Goal: Transaction & Acquisition: Purchase product/service

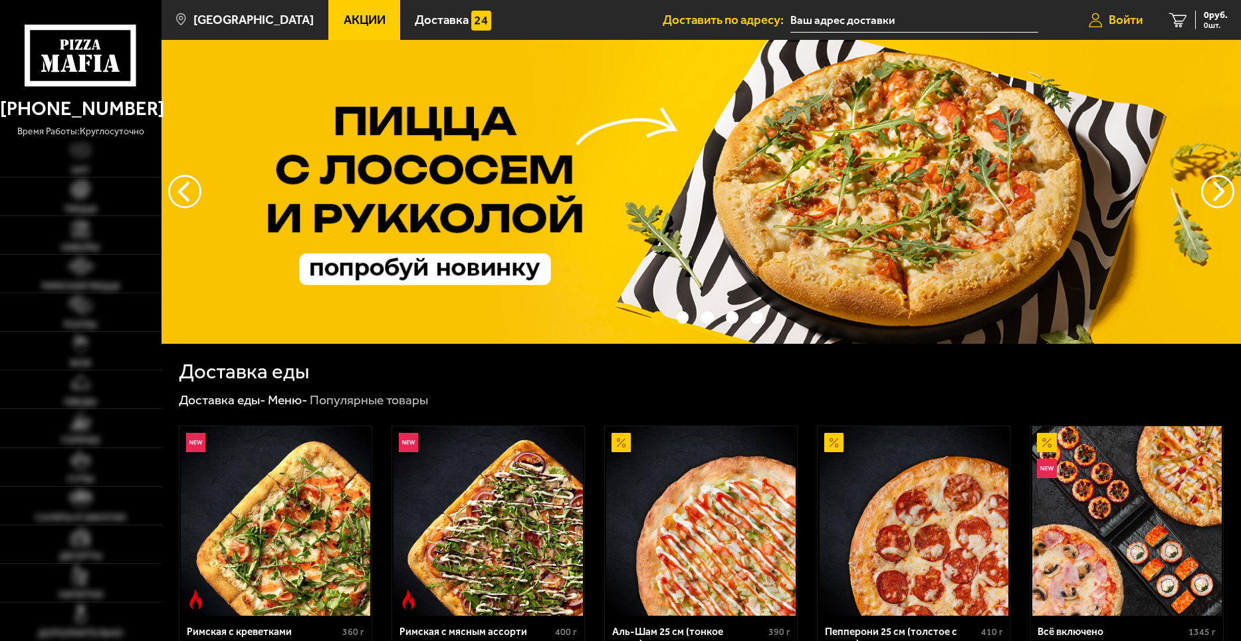
click at [1132, 18] on span "Войти" at bounding box center [1126, 20] width 34 height 13
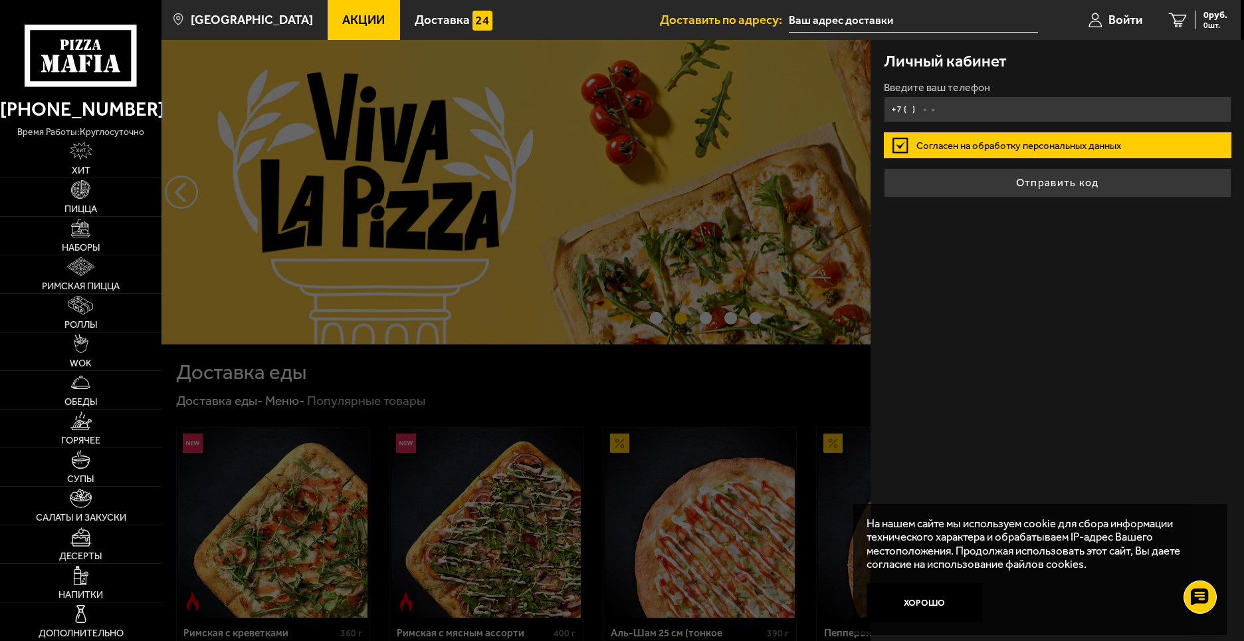
click at [925, 111] on input "+7 ( ) - -" at bounding box center [1058, 109] width 348 height 26
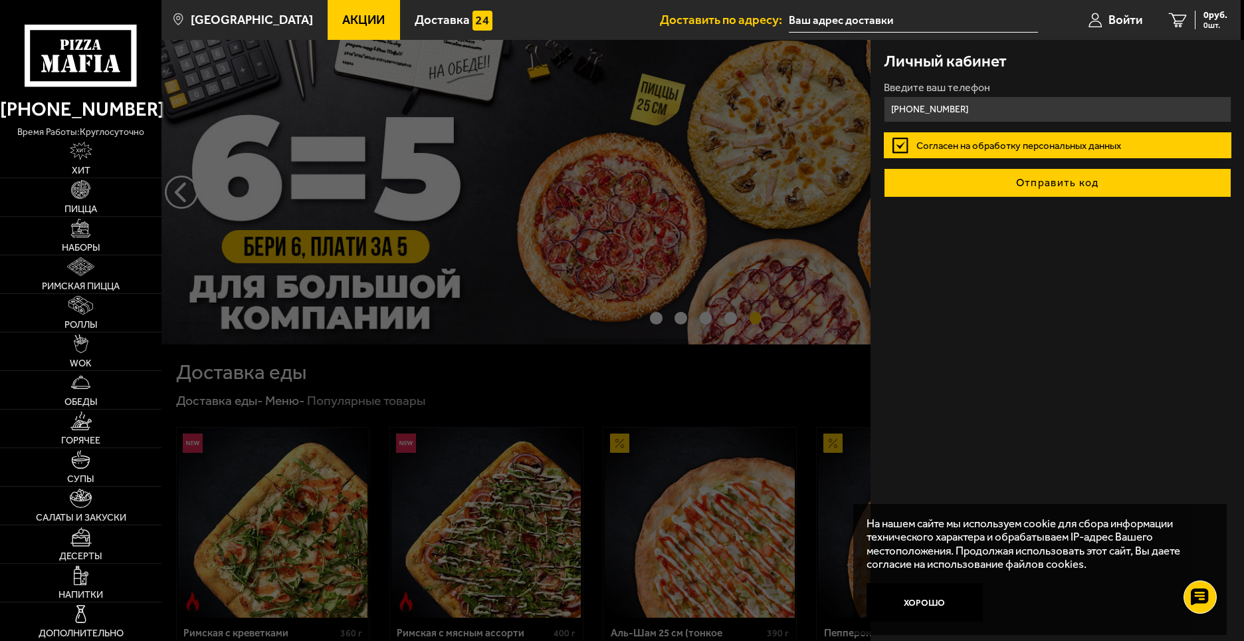
type input "[PHONE_NUMBER]"
click at [1055, 189] on button "Отправить код" at bounding box center [1058, 182] width 348 height 29
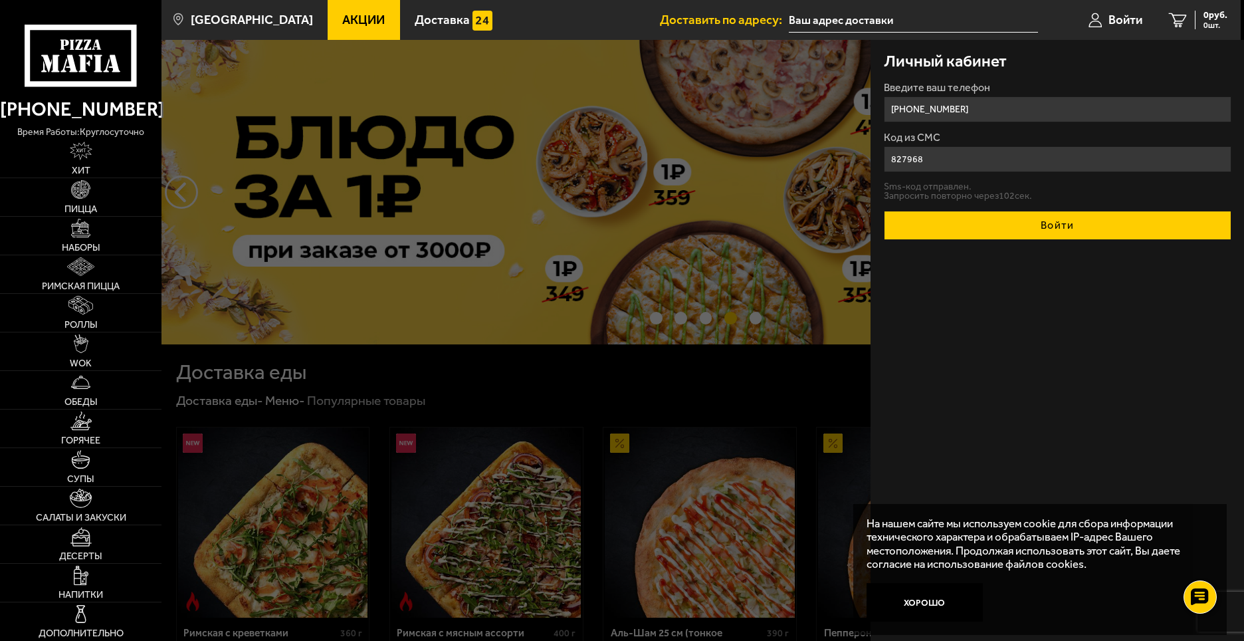
type input "827968"
click at [1059, 223] on button "Войти" at bounding box center [1058, 225] width 348 height 29
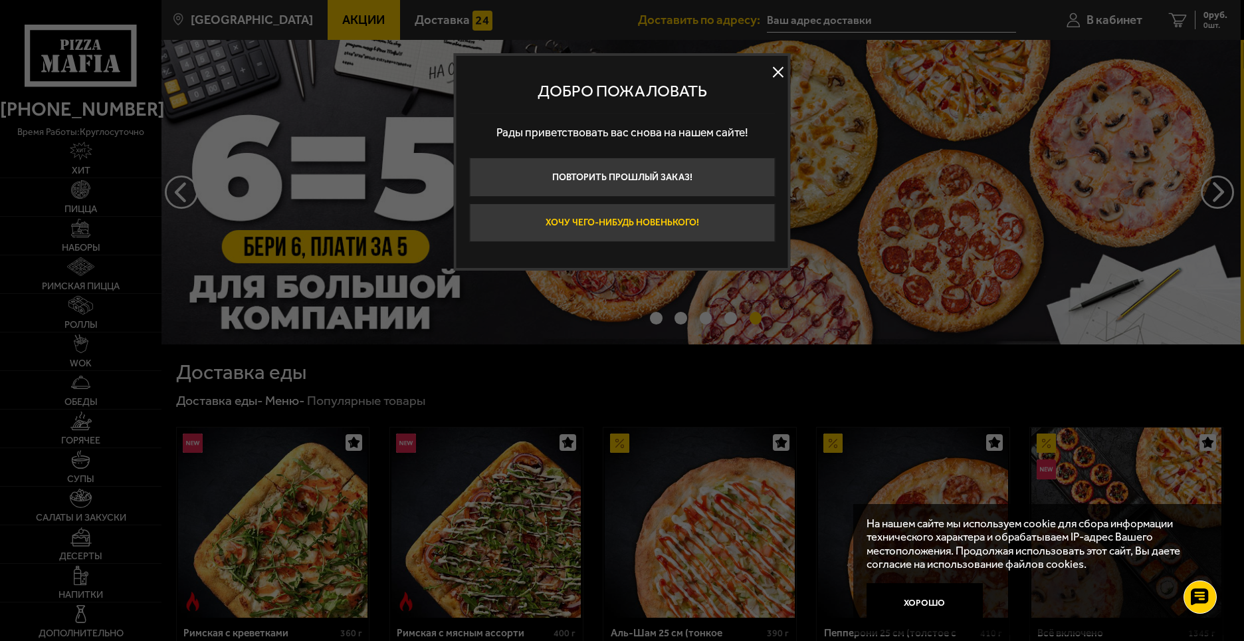
click at [626, 221] on button "Хочу чего-нибудь новенького!" at bounding box center [622, 222] width 306 height 39
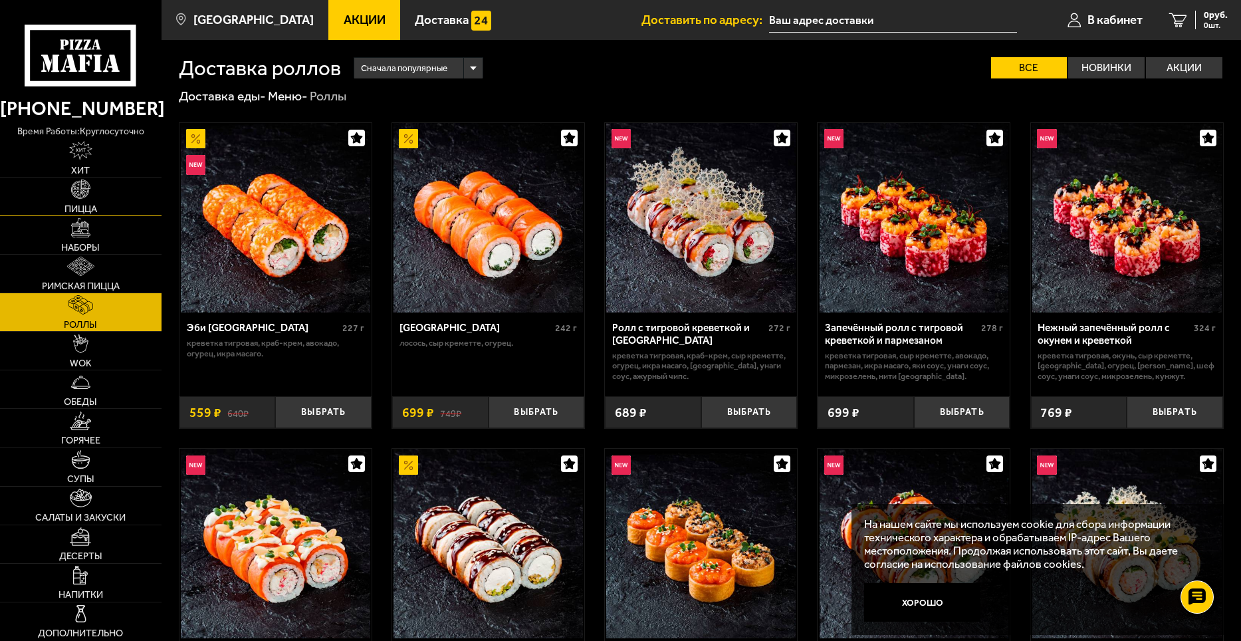
click at [89, 207] on span "Пицца" at bounding box center [80, 208] width 33 height 9
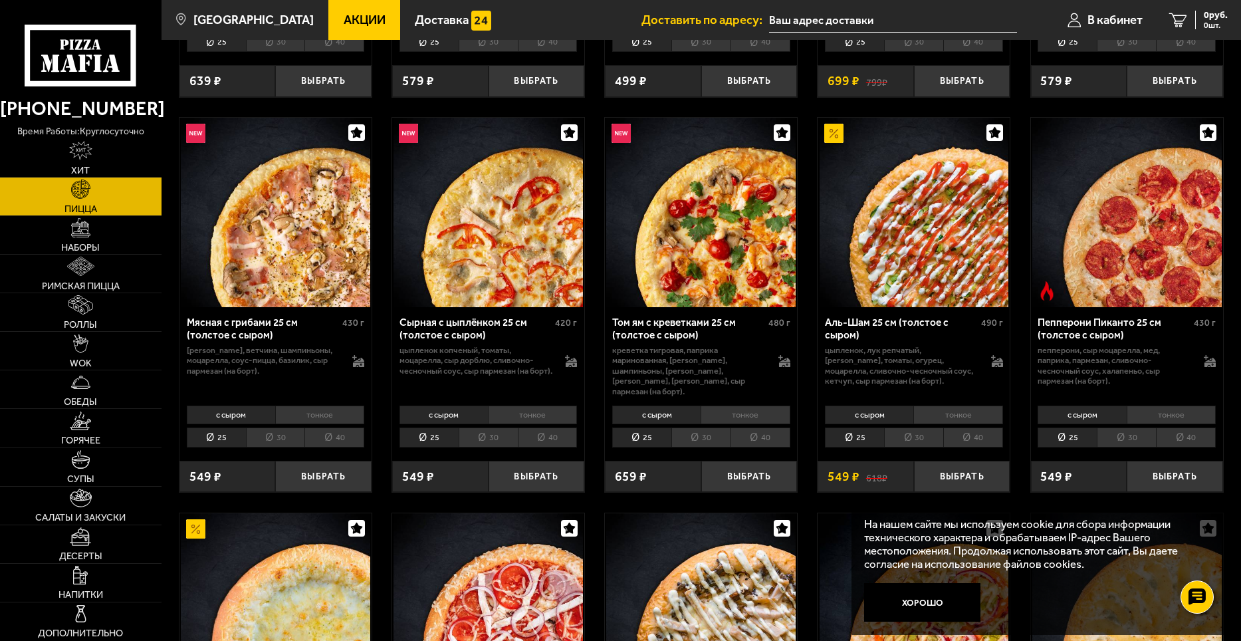
scroll to position [465, 0]
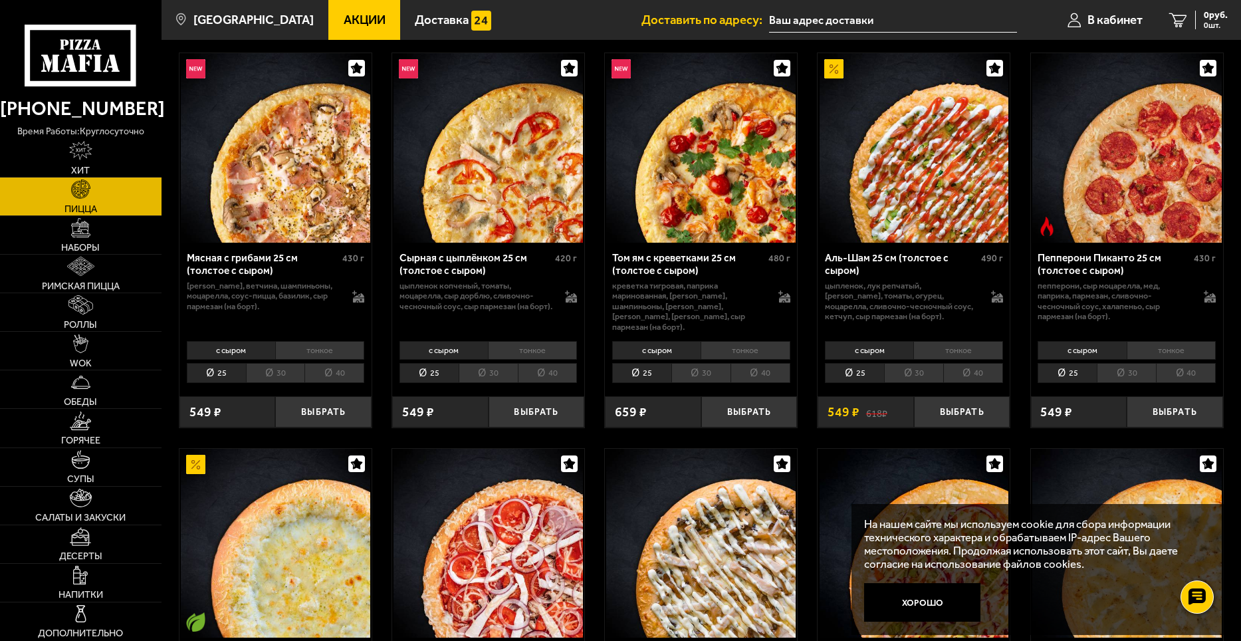
click at [964, 342] on li "тонкое" at bounding box center [957, 350] width 89 height 19
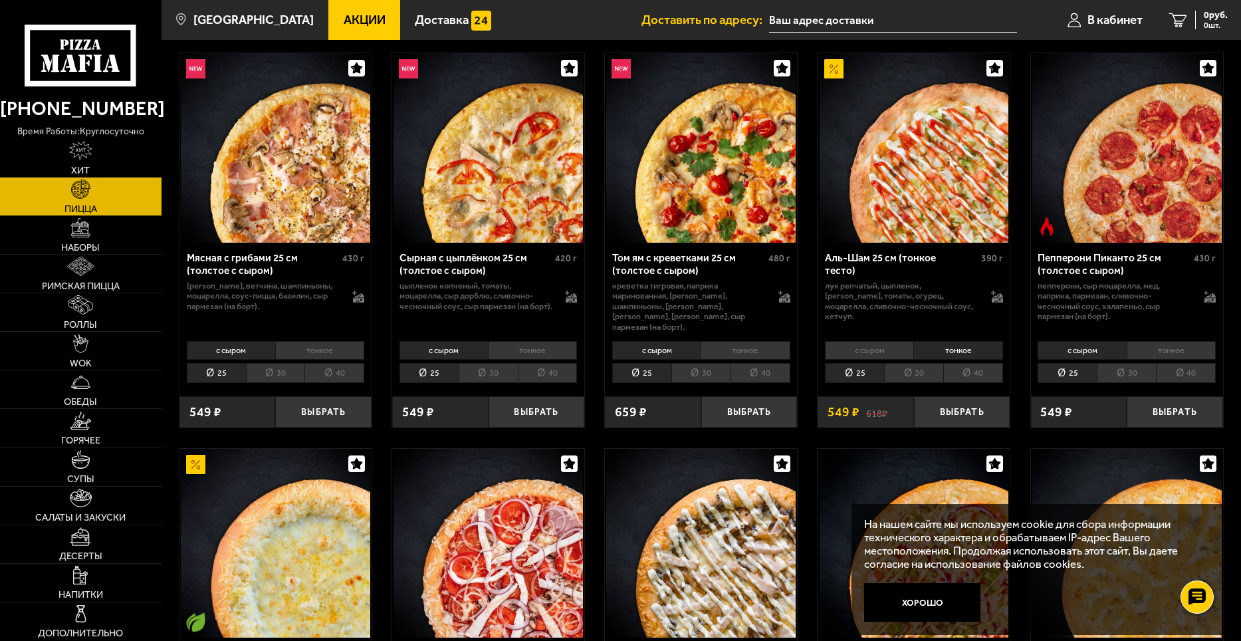
click at [877, 344] on li "с сыром" at bounding box center [869, 350] width 88 height 19
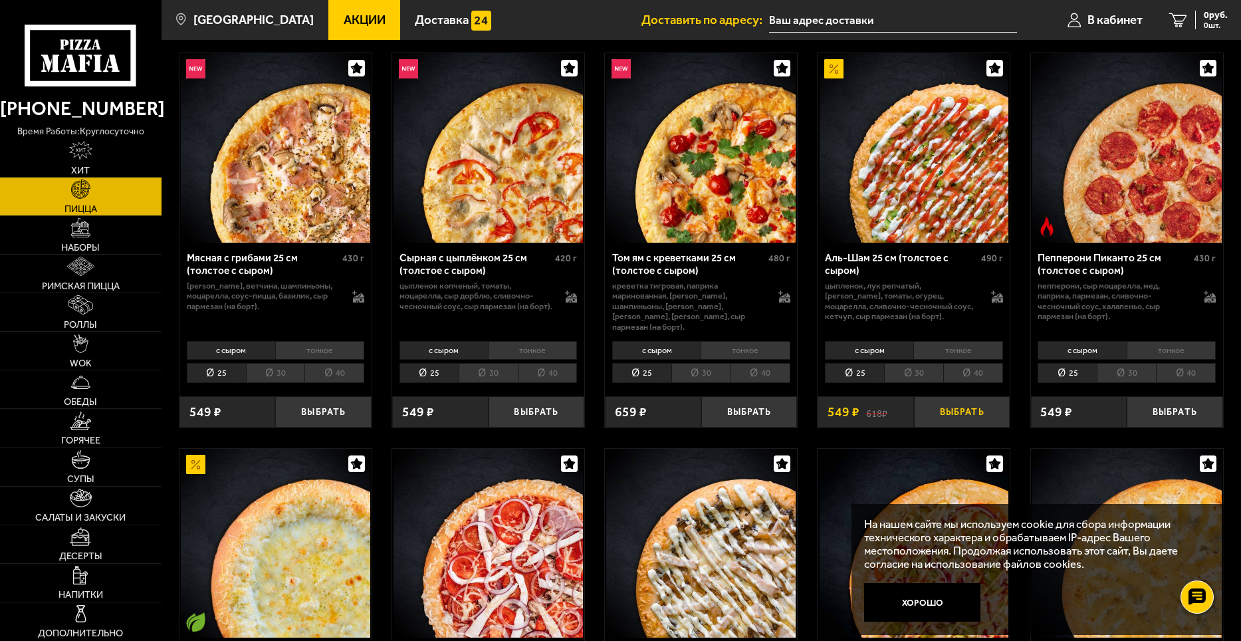
click at [959, 400] on button "Выбрать" at bounding box center [962, 412] width 96 height 32
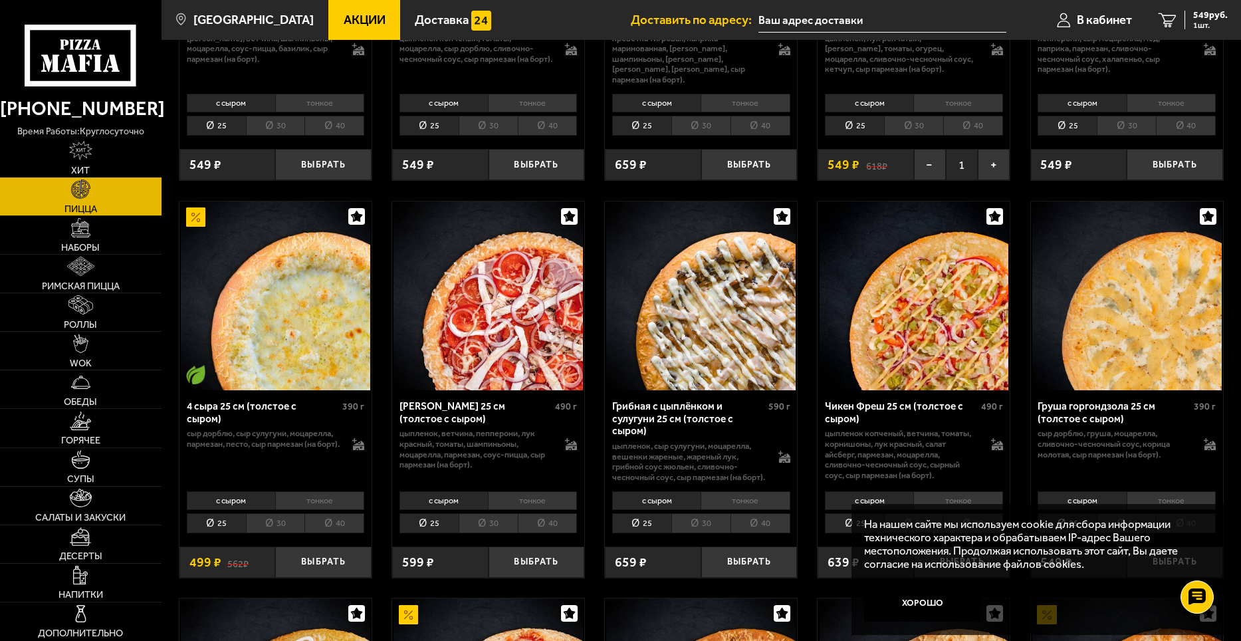
scroll to position [731, 0]
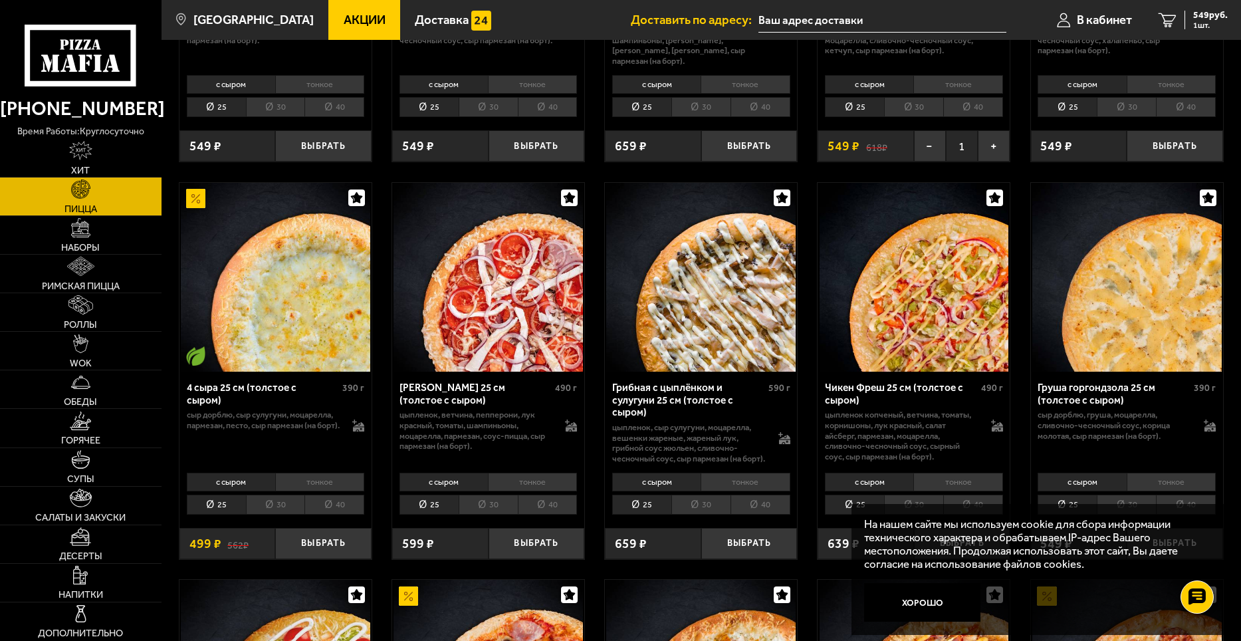
click at [330, 507] on li "40" at bounding box center [334, 505] width 60 height 21
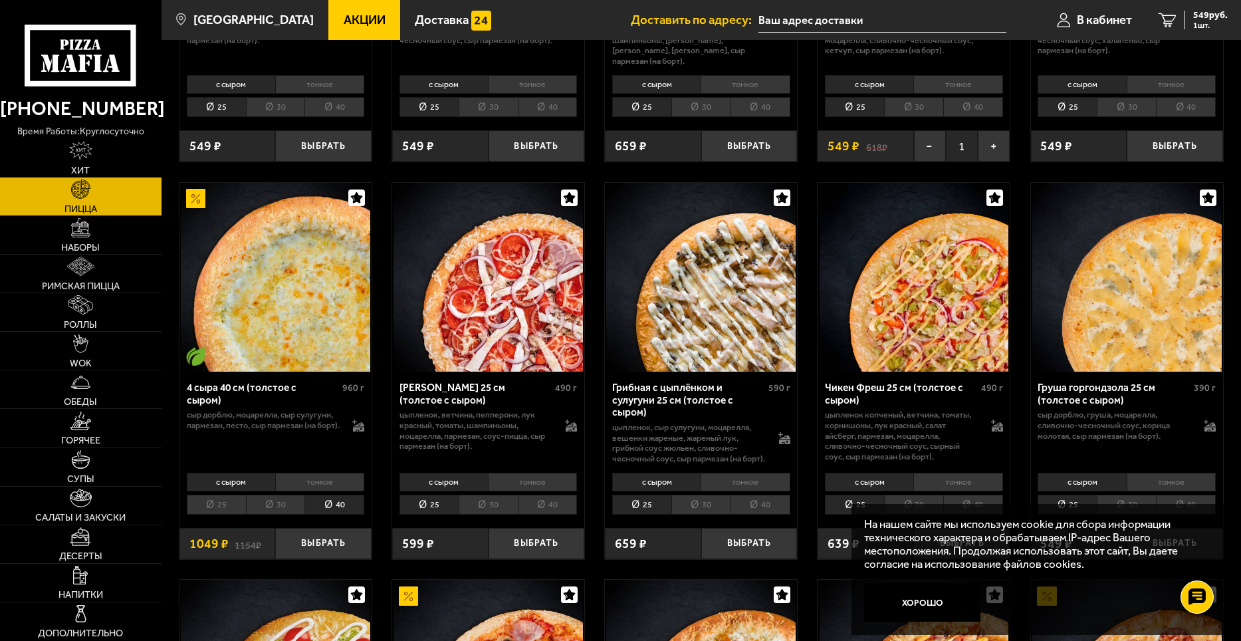
click at [270, 507] on li "30" at bounding box center [275, 505] width 59 height 21
click at [345, 504] on li "40" at bounding box center [334, 505] width 60 height 21
click at [333, 546] on button "Выбрать" at bounding box center [323, 544] width 96 height 32
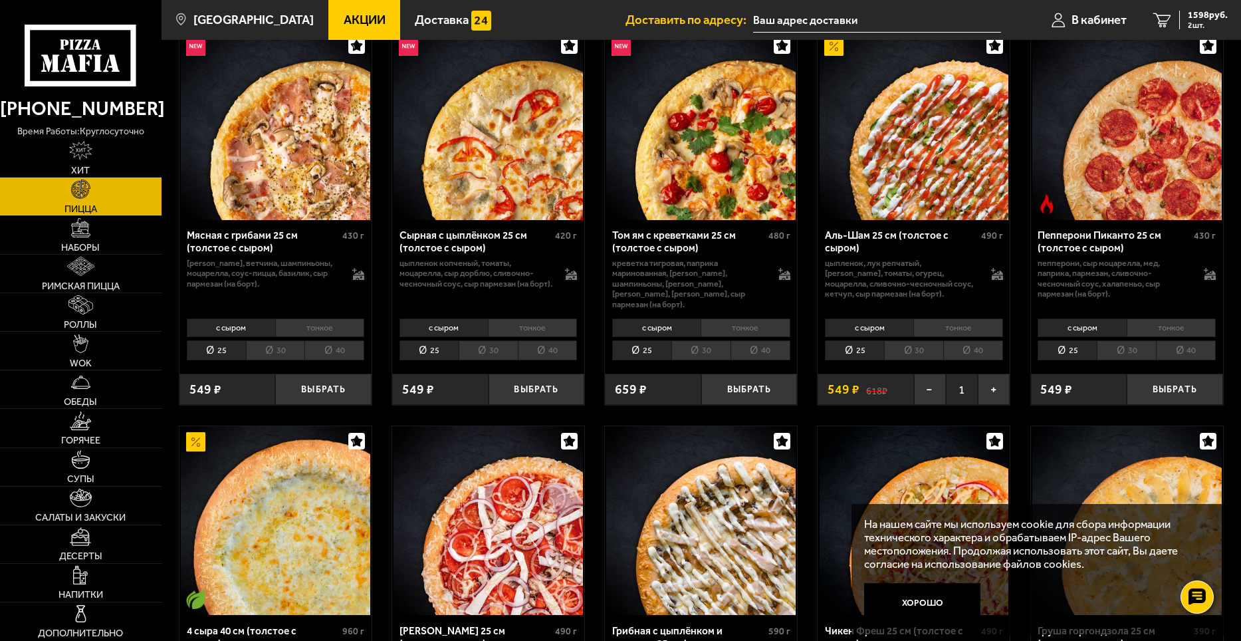
scroll to position [266, 0]
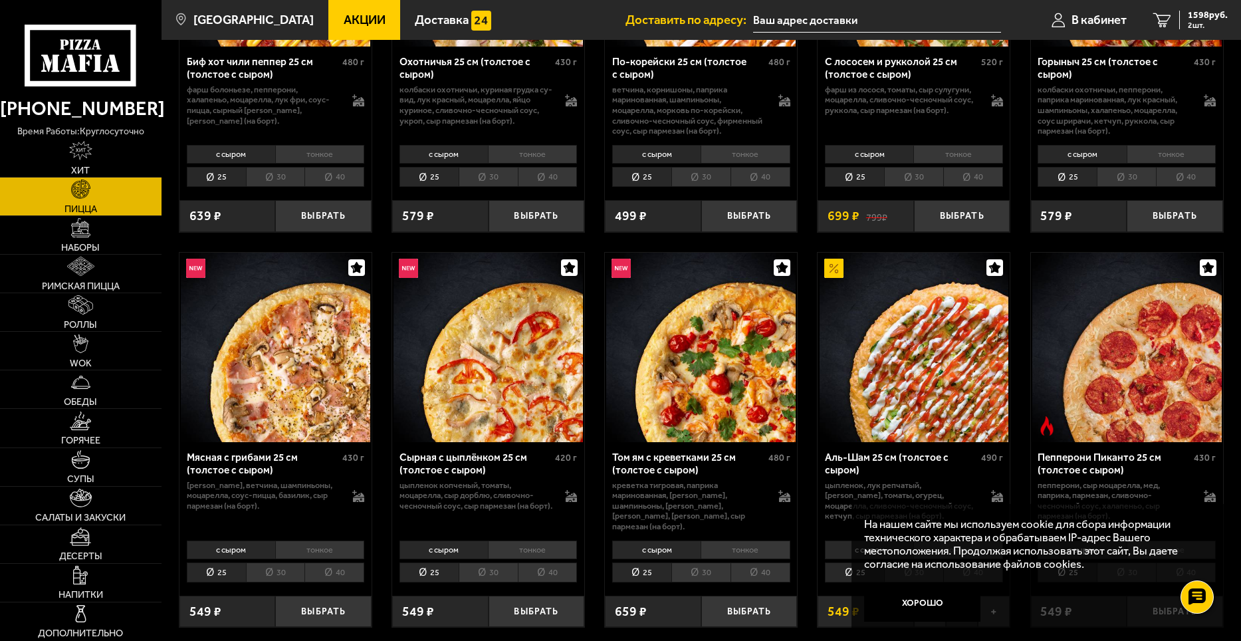
click at [931, 348] on img at bounding box center [914, 347] width 189 height 189
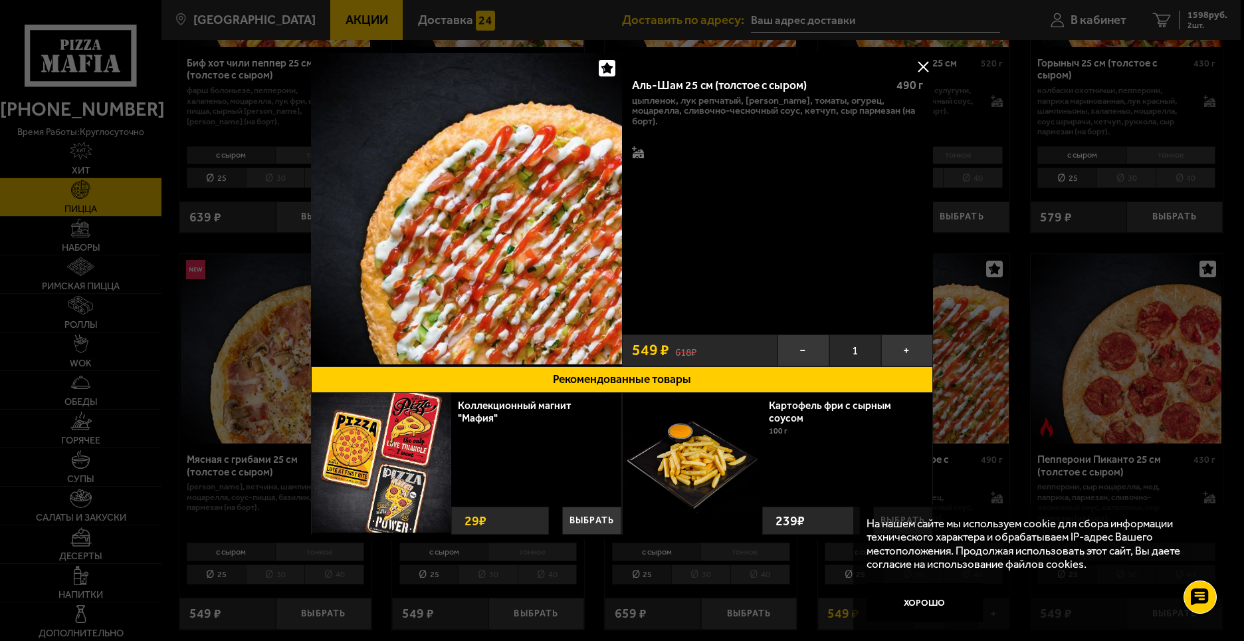
click at [926, 68] on button at bounding box center [923, 67] width 20 height 20
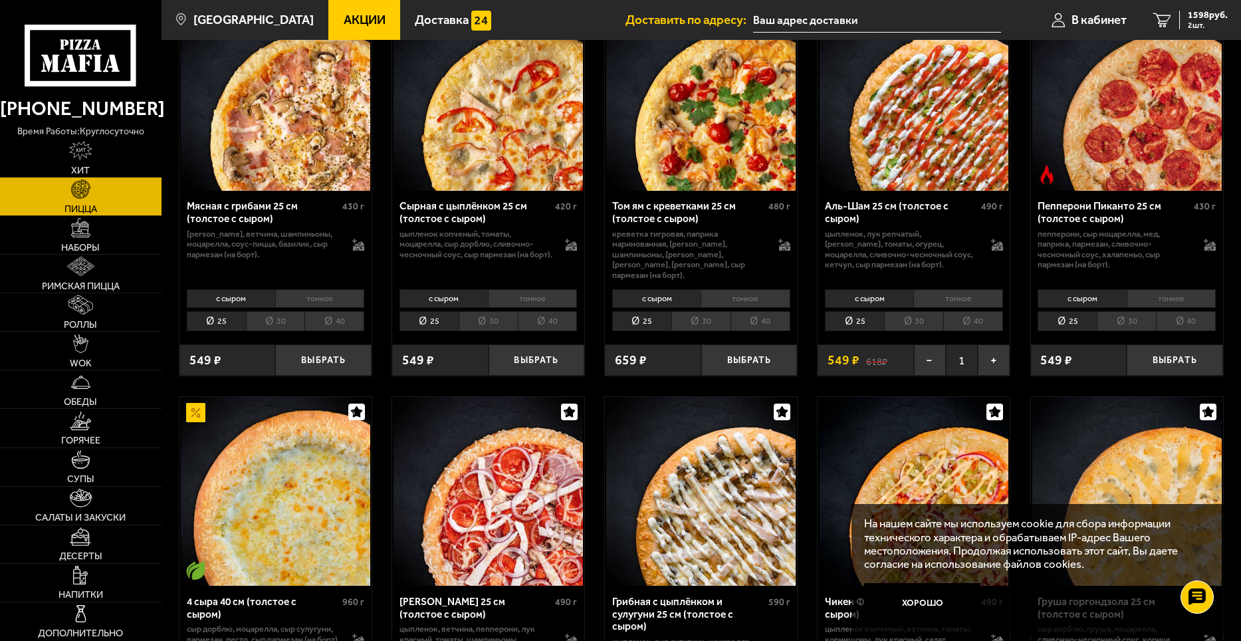
scroll to position [532, 0]
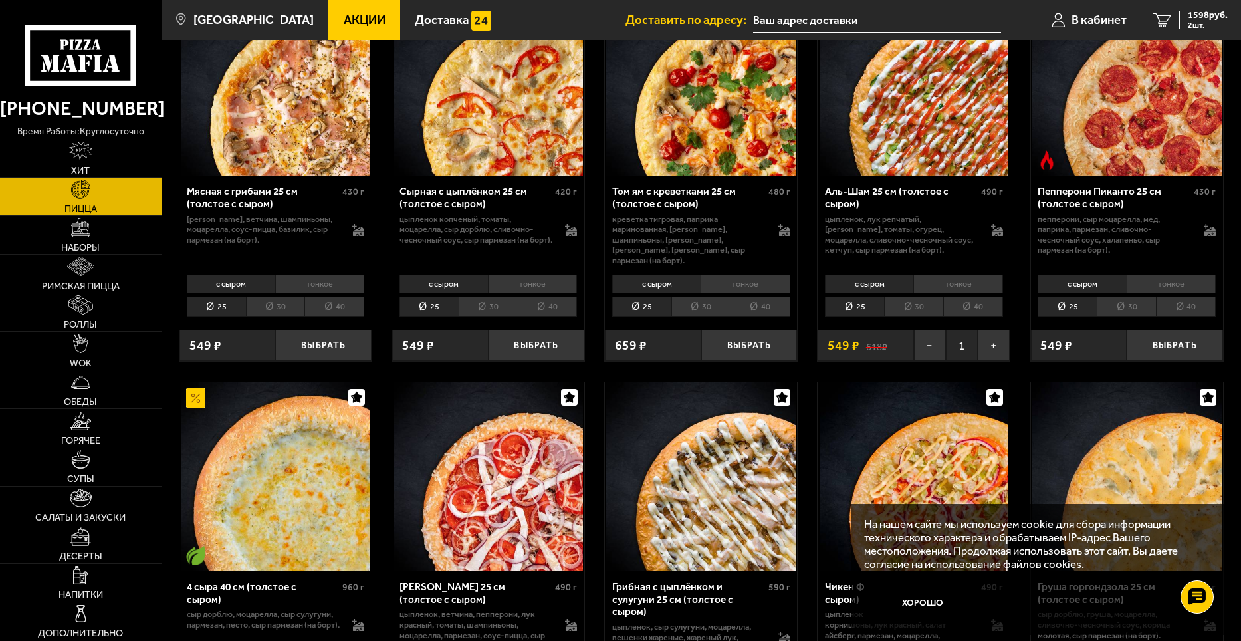
click at [980, 299] on li "40" at bounding box center [973, 306] width 60 height 21
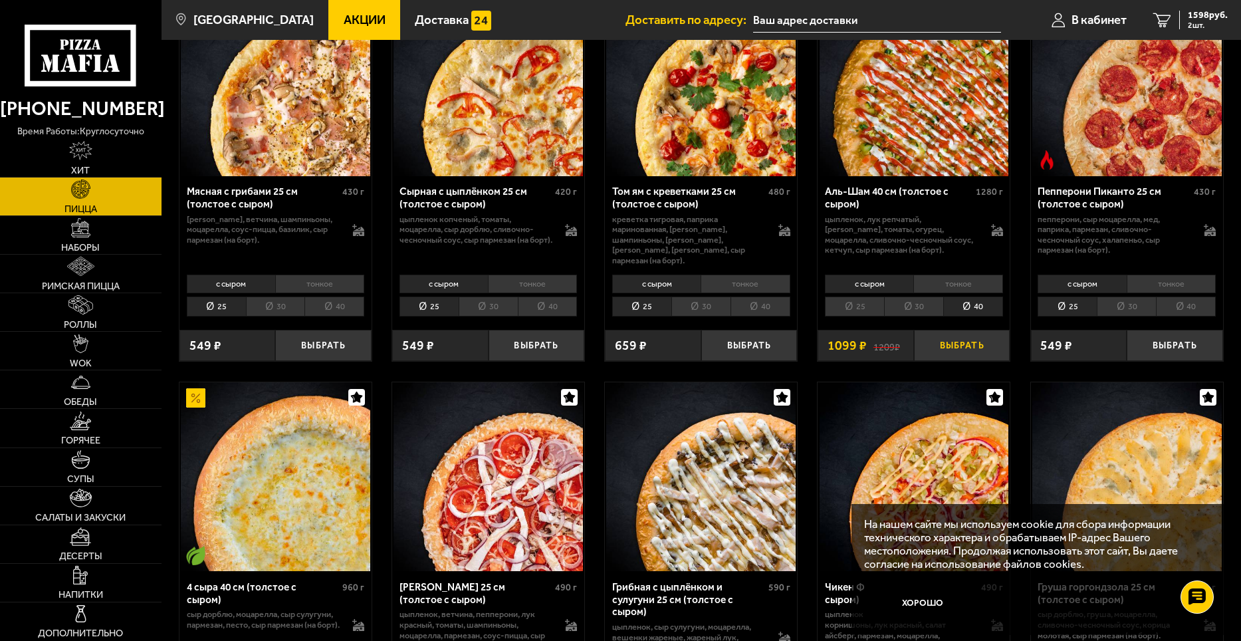
click at [956, 335] on button "Выбрать" at bounding box center [962, 346] width 96 height 32
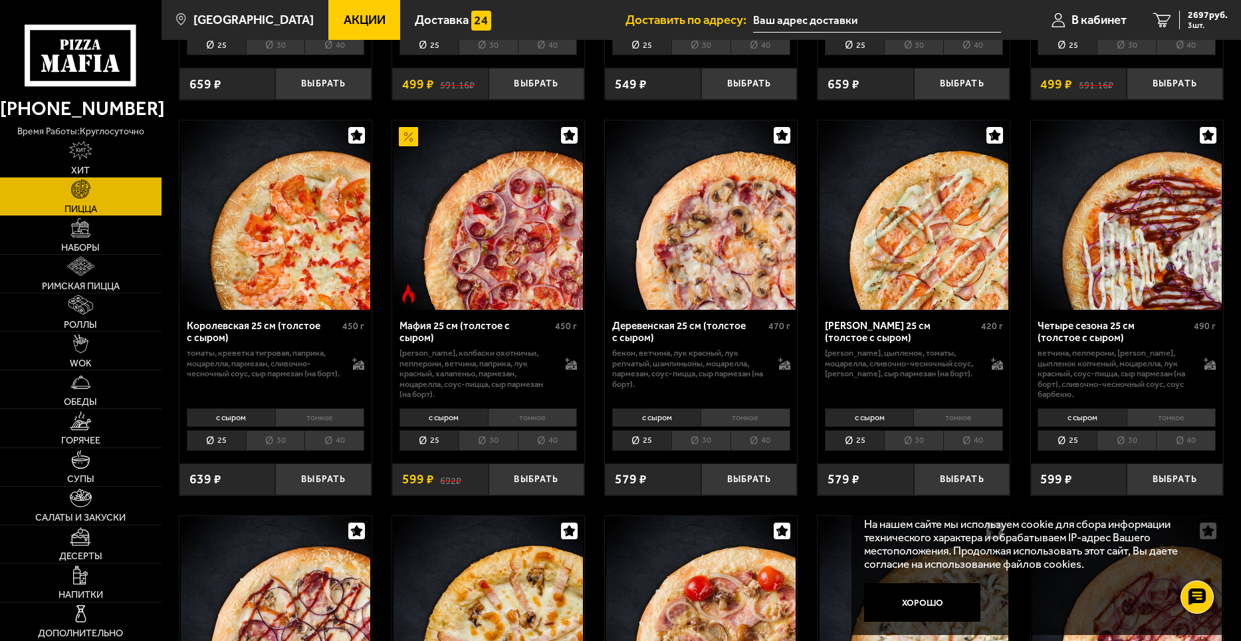
scroll to position [1595, 0]
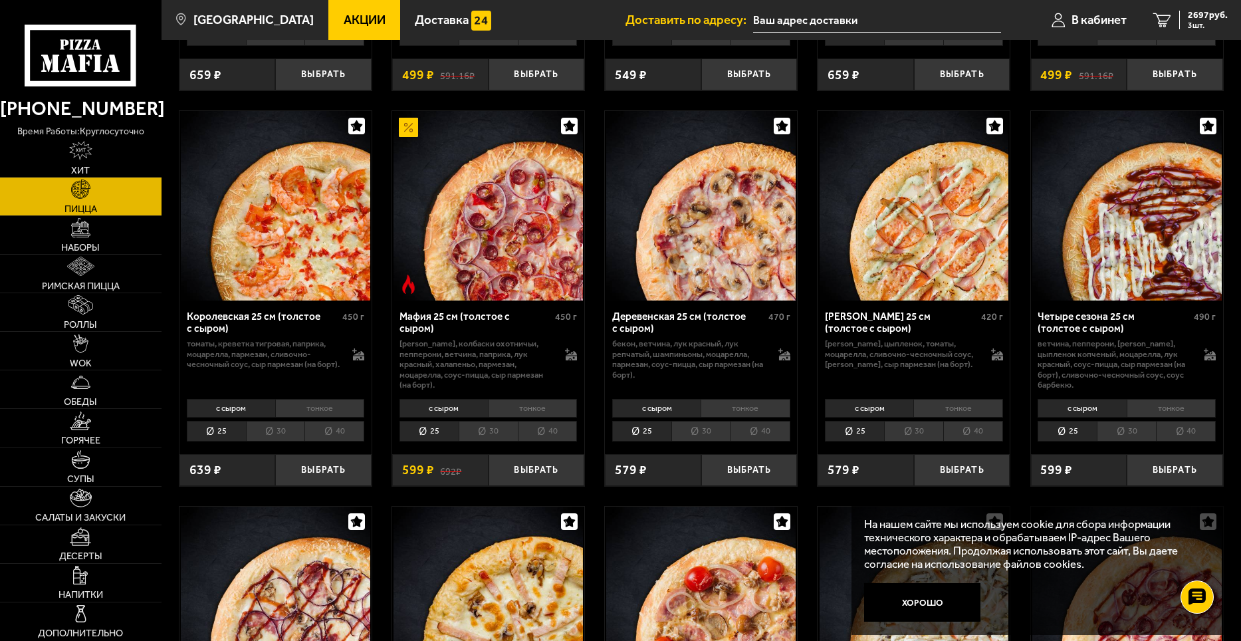
click at [552, 431] on li "40" at bounding box center [548, 431] width 60 height 21
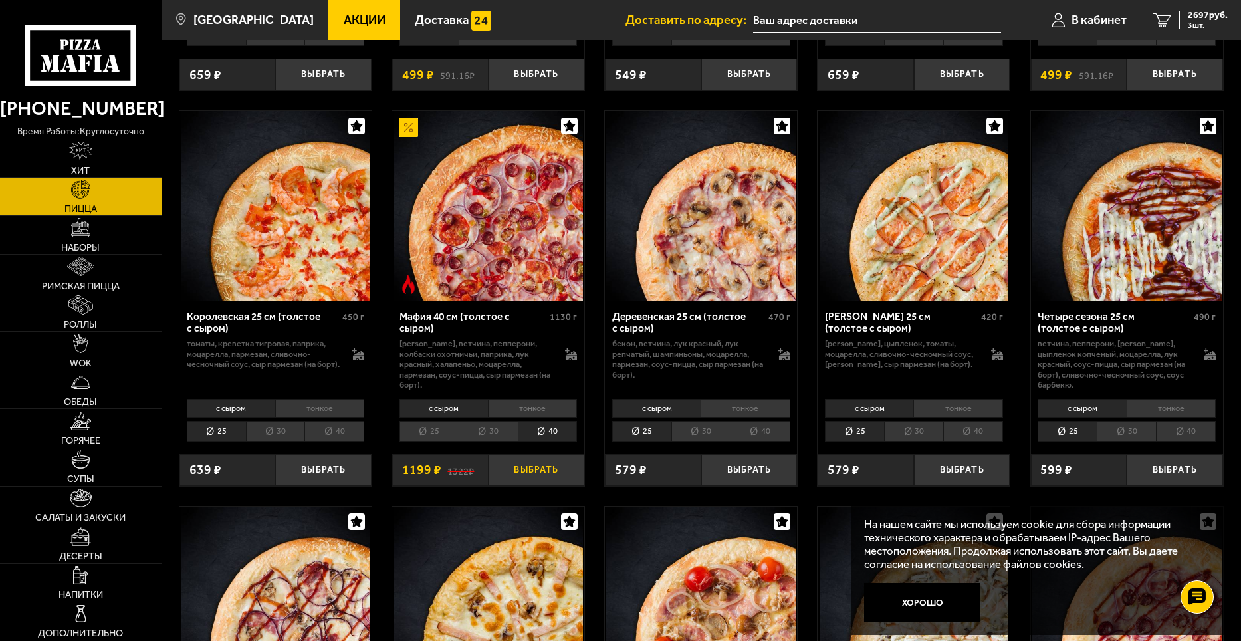
click at [540, 473] on button "Выбрать" at bounding box center [537, 470] width 96 height 32
click at [1198, 15] on span "3896 руб." at bounding box center [1208, 15] width 40 height 9
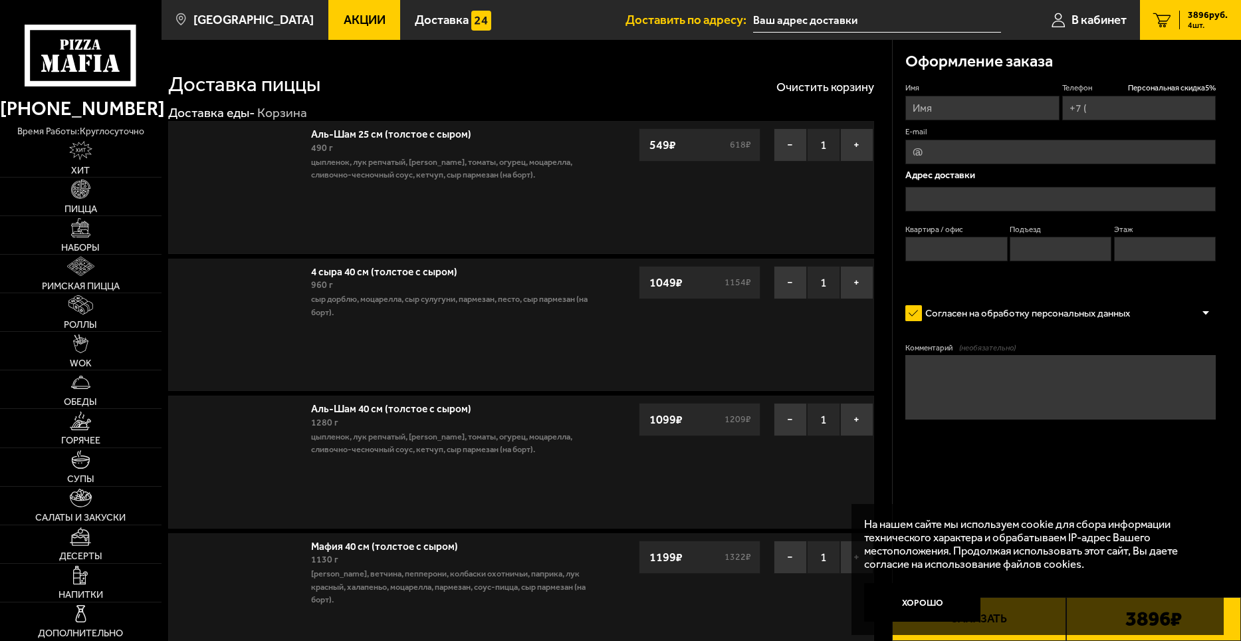
type input "[PHONE_NUMBER]"
type input "[STREET_ADDRESS][PERSON_NAME]"
type input "1"
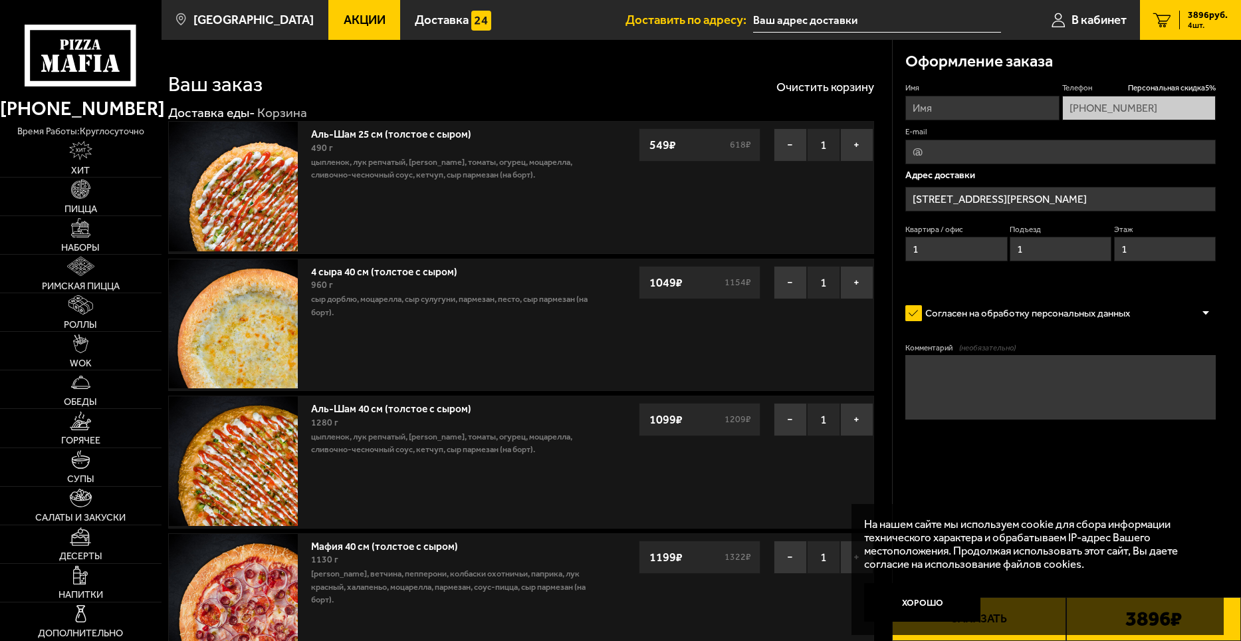
type input "[STREET_ADDRESS][PERSON_NAME]"
click at [725, 146] on div "549 ₽ 618 ₽" at bounding box center [700, 144] width 122 height 33
click at [786, 144] on button "−" at bounding box center [790, 144] width 33 height 33
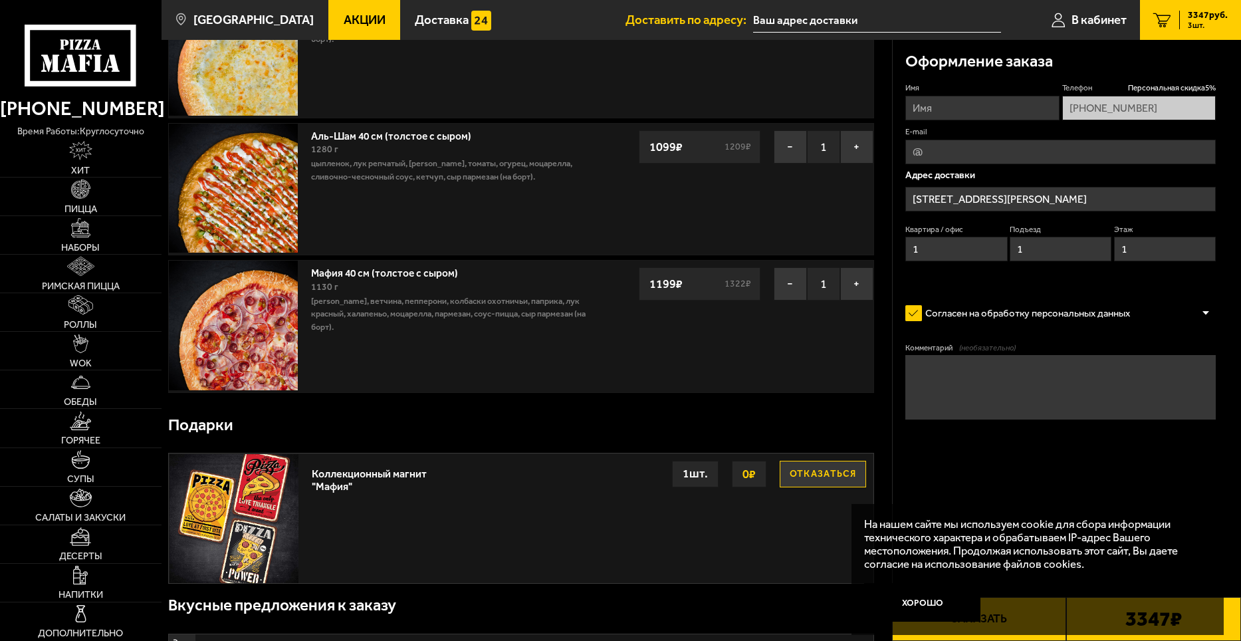
scroll to position [133, 0]
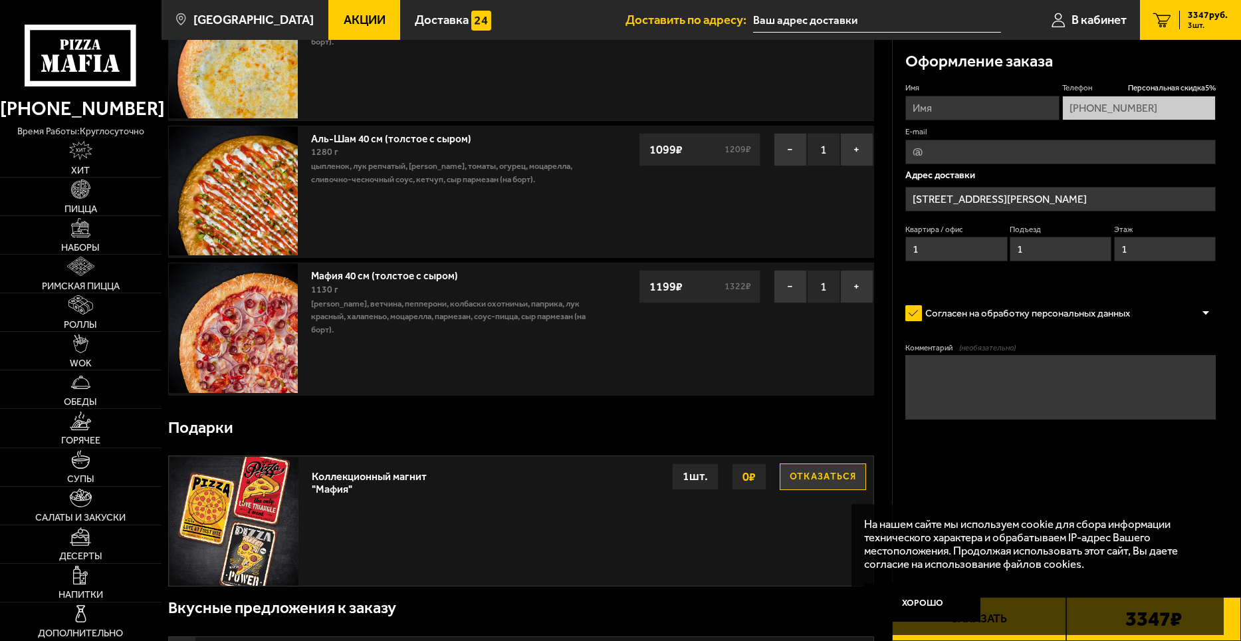
click at [943, 367] on textarea "Комментарий (необязательно)" at bounding box center [1060, 387] width 310 height 64
type textarea "за"
click at [983, 108] on input "Имя" at bounding box center [982, 108] width 154 height 25
type input "[PERSON_NAME]"
type input "[EMAIL_ADDRESS][DOMAIN_NAME]"
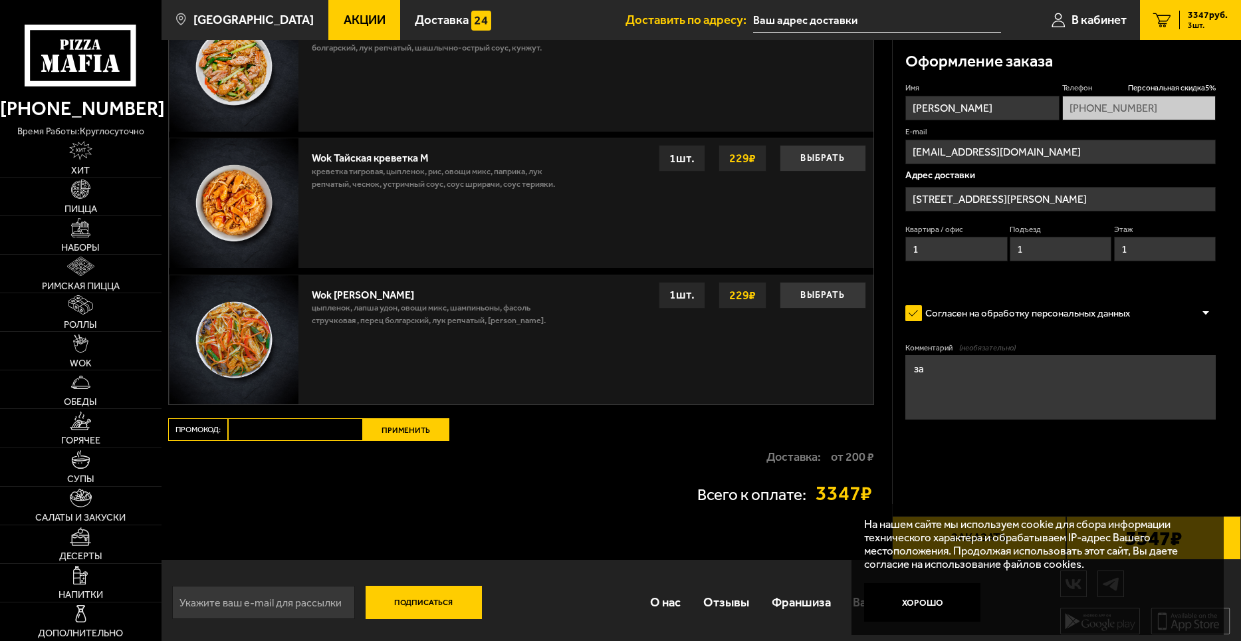
scroll to position [1219, 0]
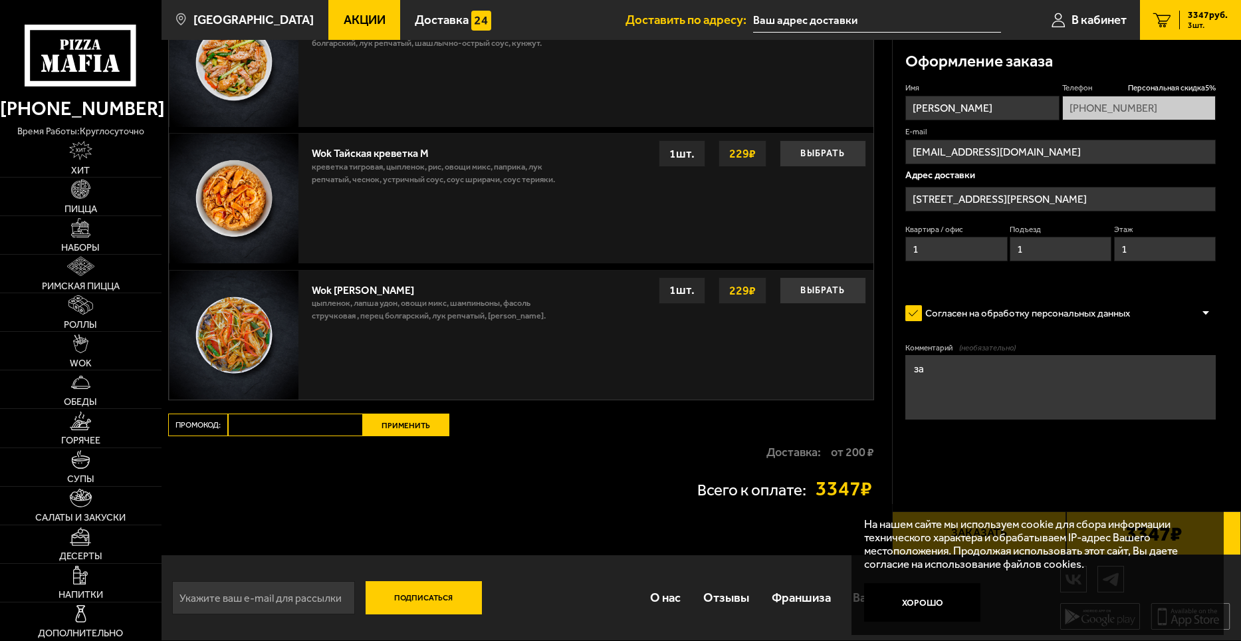
click at [928, 365] on textarea "за" at bounding box center [1060, 387] width 310 height 64
type textarea "з"
type textarea "к"
type textarea "У"
type textarea "К 15.00 за 15 минут отзвониться"
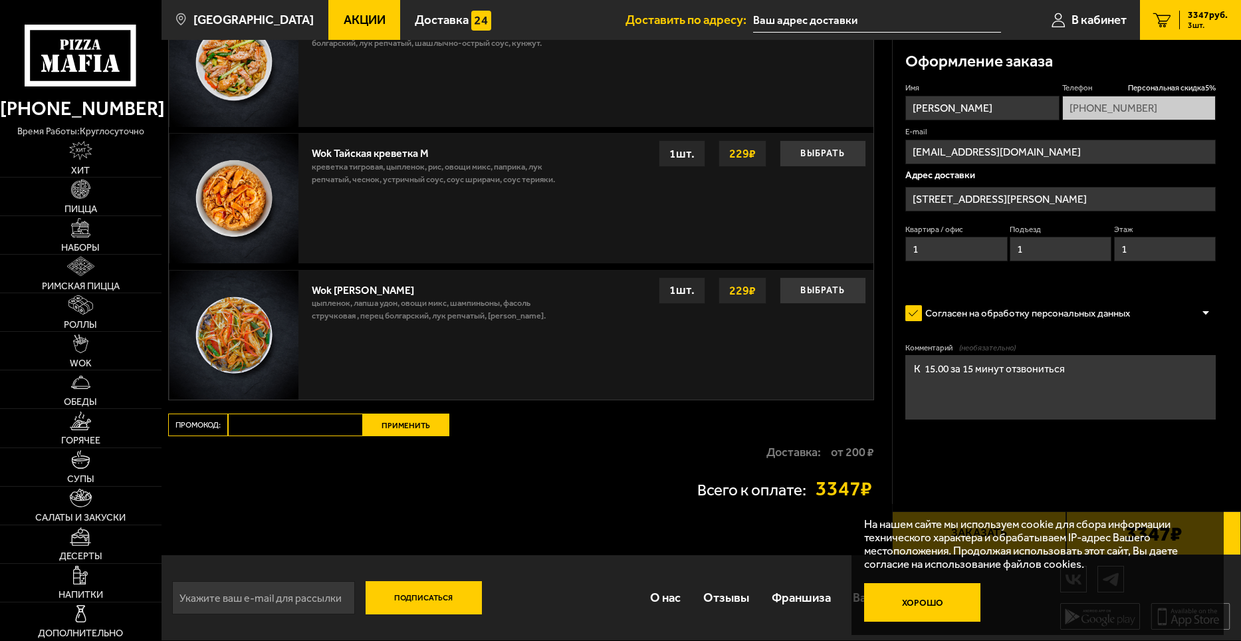
click at [921, 601] on button "Хорошо" at bounding box center [922, 602] width 116 height 39
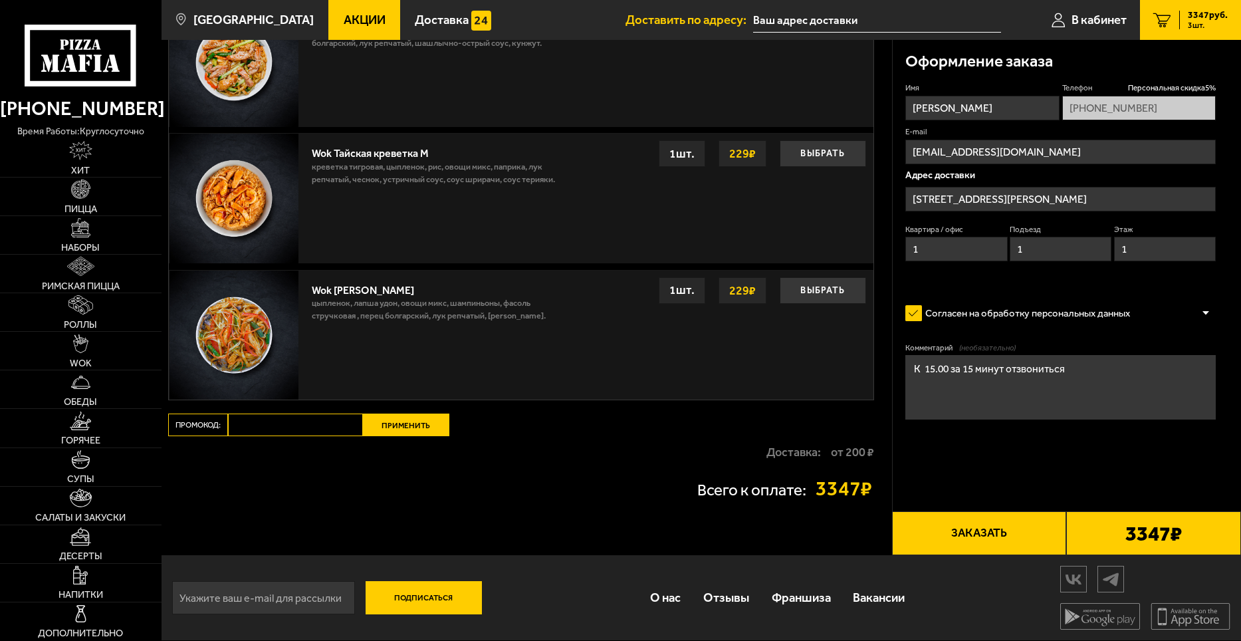
click at [966, 528] on button "Заказать" at bounding box center [979, 533] width 175 height 44
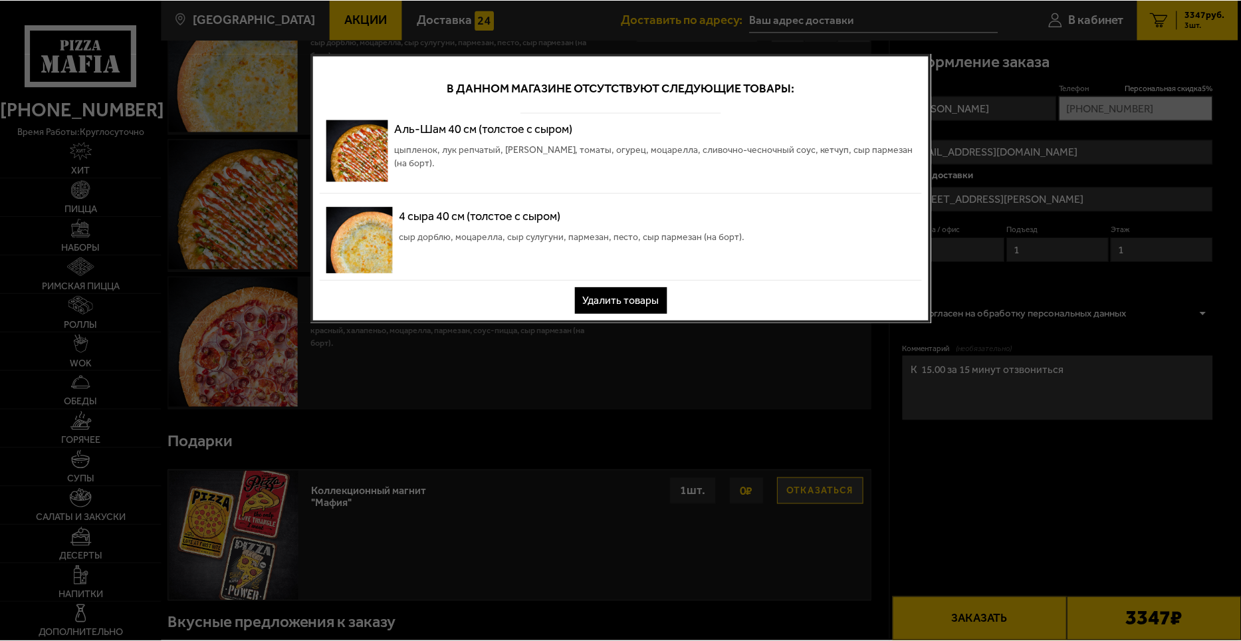
scroll to position [0, 0]
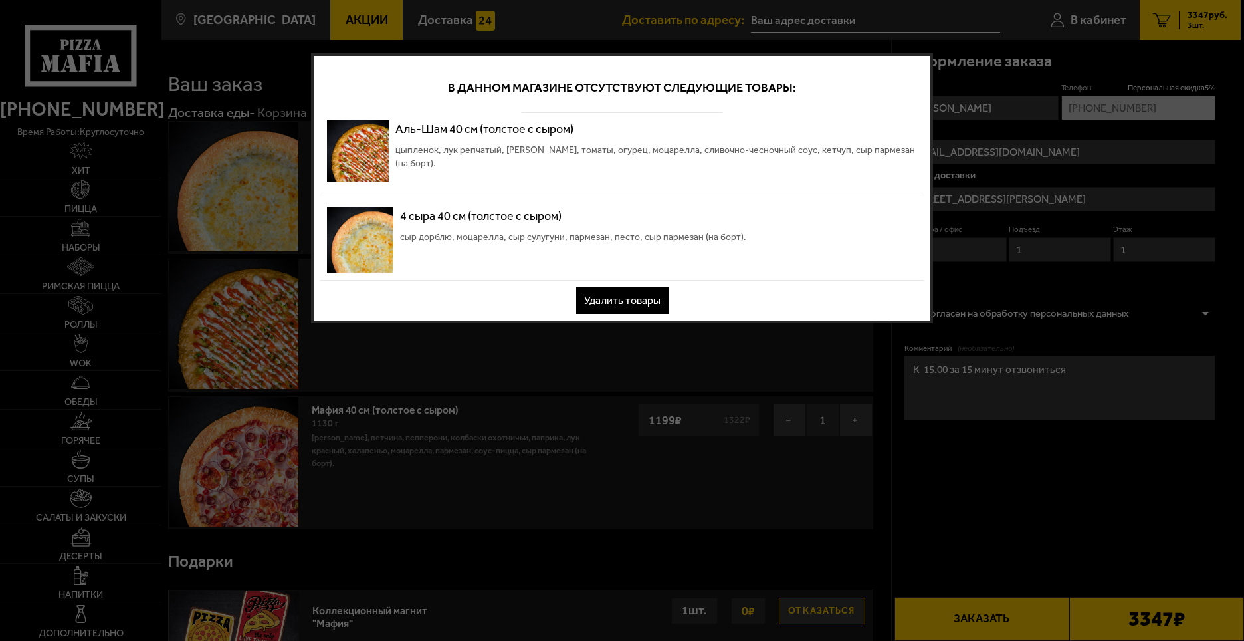
click at [1008, 224] on div at bounding box center [622, 320] width 1244 height 641
click at [645, 296] on button "Удалить товары" at bounding box center [622, 300] width 92 height 27
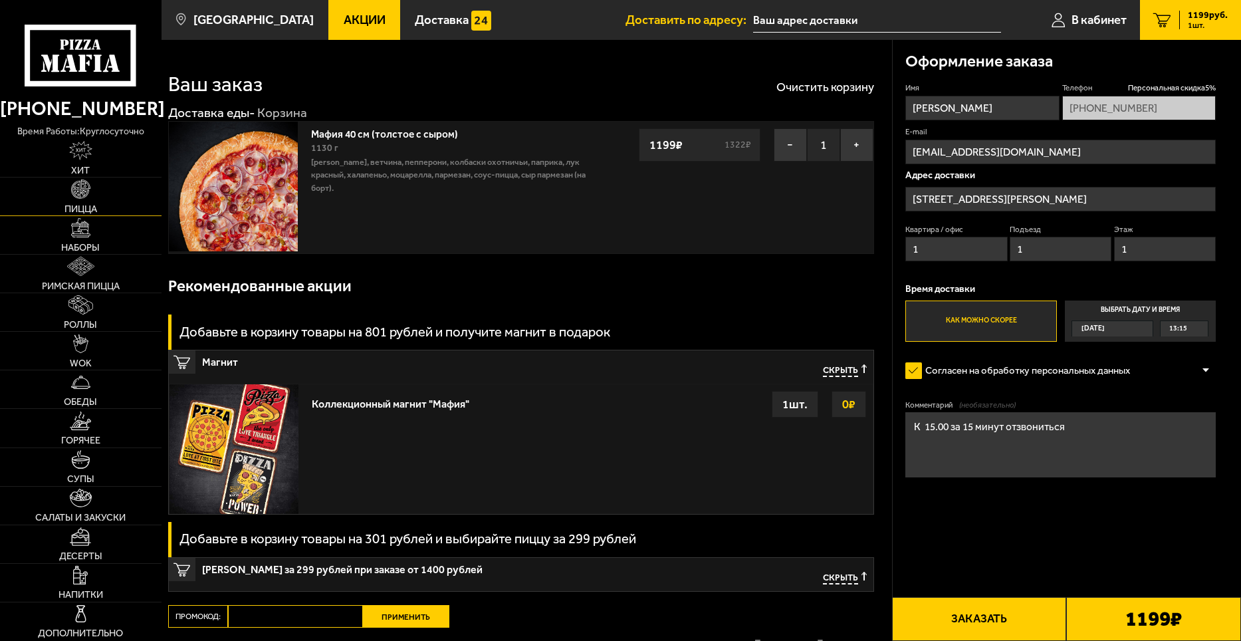
click at [82, 207] on span "Пицца" at bounding box center [80, 208] width 33 height 9
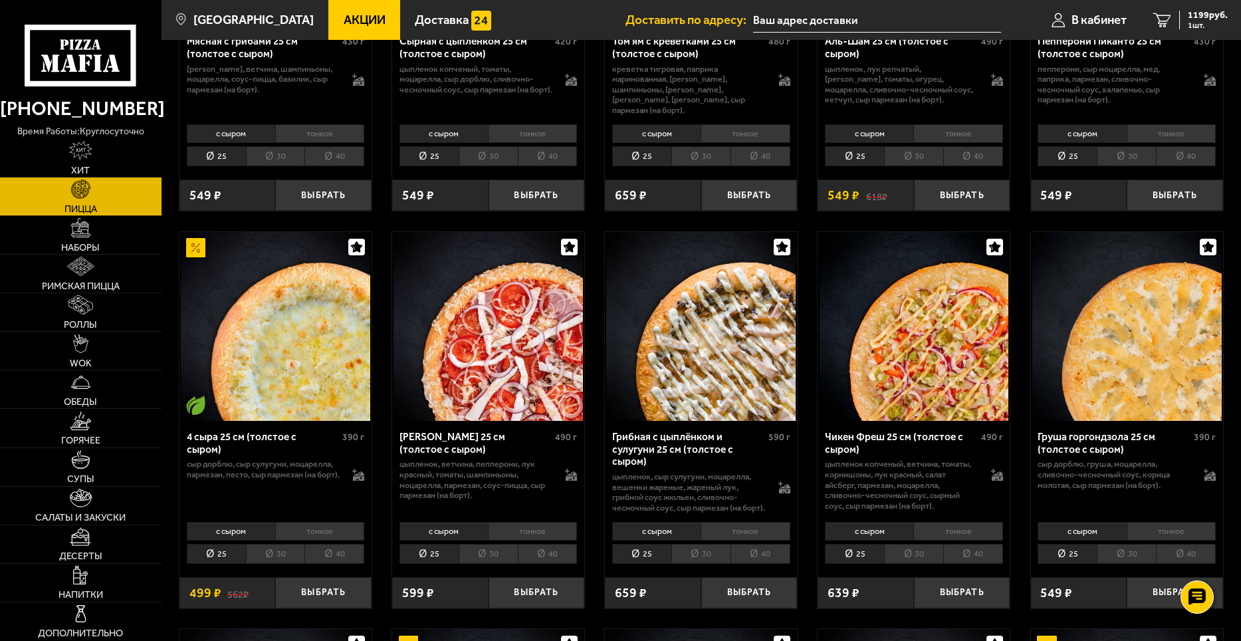
scroll to position [798, 0]
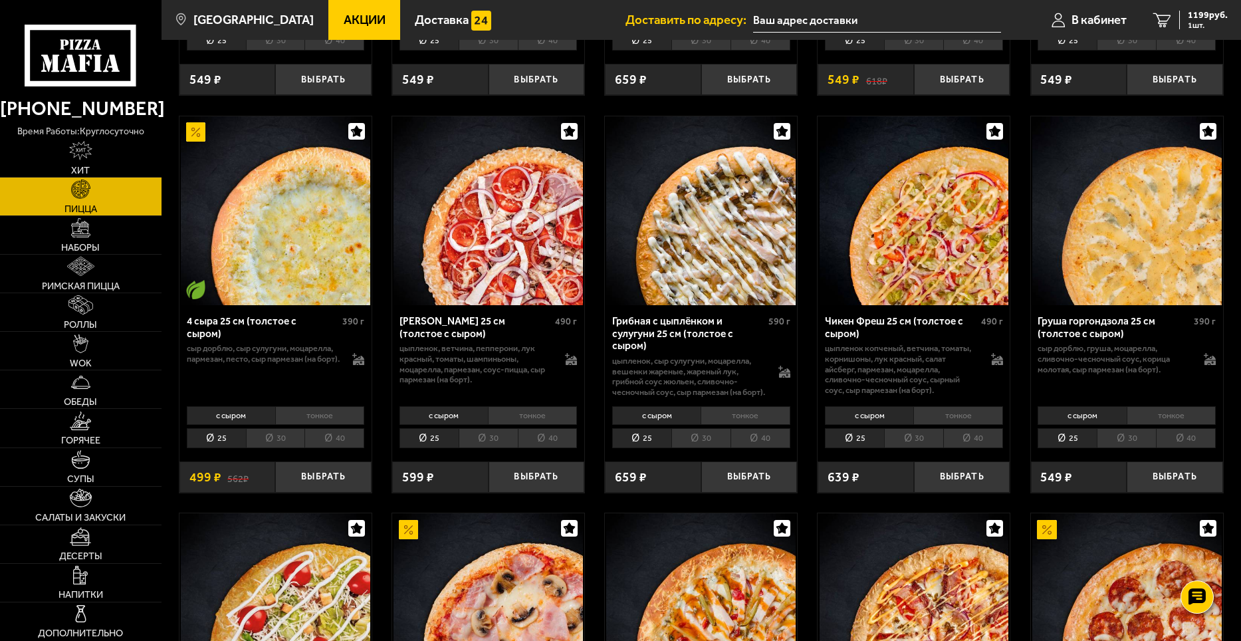
click at [277, 441] on li "30" at bounding box center [275, 438] width 59 height 21
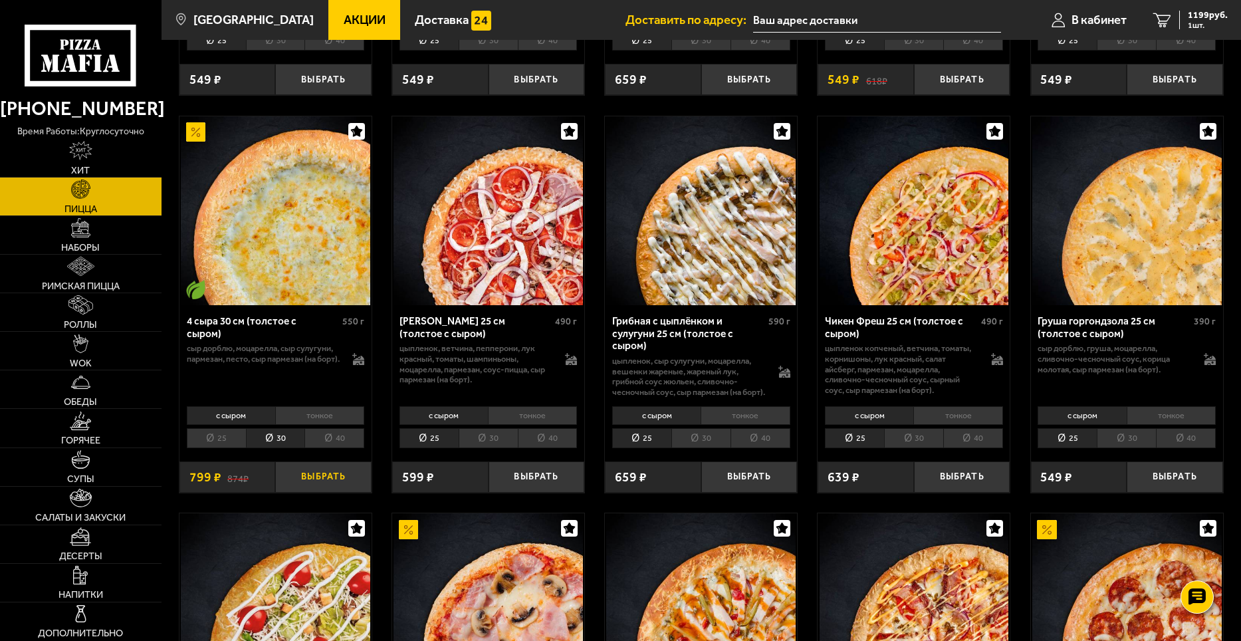
click at [322, 477] on button "Выбрать" at bounding box center [323, 477] width 96 height 32
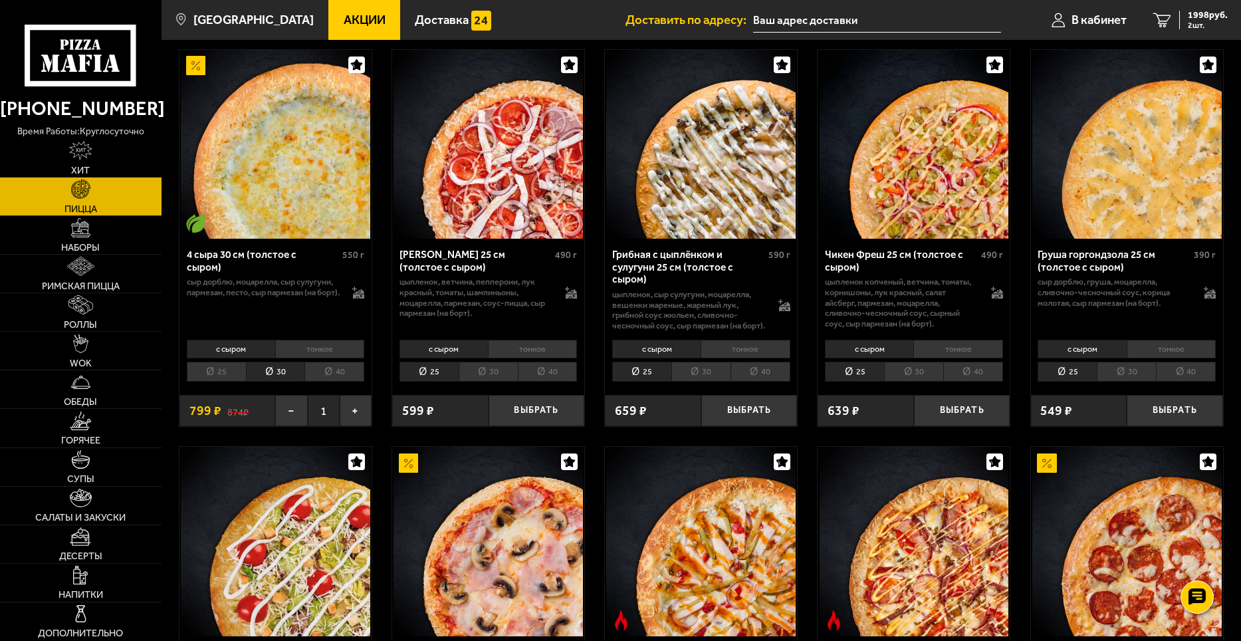
scroll to position [332, 0]
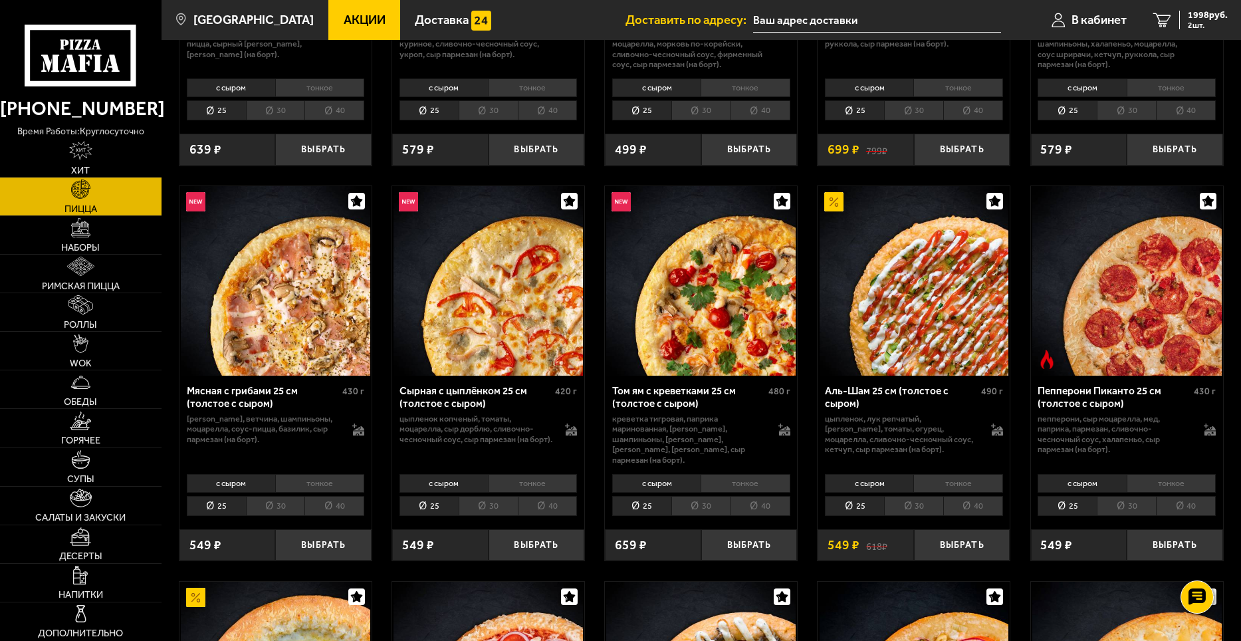
click at [916, 497] on li "30" at bounding box center [913, 506] width 59 height 21
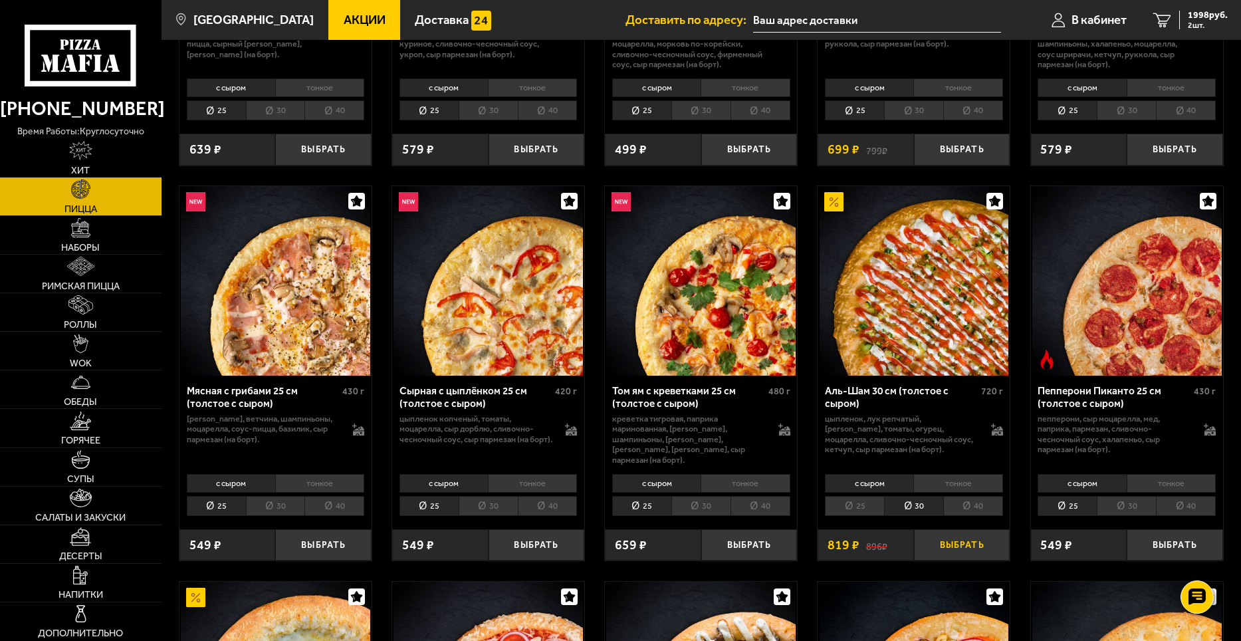
click at [959, 533] on button "Выбрать" at bounding box center [962, 545] width 96 height 32
click at [1198, 25] on span "3 шт." at bounding box center [1208, 25] width 40 height 8
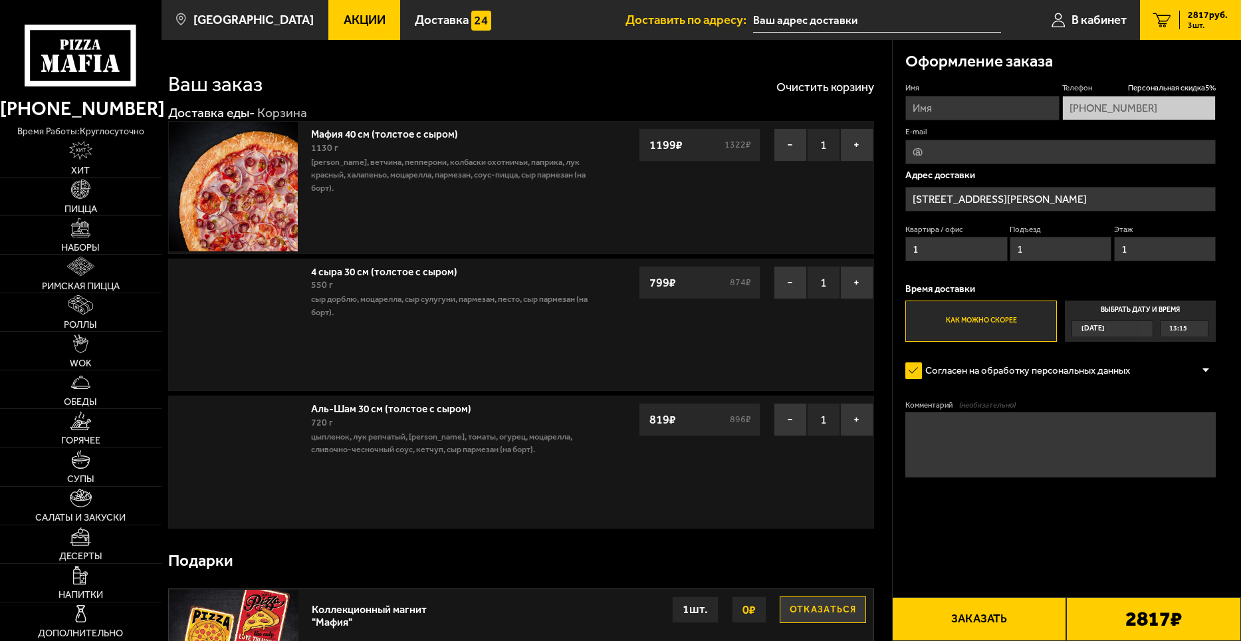
type input "[STREET_ADDRESS][PERSON_NAME]"
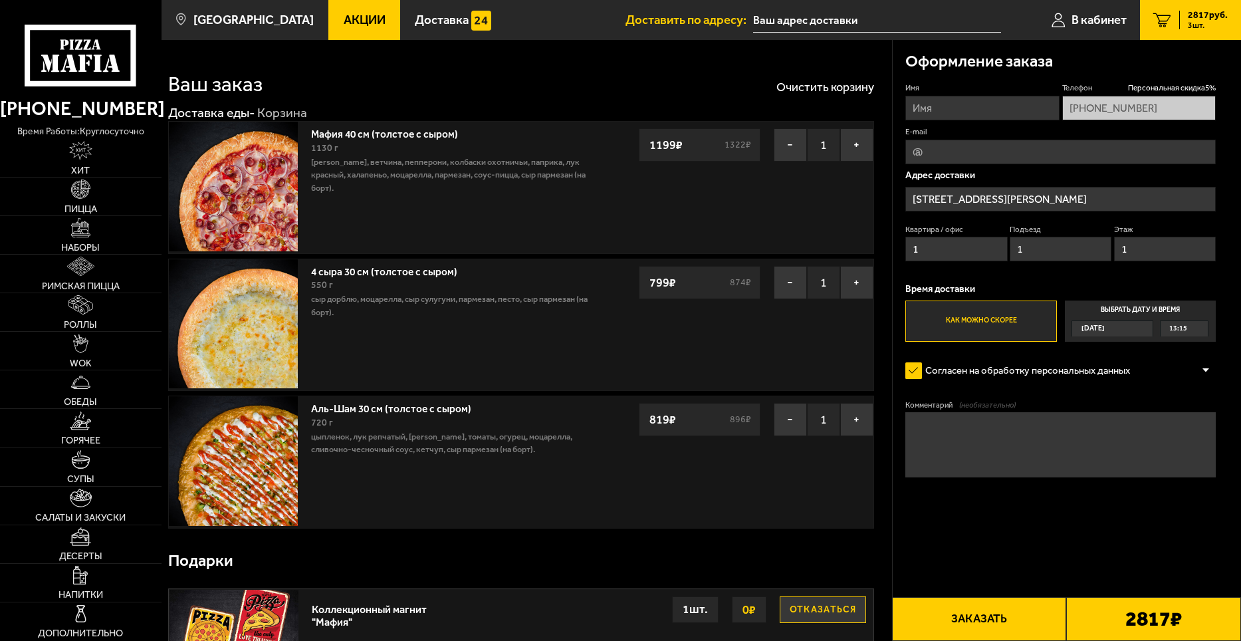
click at [971, 107] on input "Имя" at bounding box center [982, 108] width 154 height 25
type input "[PERSON_NAME] [PERSON_NAME]"
type input "[EMAIL_ADDRESS][DOMAIN_NAME]"
click at [941, 431] on textarea "Комментарий (необязательно)" at bounding box center [1060, 444] width 310 height 64
click at [1184, 328] on span "13:15" at bounding box center [1178, 328] width 18 height 15
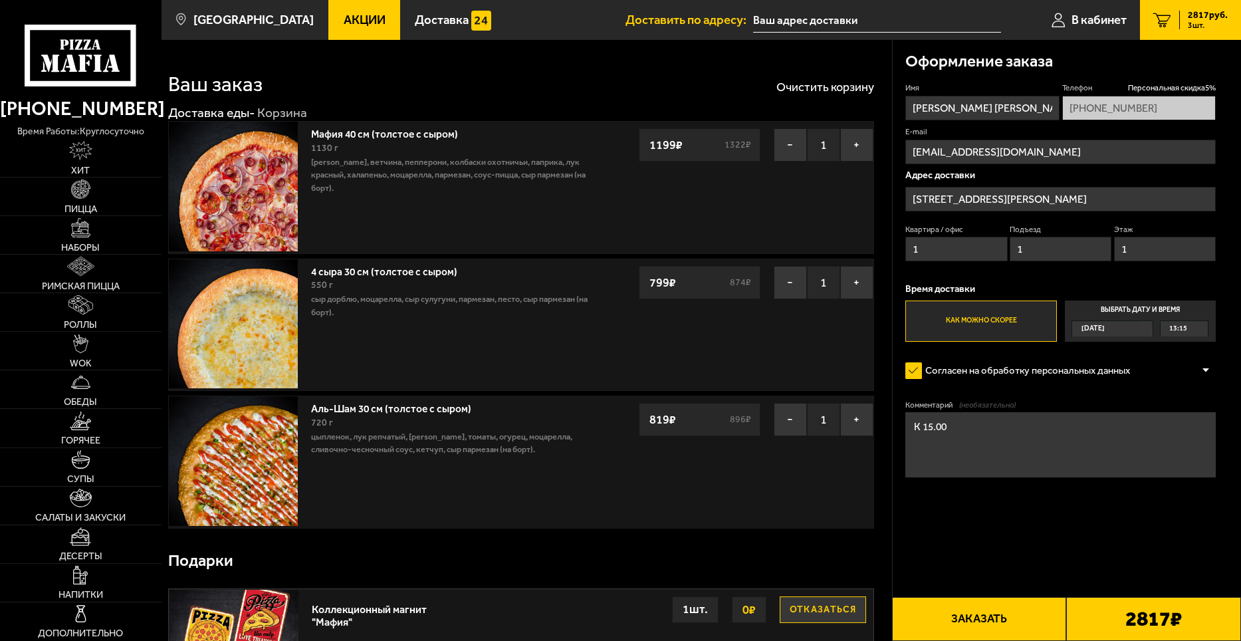
click at [0, 0] on input "Выбрать дату и время [DATE] 13:15" at bounding box center [0, 0] width 0 height 0
click at [1200, 329] on div "13:15" at bounding box center [1184, 328] width 47 height 15
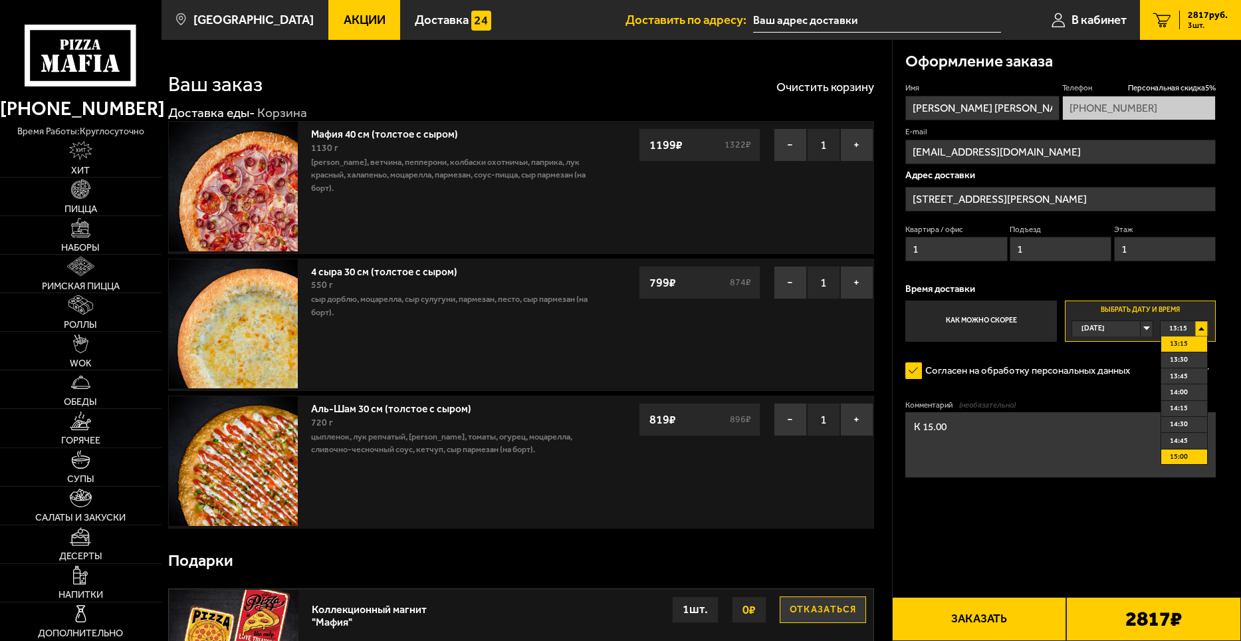
scroll to position [66, 0]
click at [1177, 394] on span "15:00" at bounding box center [1179, 390] width 18 height 15
click at [957, 429] on textarea "К 15.00" at bounding box center [1060, 444] width 310 height 64
type textarea "[PERSON_NAME]"
click at [1179, 328] on span "15:00" at bounding box center [1178, 328] width 18 height 15
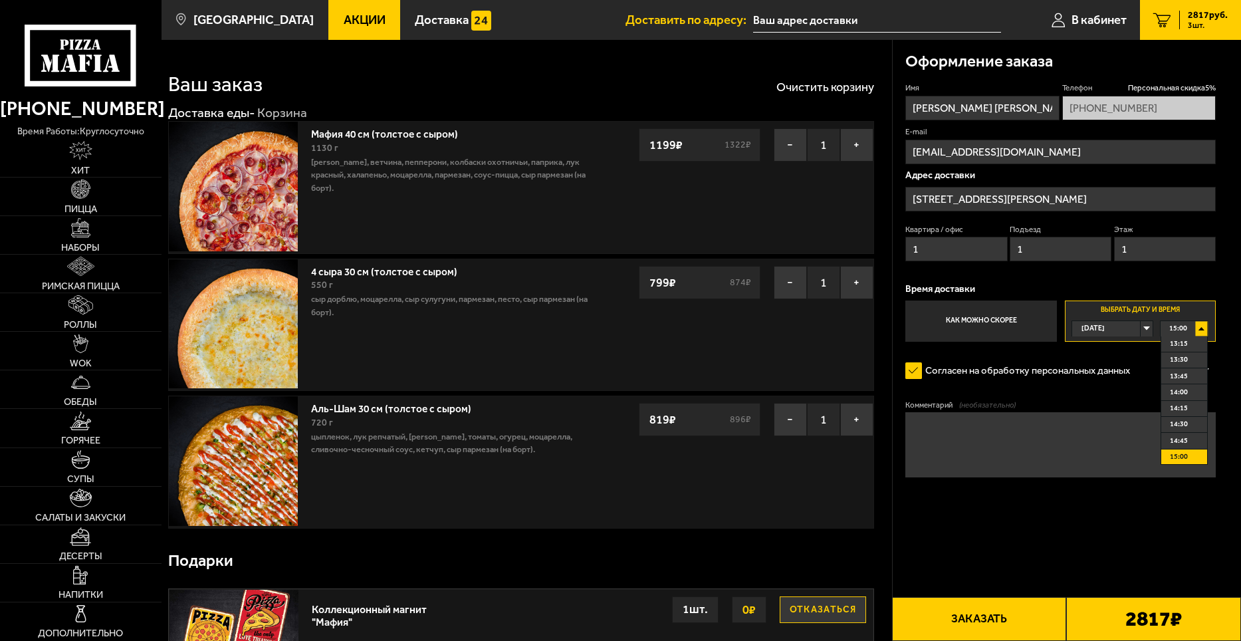
click at [1184, 455] on span "15:00" at bounding box center [1179, 456] width 18 height 15
click at [968, 616] on button "Заказать" at bounding box center [979, 619] width 175 height 44
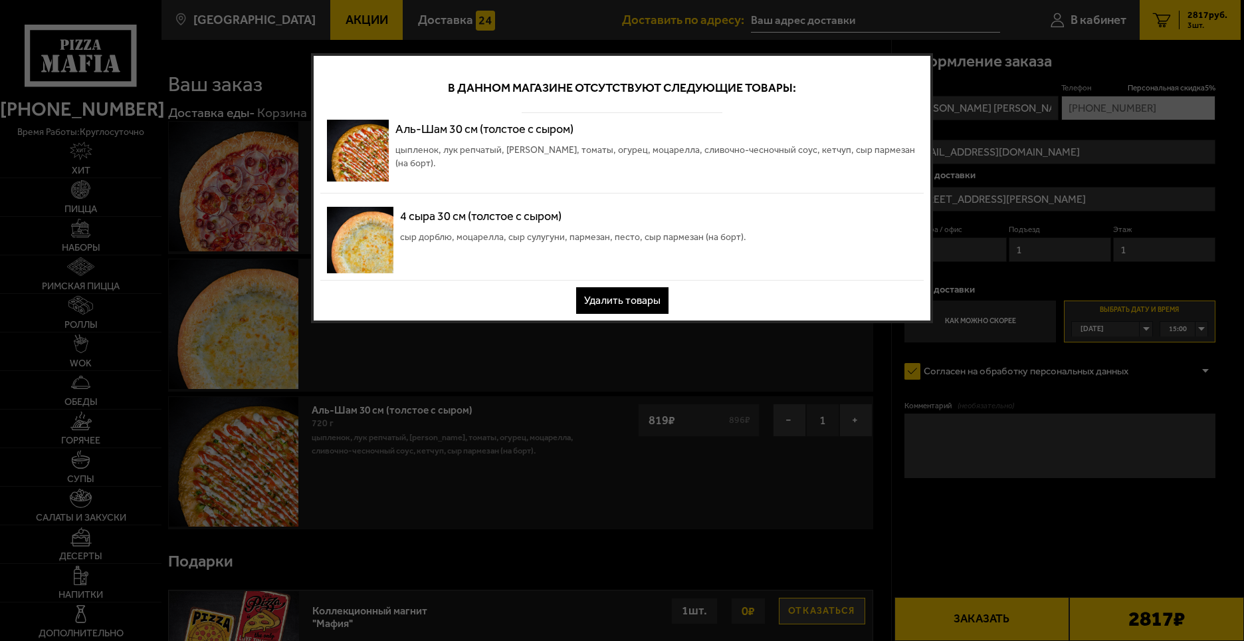
click at [626, 304] on button "Удалить товары" at bounding box center [622, 300] width 92 height 27
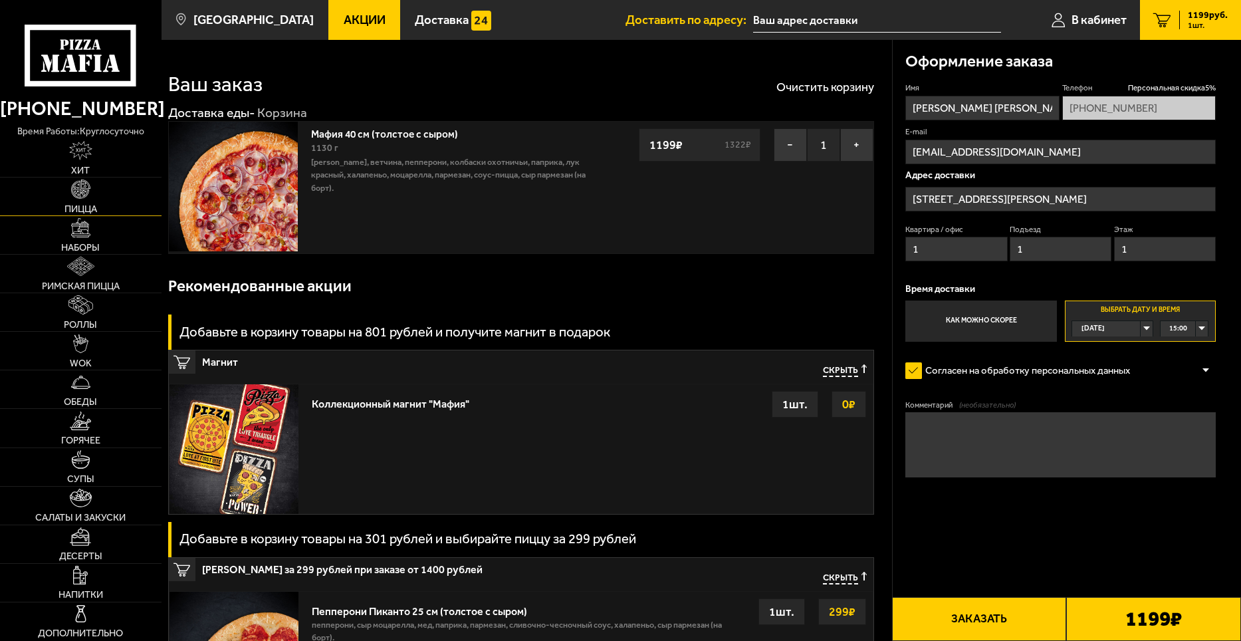
click at [86, 204] on span "Пицца" at bounding box center [80, 208] width 33 height 9
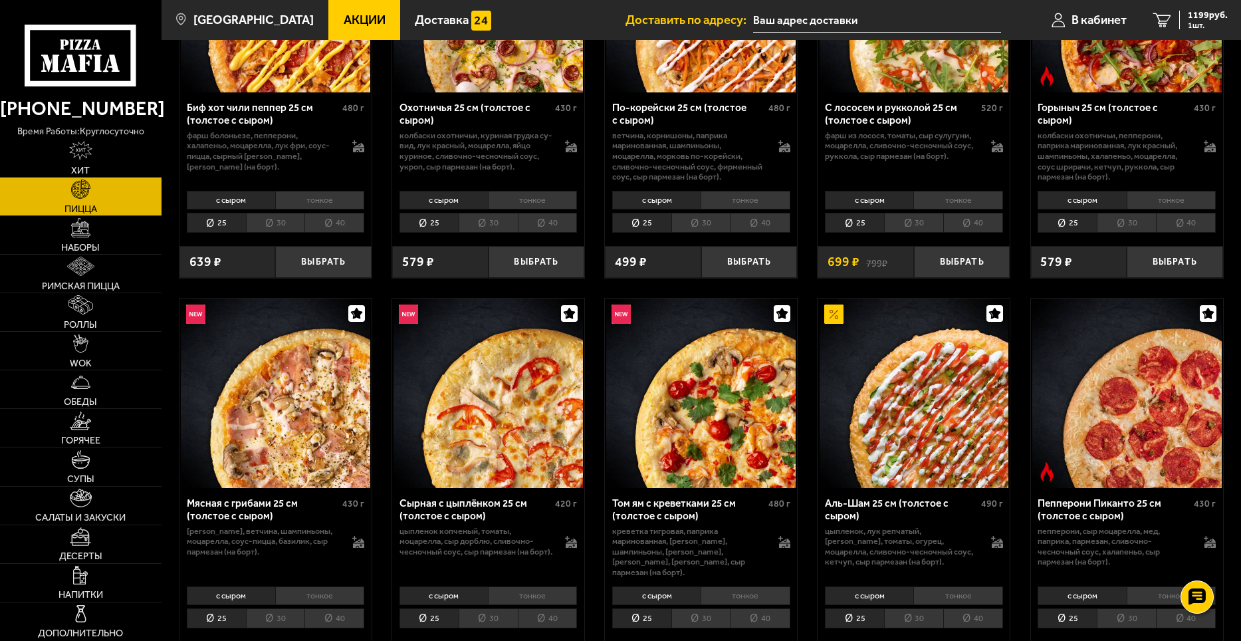
scroll to position [332, 0]
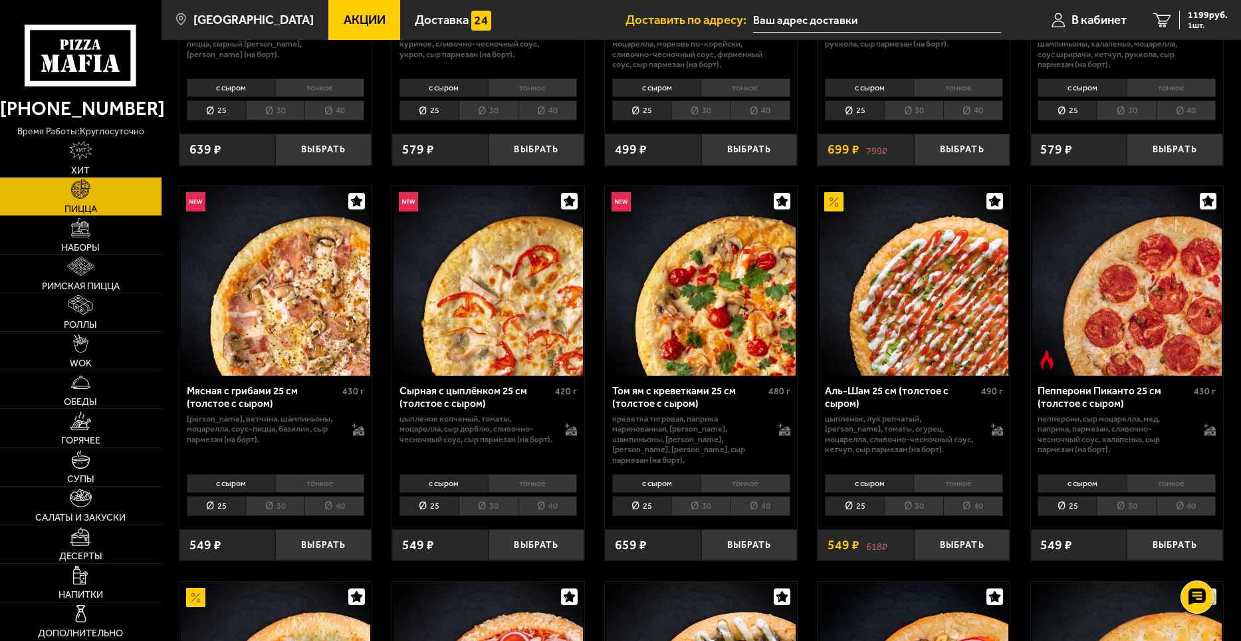
click at [966, 496] on li "40" at bounding box center [973, 506] width 60 height 21
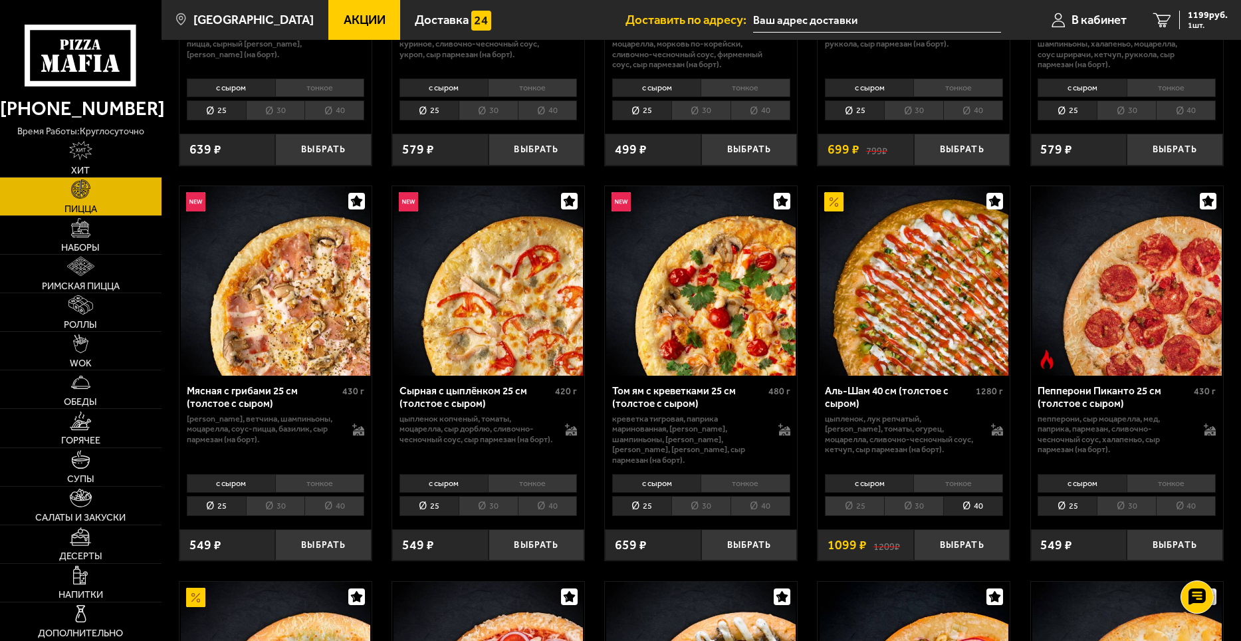
click at [955, 476] on li "тонкое" at bounding box center [957, 483] width 89 height 19
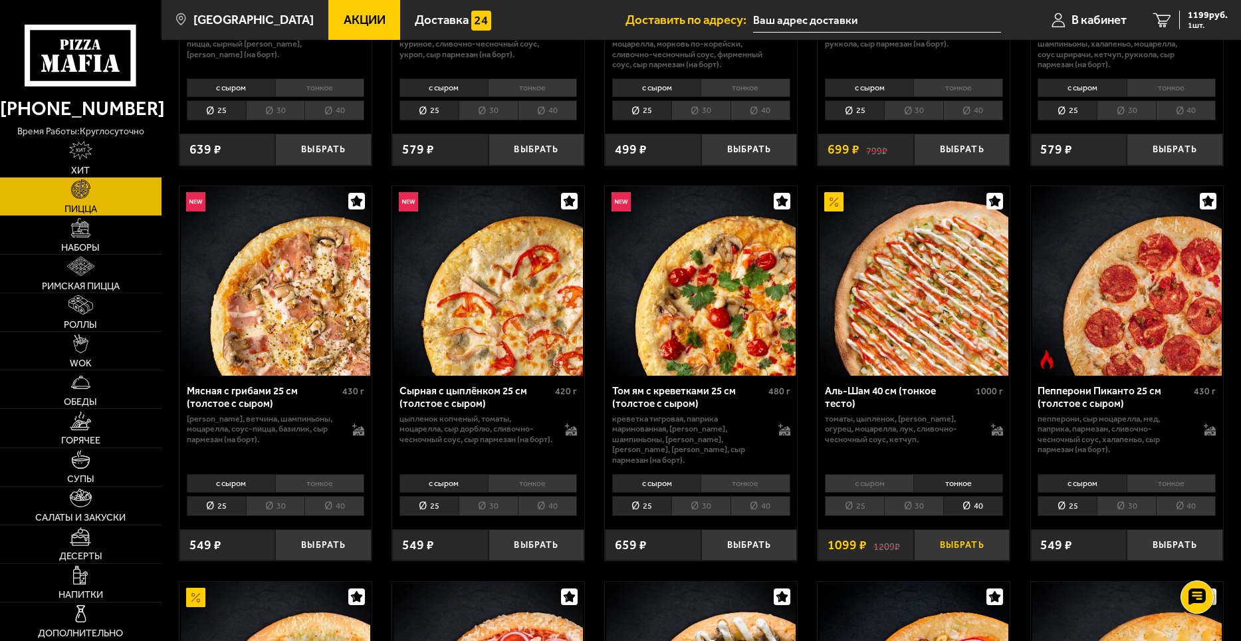
click at [948, 530] on button "Выбрать" at bounding box center [962, 545] width 96 height 32
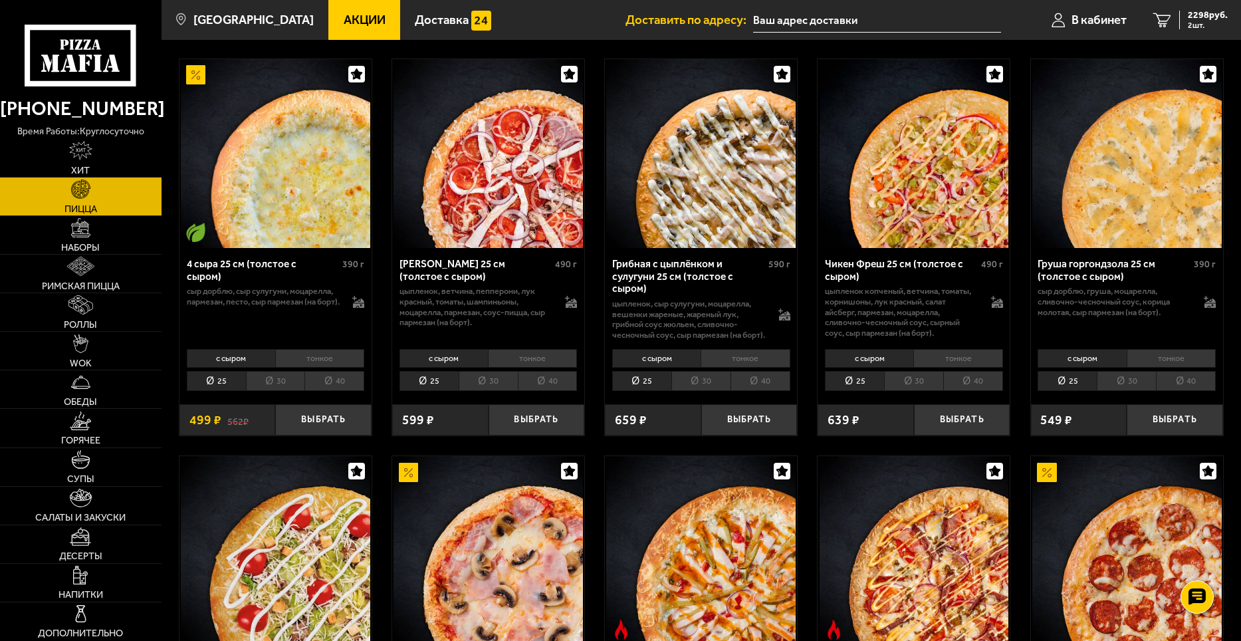
scroll to position [864, 0]
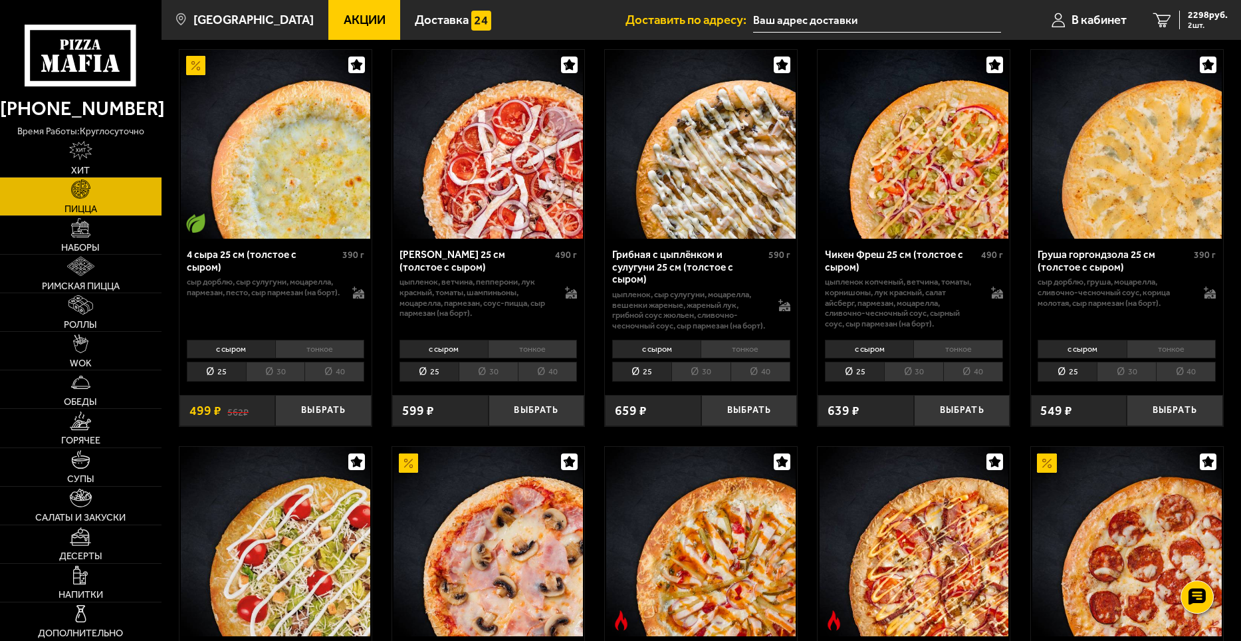
click at [320, 351] on li "тонкое" at bounding box center [319, 349] width 89 height 19
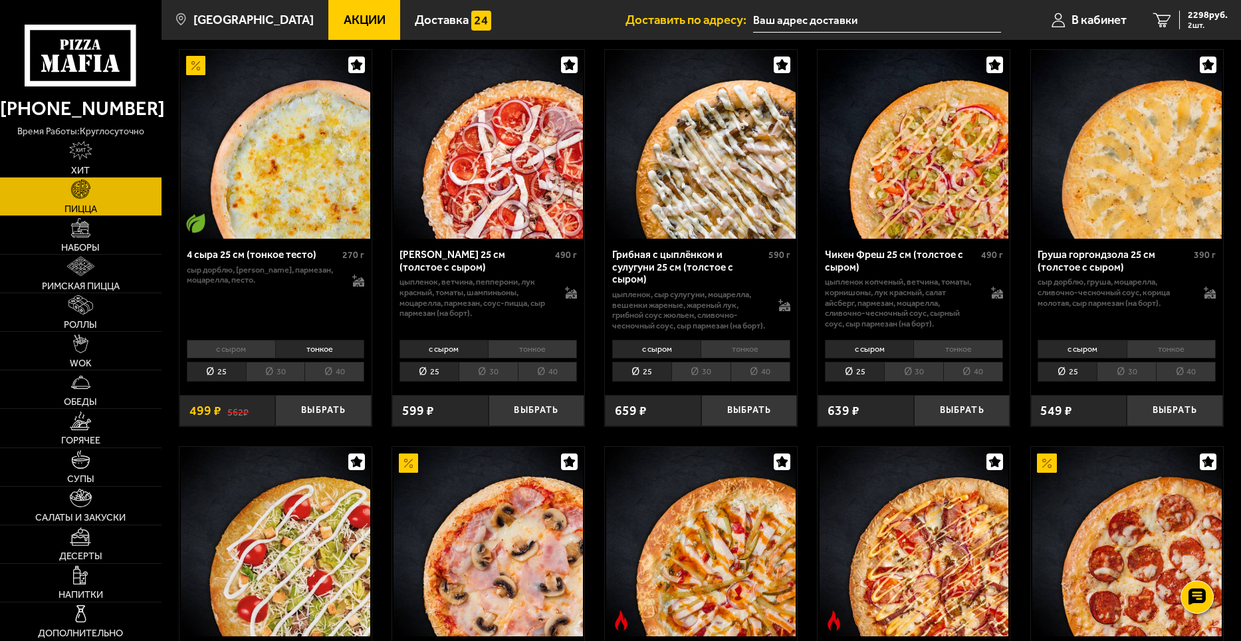
click at [338, 373] on li "40" at bounding box center [334, 372] width 60 height 21
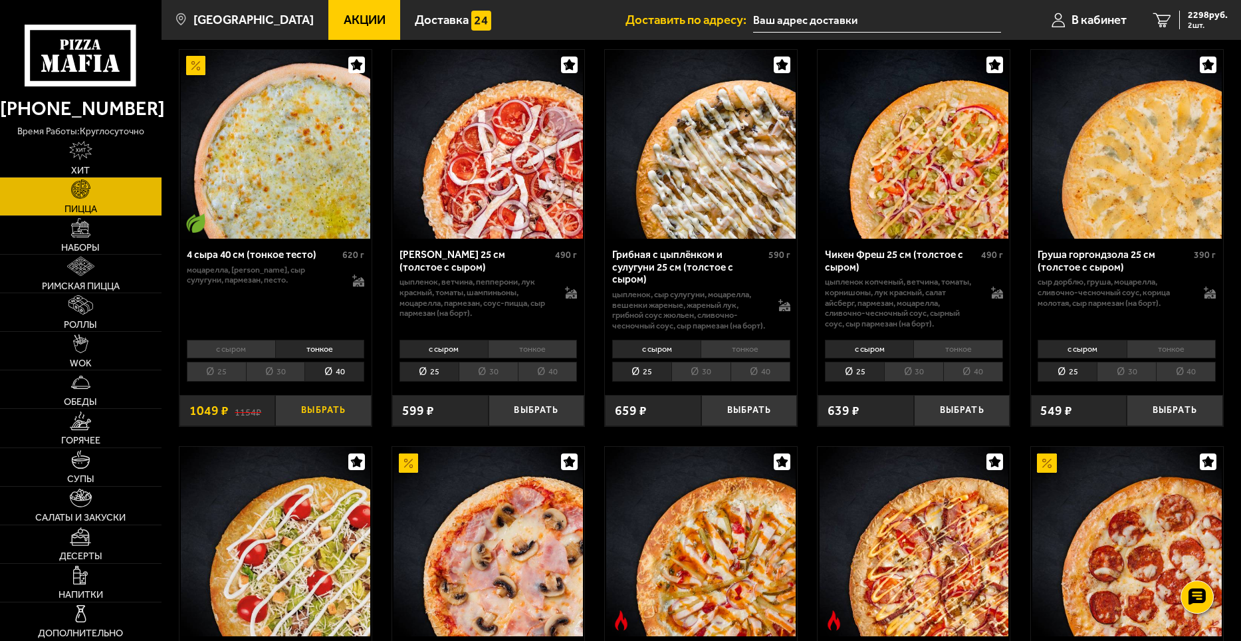
click at [328, 411] on button "Выбрать" at bounding box center [323, 411] width 96 height 32
click at [1200, 18] on span "3347 руб." at bounding box center [1208, 15] width 40 height 9
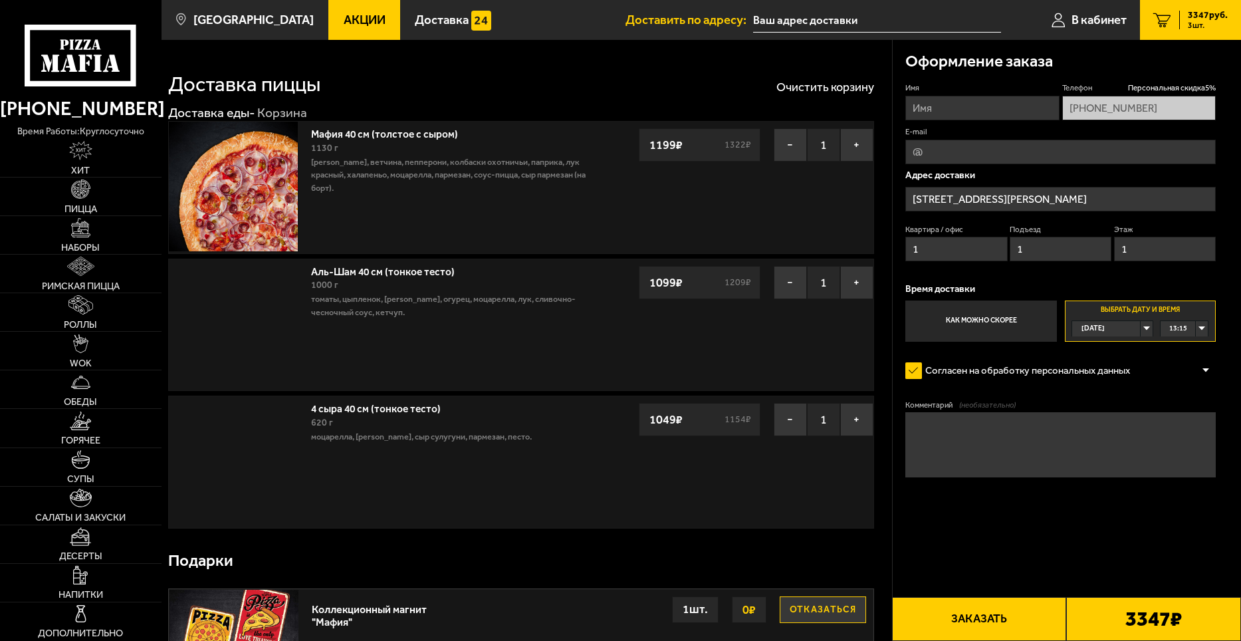
type input "[STREET_ADDRESS][PERSON_NAME]"
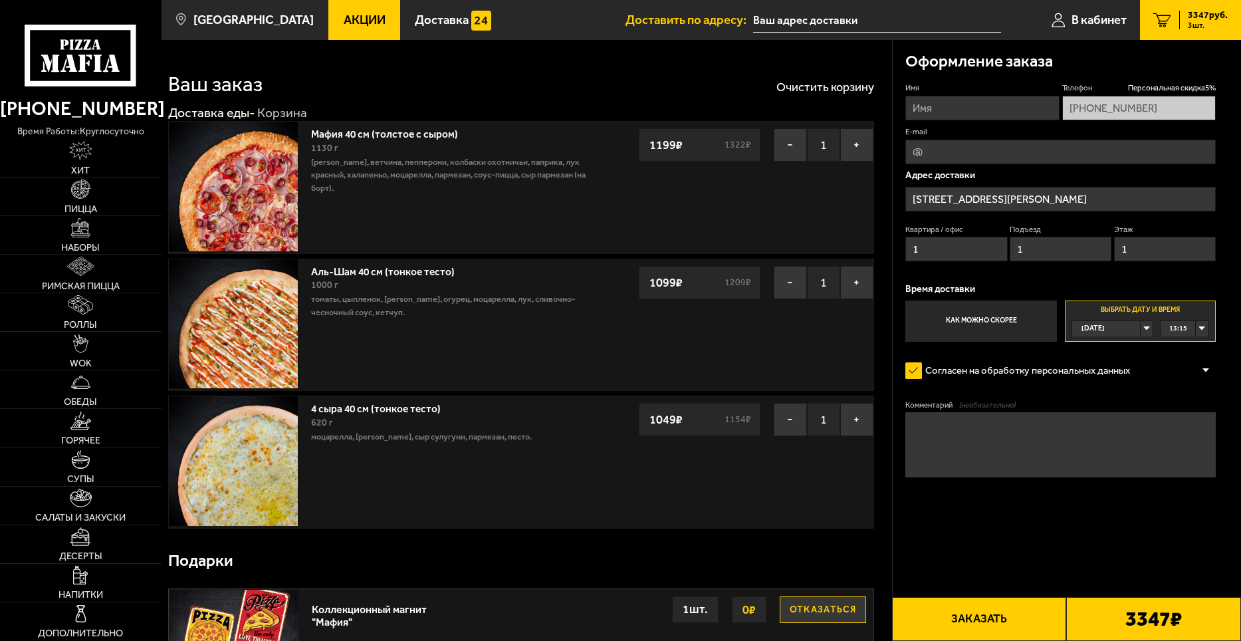
click at [1202, 328] on div "13:15" at bounding box center [1184, 328] width 47 height 15
click at [1175, 386] on span "15:00" at bounding box center [1179, 390] width 18 height 15
click at [980, 104] on input "Имя" at bounding box center [982, 108] width 154 height 25
type input "[PERSON_NAME]"
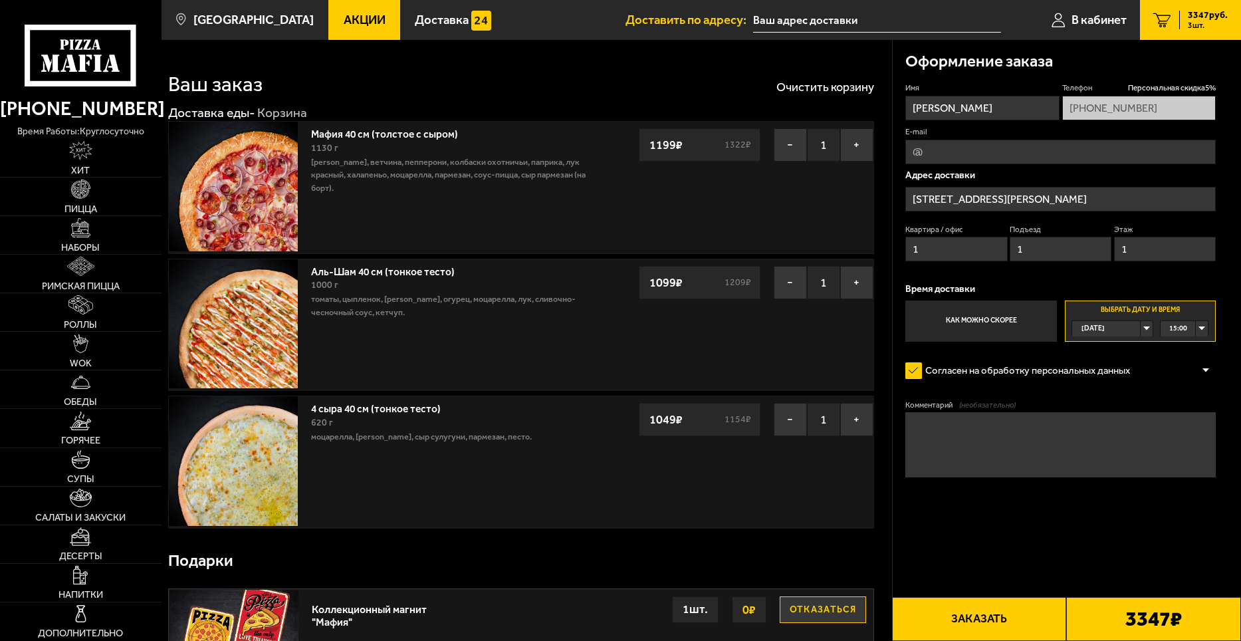
type input "[EMAIL_ADDRESS][DOMAIN_NAME]"
click at [982, 620] on button "Заказать" at bounding box center [979, 619] width 175 height 44
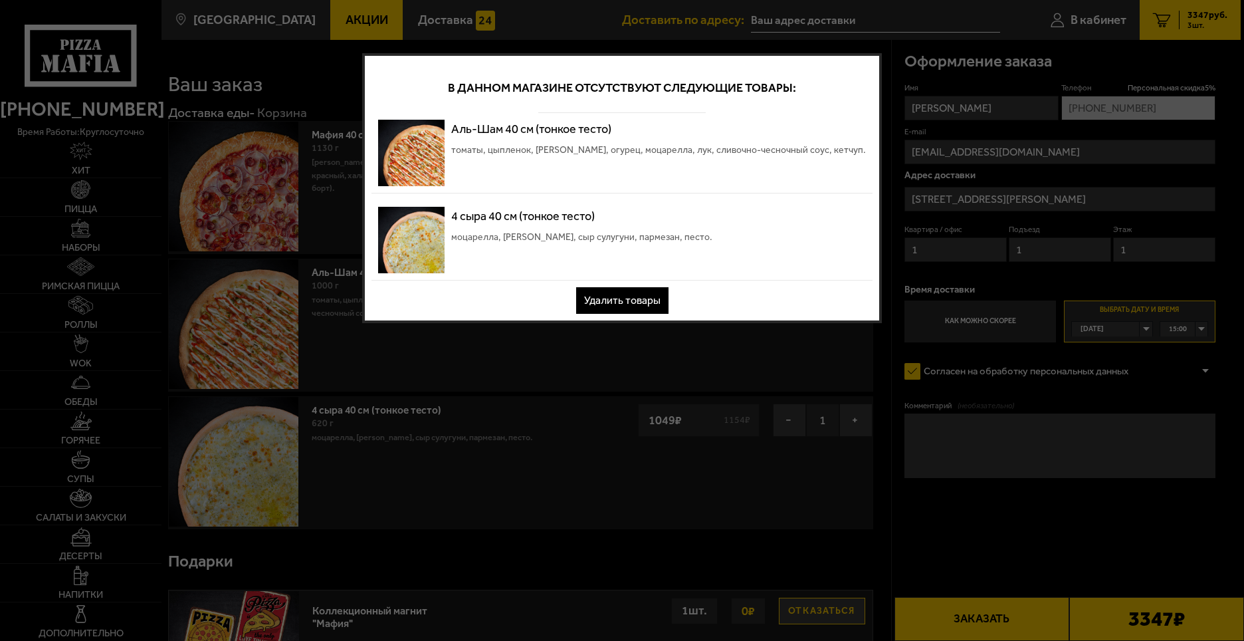
click at [631, 301] on button "Удалить товары" at bounding box center [622, 300] width 92 height 27
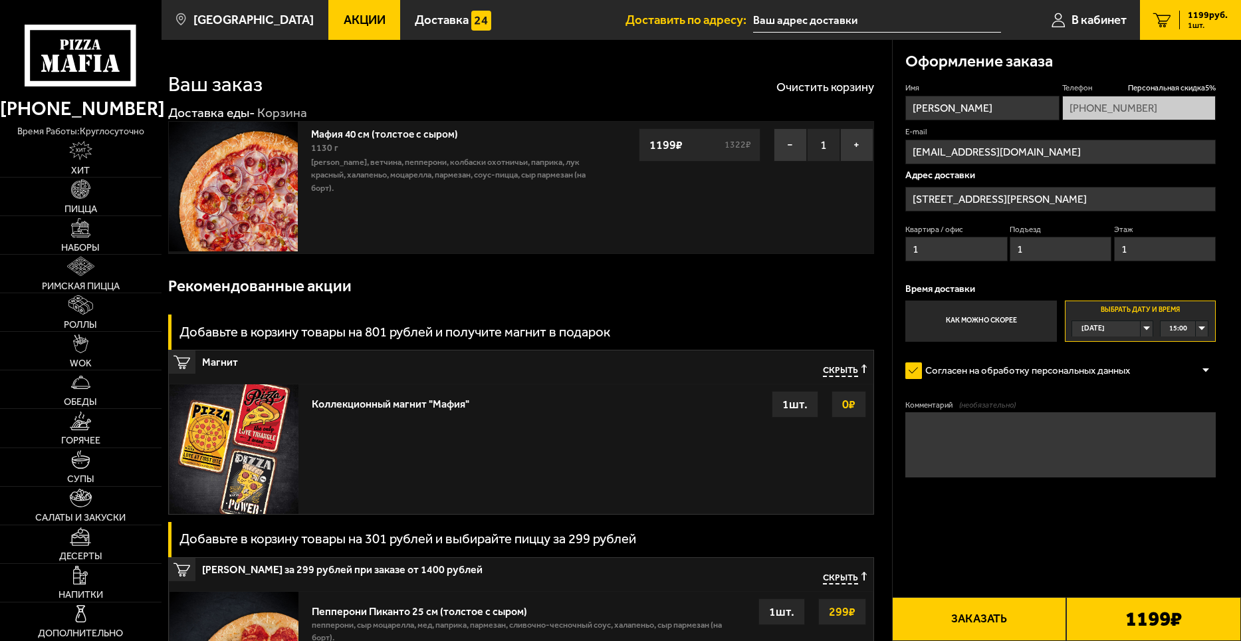
click at [360, 15] on span "Акции" at bounding box center [365, 20] width 42 height 13
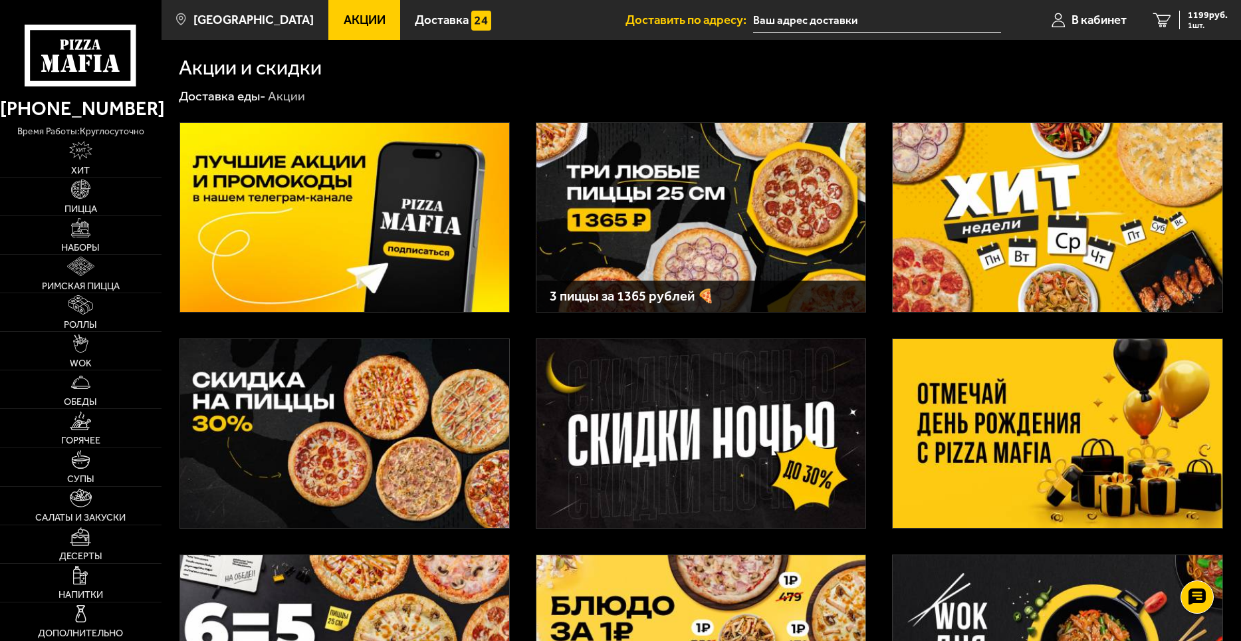
click at [407, 430] on img at bounding box center [344, 433] width 329 height 189
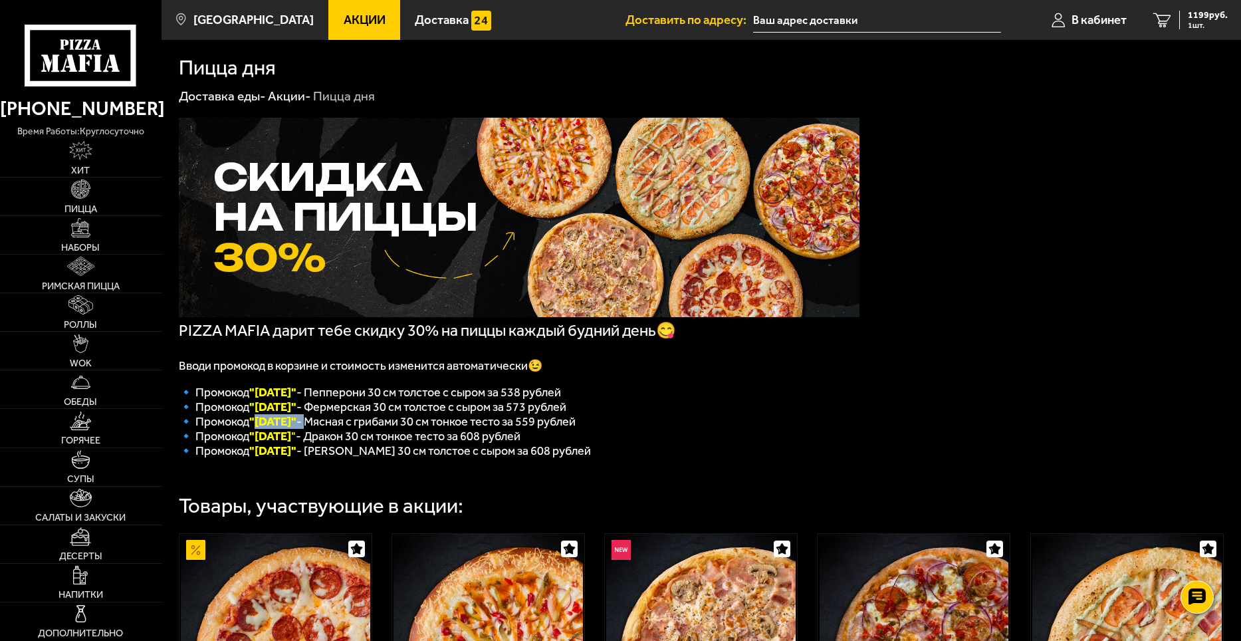
drag, startPoint x: 253, startPoint y: 429, endPoint x: 302, endPoint y: 431, distance: 49.9
click at [302, 429] on span "🔹 Промокод "[DATE]" - Мясная с грибами 30 см тонкое тесто за 559 рублей" at bounding box center [377, 421] width 397 height 15
copy span ""[DATE]" -"
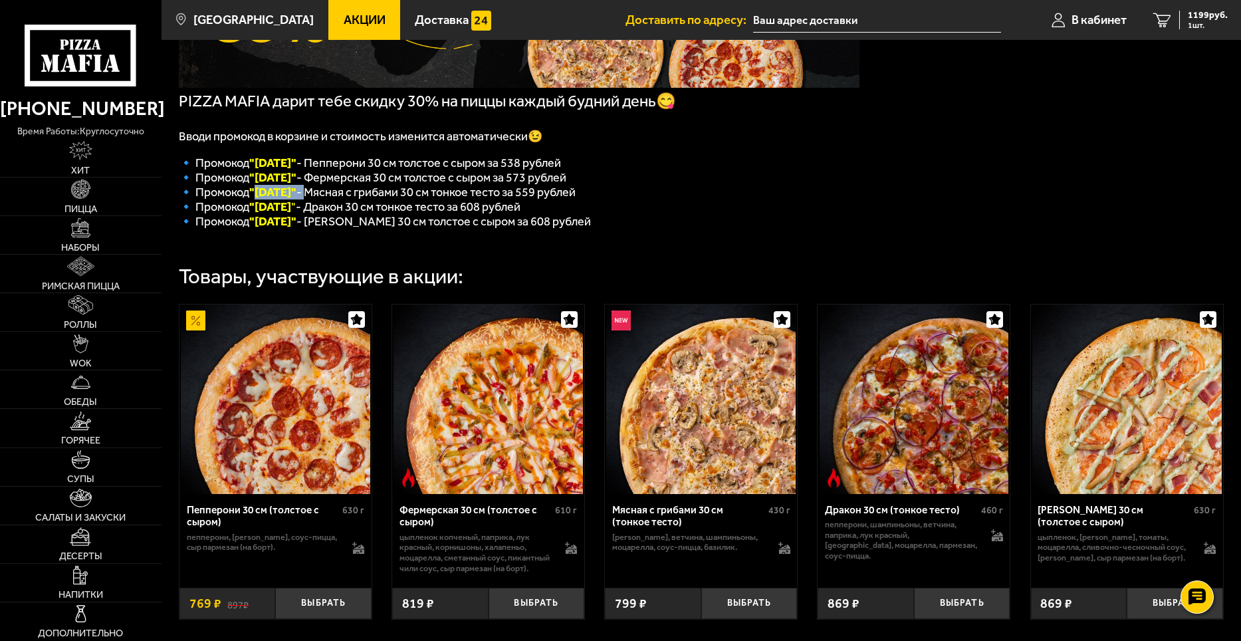
scroll to position [332, 0]
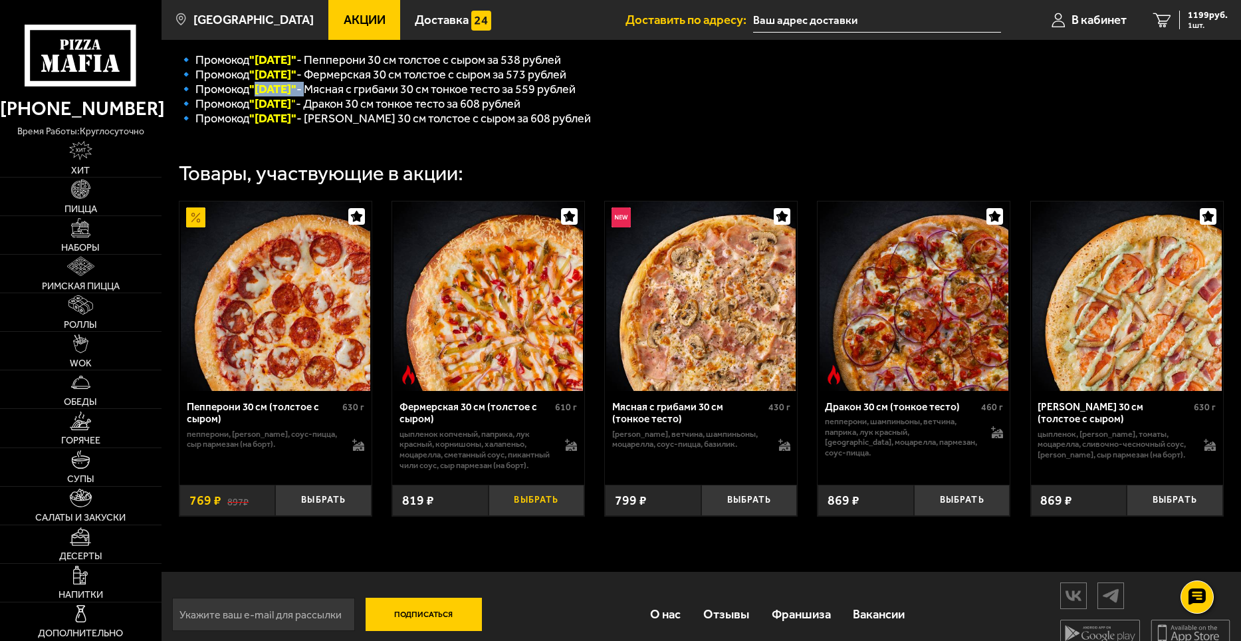
click at [546, 516] on button "Выбрать" at bounding box center [537, 501] width 96 height 32
click at [744, 516] on button "Выбрать" at bounding box center [749, 501] width 96 height 32
click at [957, 516] on button "Выбрать" at bounding box center [962, 501] width 96 height 32
click at [1172, 516] on button "Выбрать" at bounding box center [1175, 501] width 96 height 32
click at [325, 515] on button "Выбрать" at bounding box center [323, 501] width 96 height 32
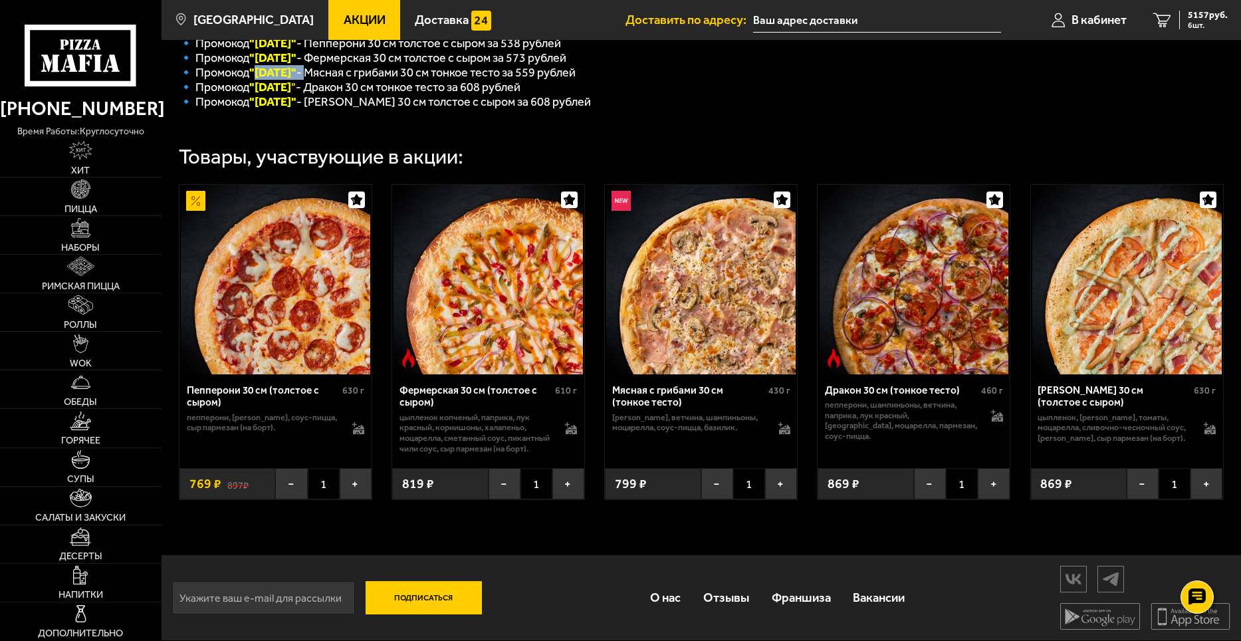
scroll to position [372, 0]
click at [294, 483] on button "−" at bounding box center [291, 484] width 32 height 32
click at [929, 480] on button "−" at bounding box center [930, 484] width 32 height 32
click at [1198, 15] on span "3562 руб." at bounding box center [1208, 15] width 40 height 9
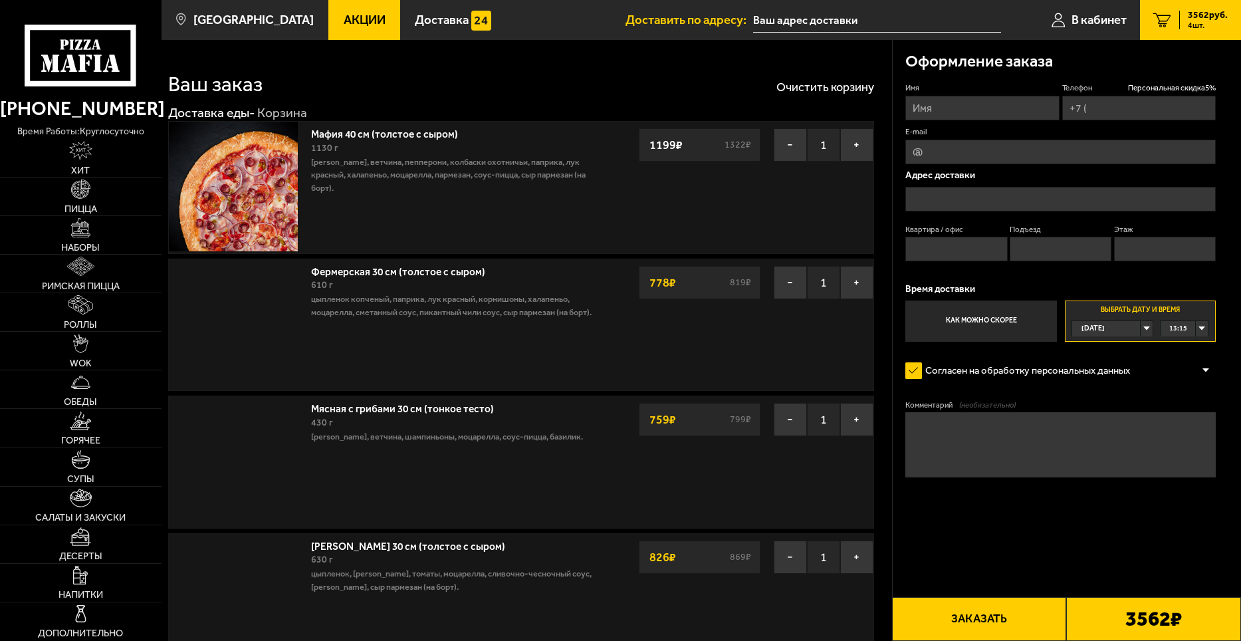
type input "[PHONE_NUMBER]"
type input "[STREET_ADDRESS][PERSON_NAME]"
type input "1"
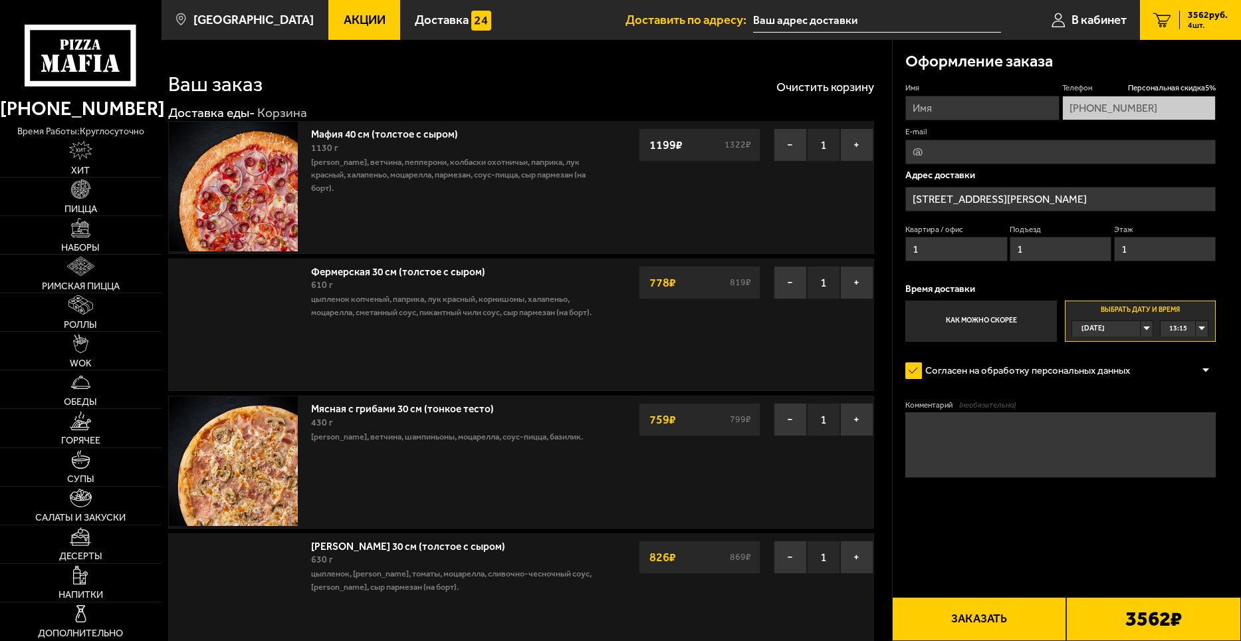
type input "[STREET_ADDRESS][PERSON_NAME]"
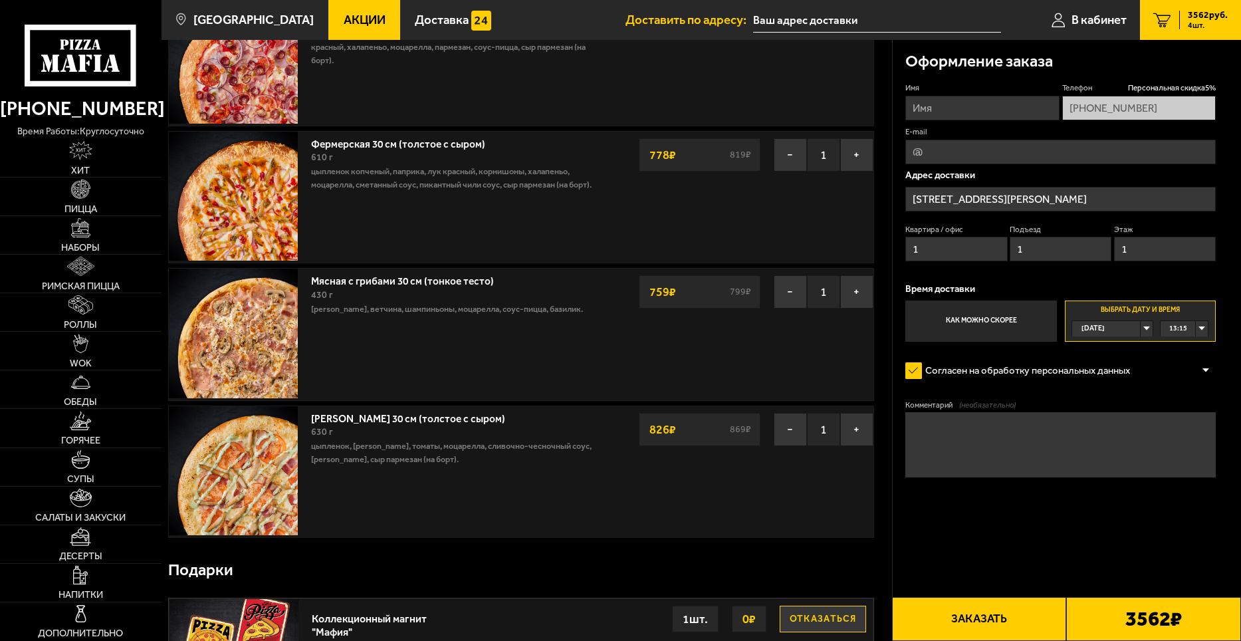
scroll to position [133, 0]
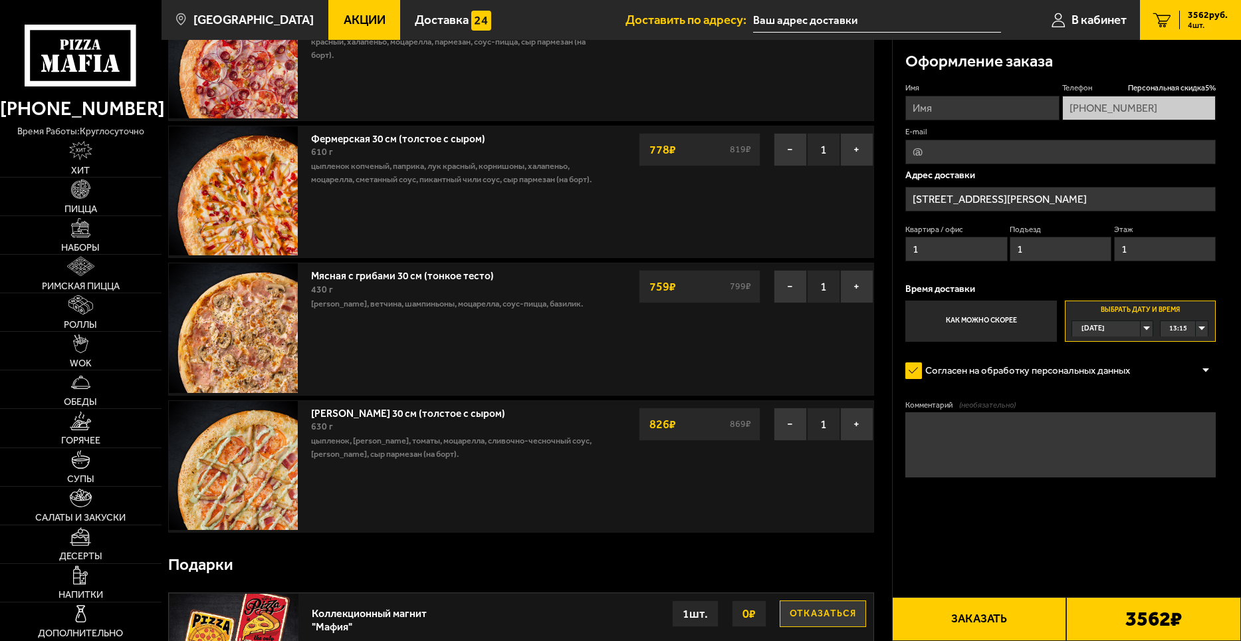
click at [1201, 328] on div "13:15" at bounding box center [1184, 328] width 47 height 15
click at [1190, 453] on li "15:00" at bounding box center [1184, 457] width 46 height 16
click at [996, 108] on input "Имя" at bounding box center [982, 108] width 154 height 25
type input "[PERSON_NAME]"
type input "[EMAIL_ADDRESS][DOMAIN_NAME]"
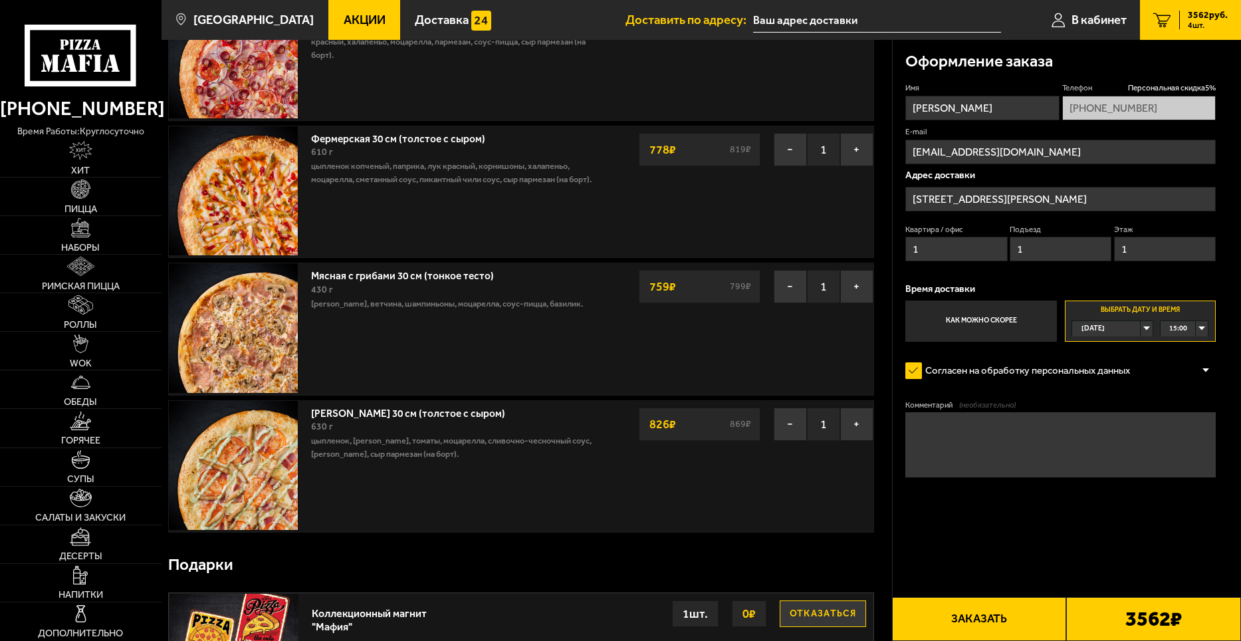
click at [986, 437] on textarea "Комментарий (необязательно)" at bounding box center [1060, 444] width 310 height 64
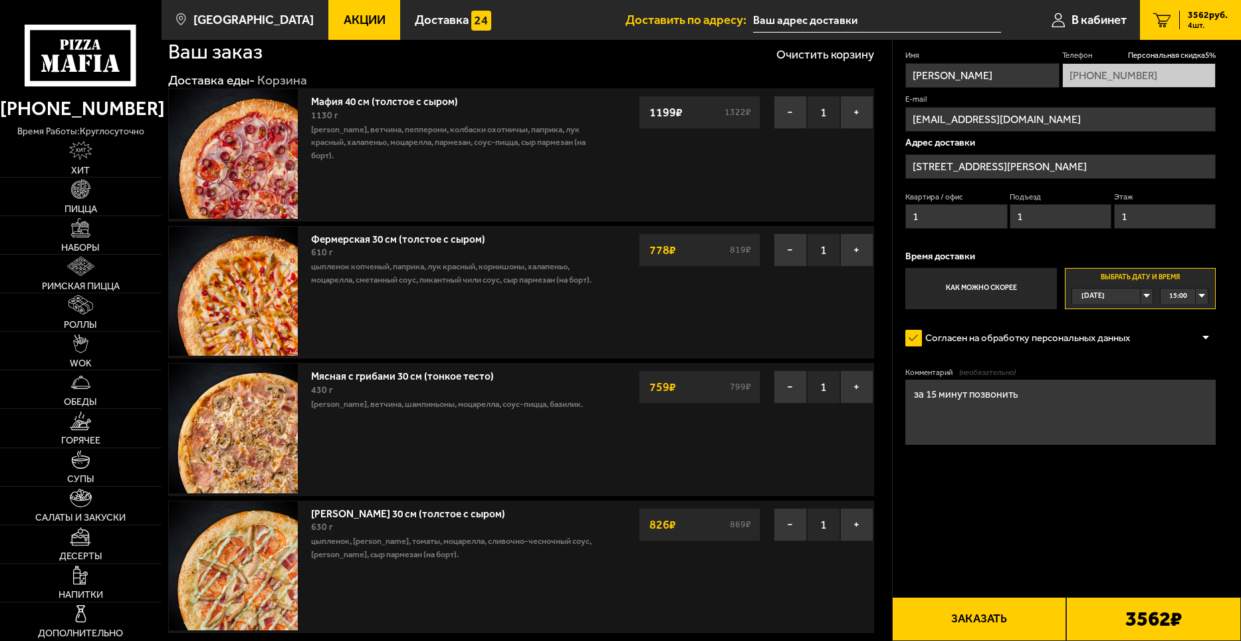
scroll to position [0, 0]
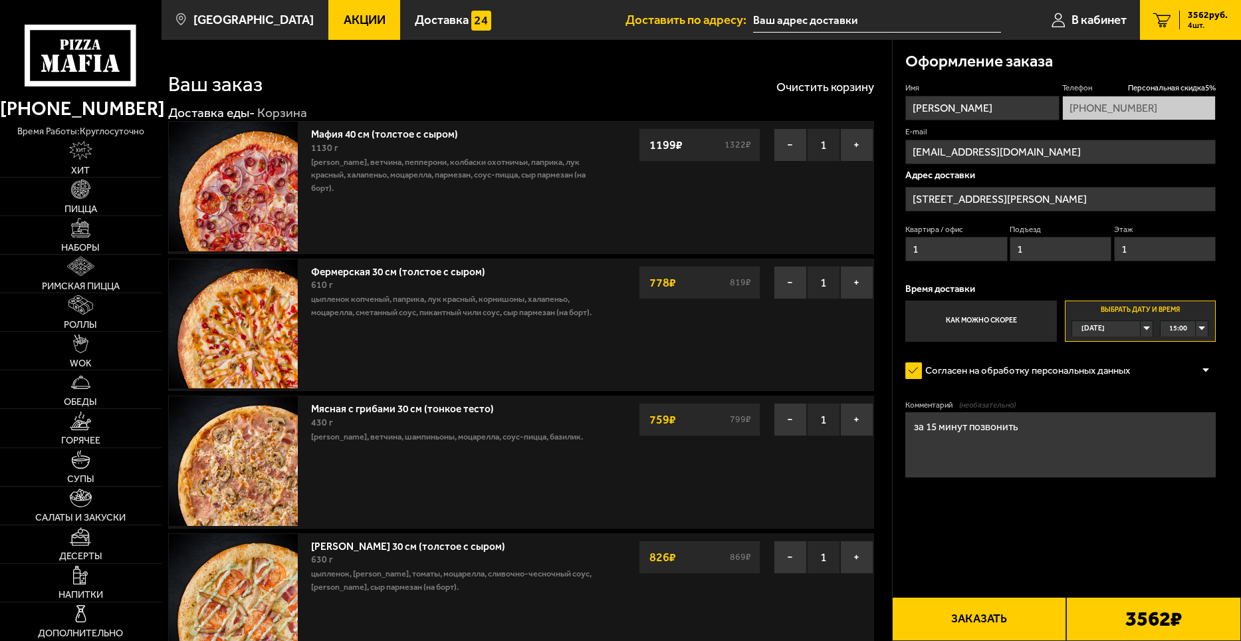
type textarea "за 15 минут позвонить"
click at [974, 616] on button "Заказать" at bounding box center [979, 619] width 175 height 44
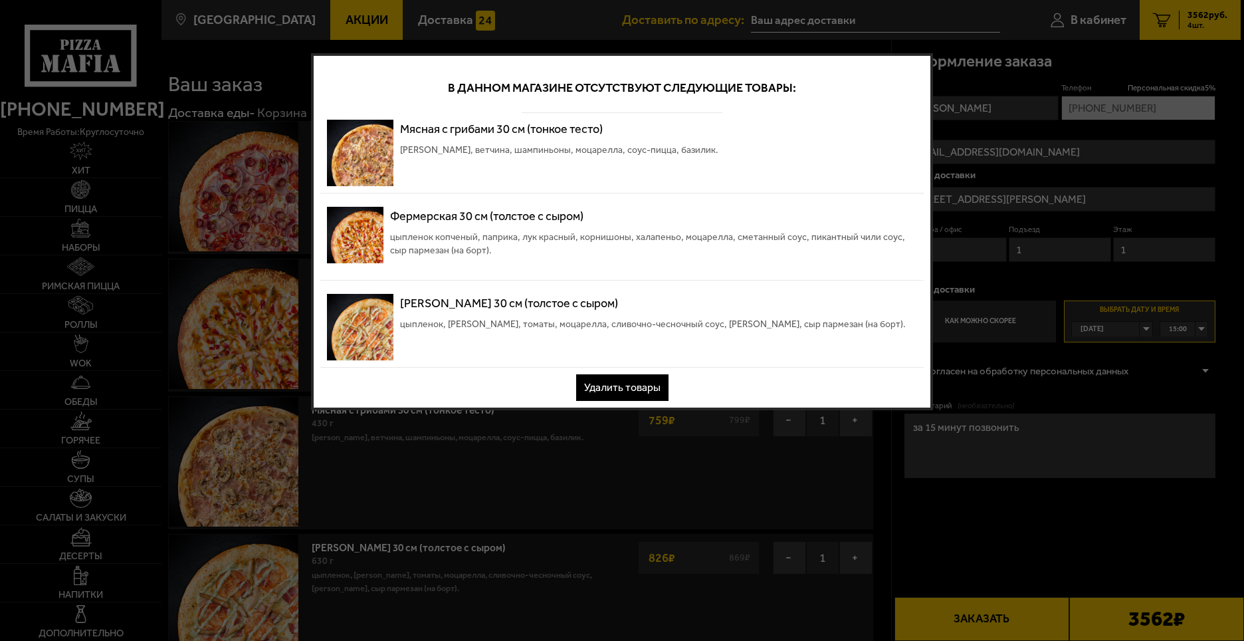
click at [624, 493] on div at bounding box center [622, 320] width 1244 height 641
drag, startPoint x: 289, startPoint y: 94, endPoint x: 501, endPoint y: 261, distance: 269.7
click at [290, 94] on div at bounding box center [622, 320] width 1244 height 641
click at [610, 389] on button "Удалить товары" at bounding box center [622, 387] width 92 height 27
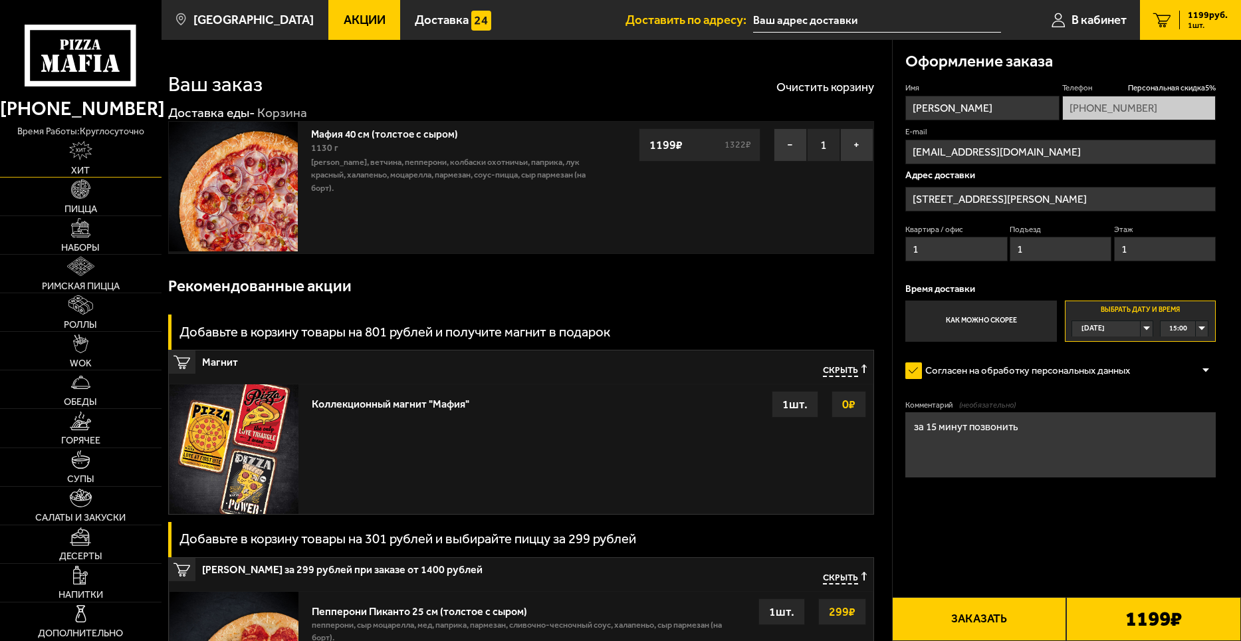
click at [82, 166] on span "Хит" at bounding box center [80, 170] width 19 height 9
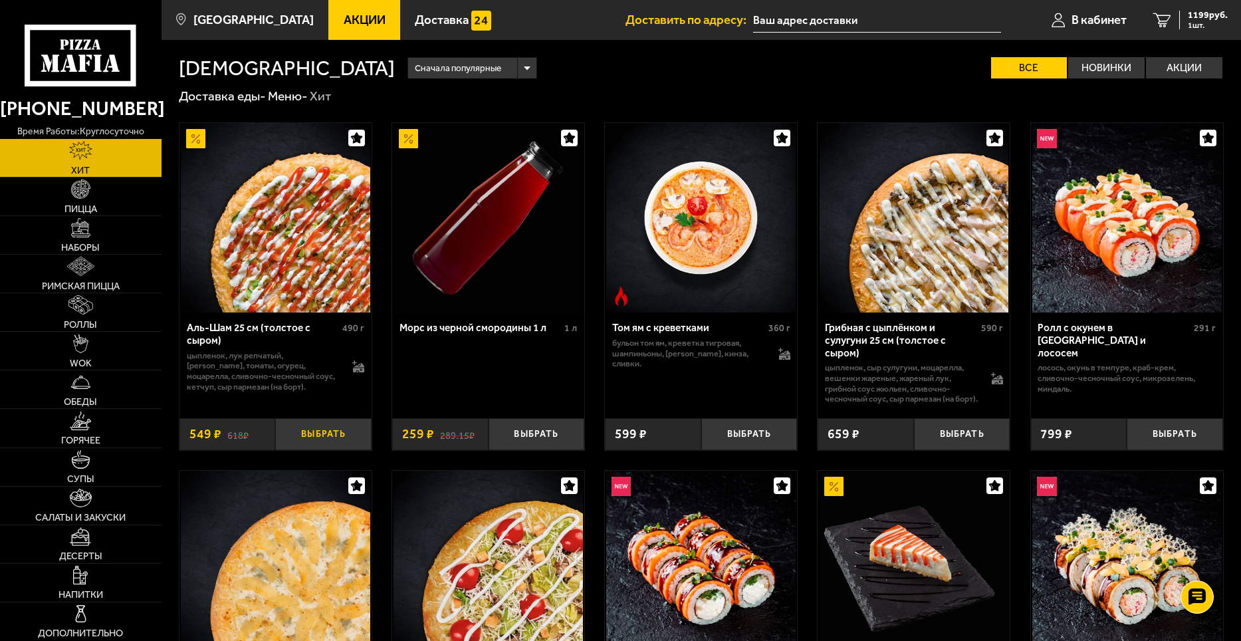
click at [324, 443] on button "Выбрать" at bounding box center [323, 434] width 96 height 32
click at [1202, 13] on span "1748 руб." at bounding box center [1208, 15] width 40 height 9
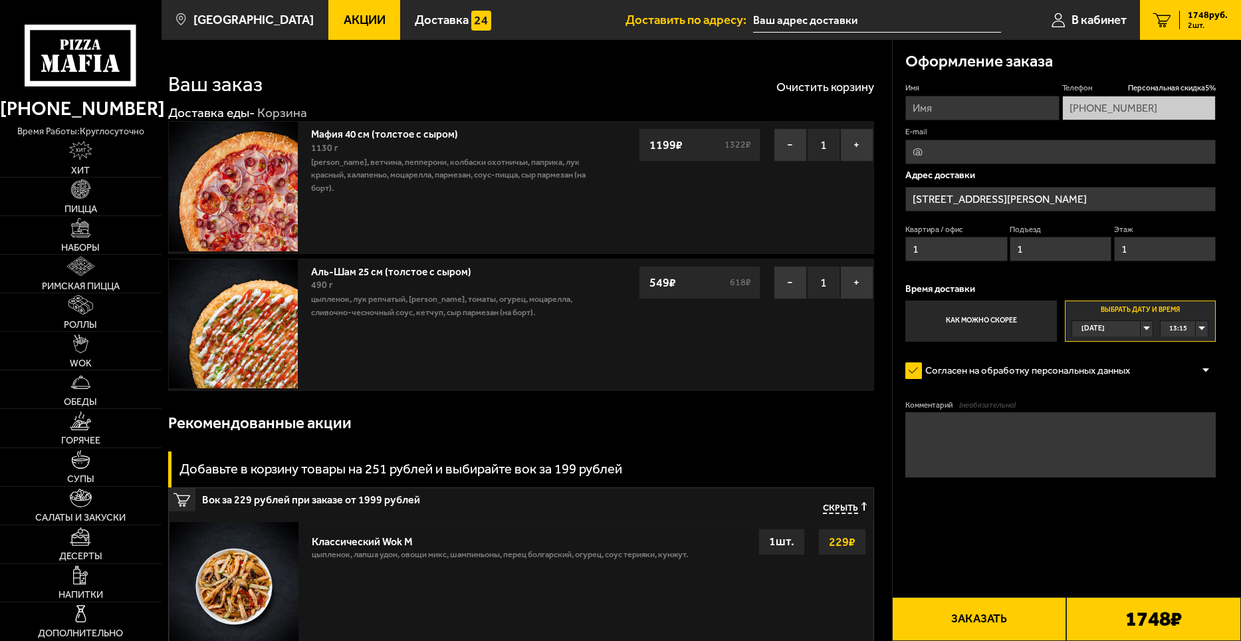
click at [974, 617] on button "Заказать" at bounding box center [979, 619] width 175 height 44
click at [955, 110] on input "Имя" at bounding box center [982, 108] width 154 height 25
type input "[PERSON_NAME]"
type input "[EMAIL_ADDRESS][DOMAIN_NAME]"
click at [1200, 330] on div "13:15" at bounding box center [1184, 328] width 47 height 15
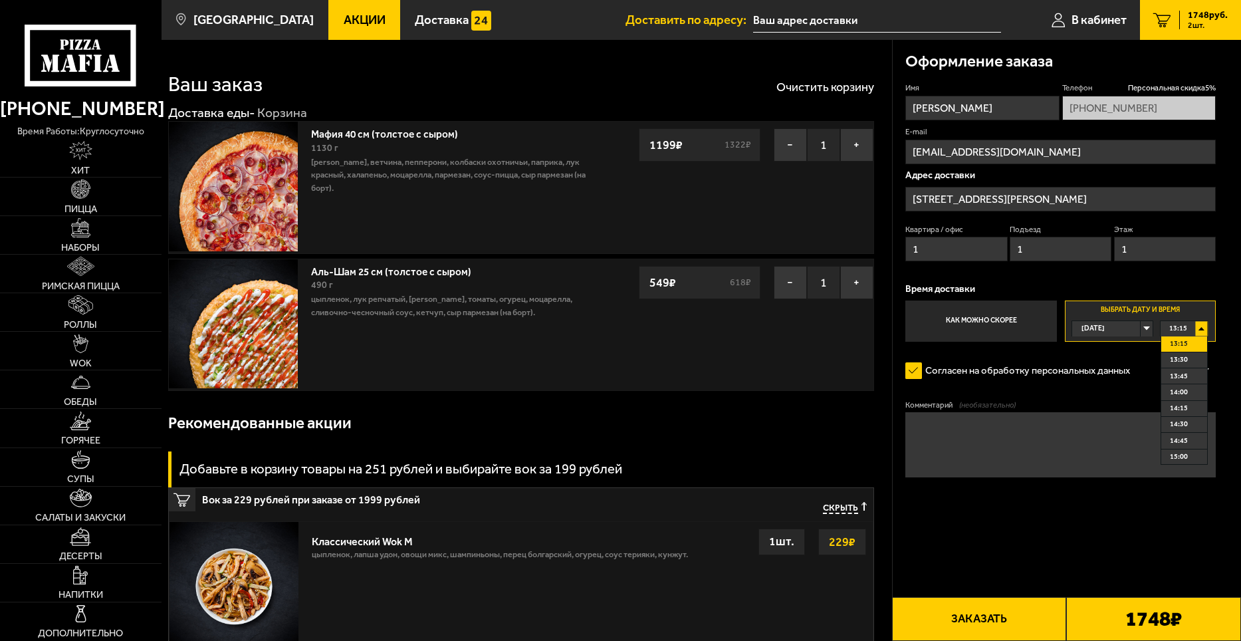
drag, startPoint x: 1185, startPoint y: 454, endPoint x: 1183, endPoint y: 461, distance: 6.8
click at [1184, 455] on span "15:00" at bounding box center [1179, 456] width 18 height 15
click at [970, 612] on button "Заказать" at bounding box center [979, 619] width 175 height 44
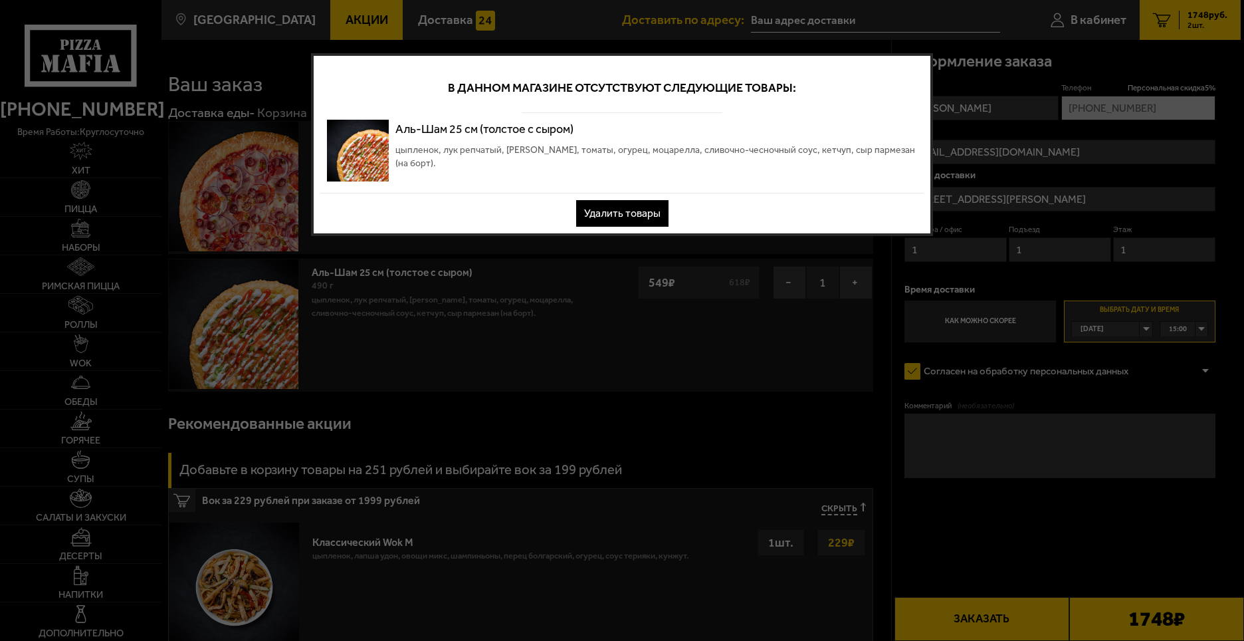
click at [626, 215] on button "Удалить товары" at bounding box center [622, 213] width 92 height 27
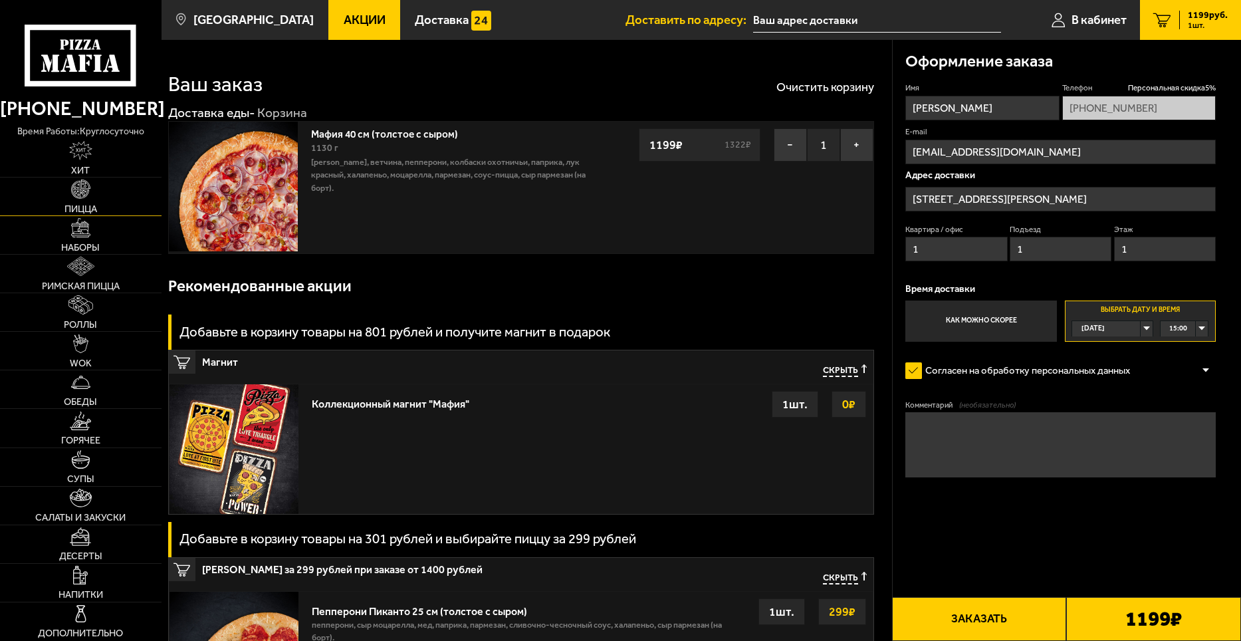
click at [84, 208] on span "Пицца" at bounding box center [80, 208] width 33 height 9
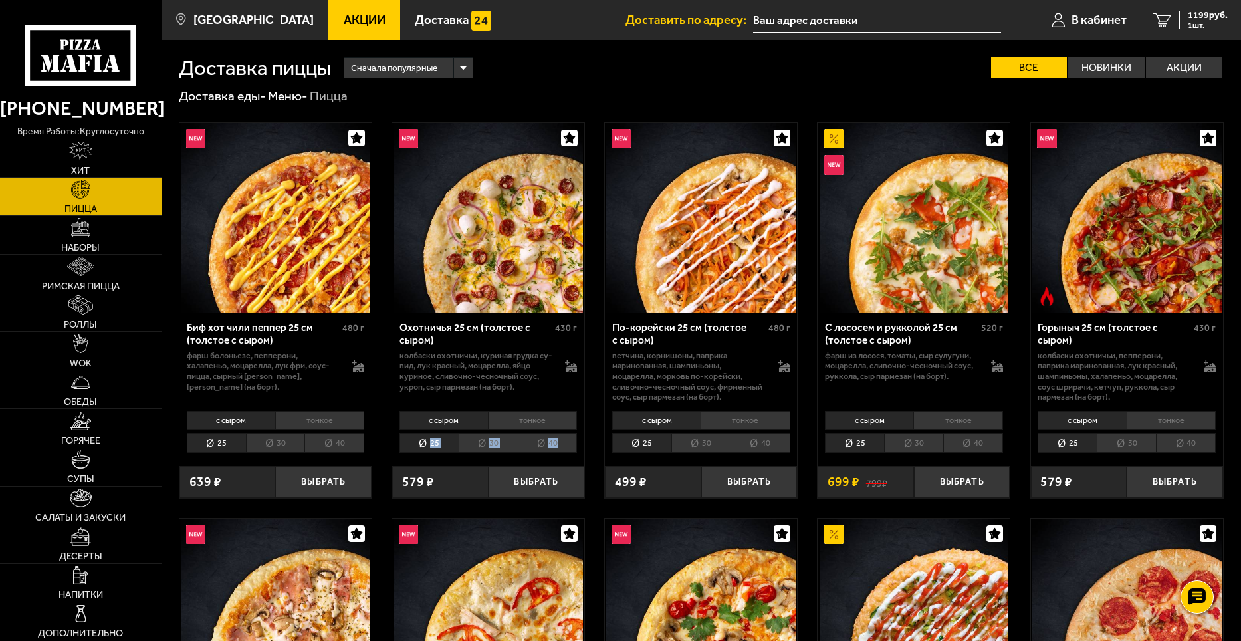
drag, startPoint x: 545, startPoint y: 421, endPoint x: 554, endPoint y: 447, distance: 27.5
click at [558, 449] on div "с сыром тонкое 25 30 40 Топпинги" at bounding box center [488, 431] width 192 height 50
click at [554, 446] on li "40" at bounding box center [548, 443] width 60 height 21
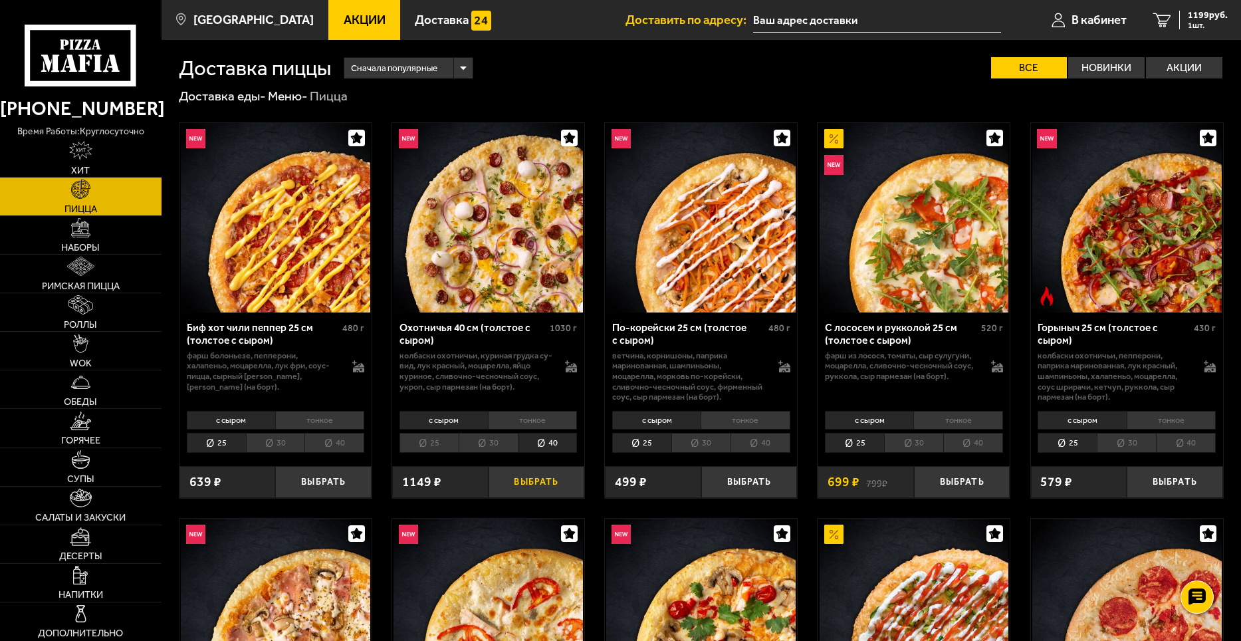
click at [538, 481] on button "Выбрать" at bounding box center [537, 482] width 96 height 32
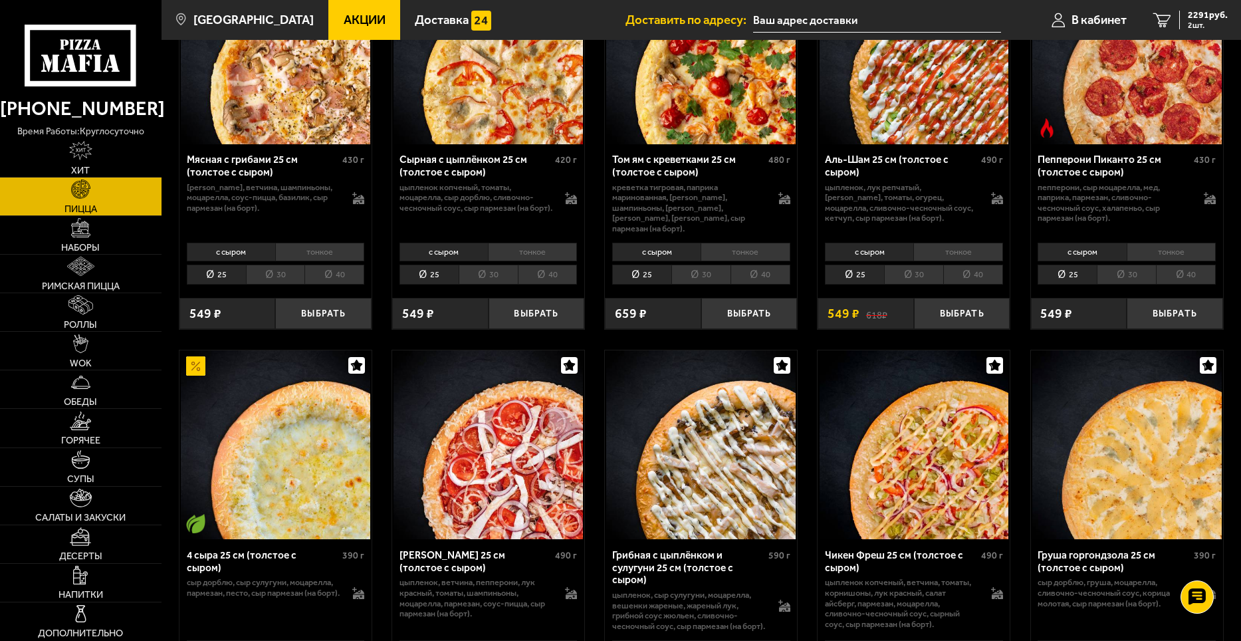
scroll to position [665, 0]
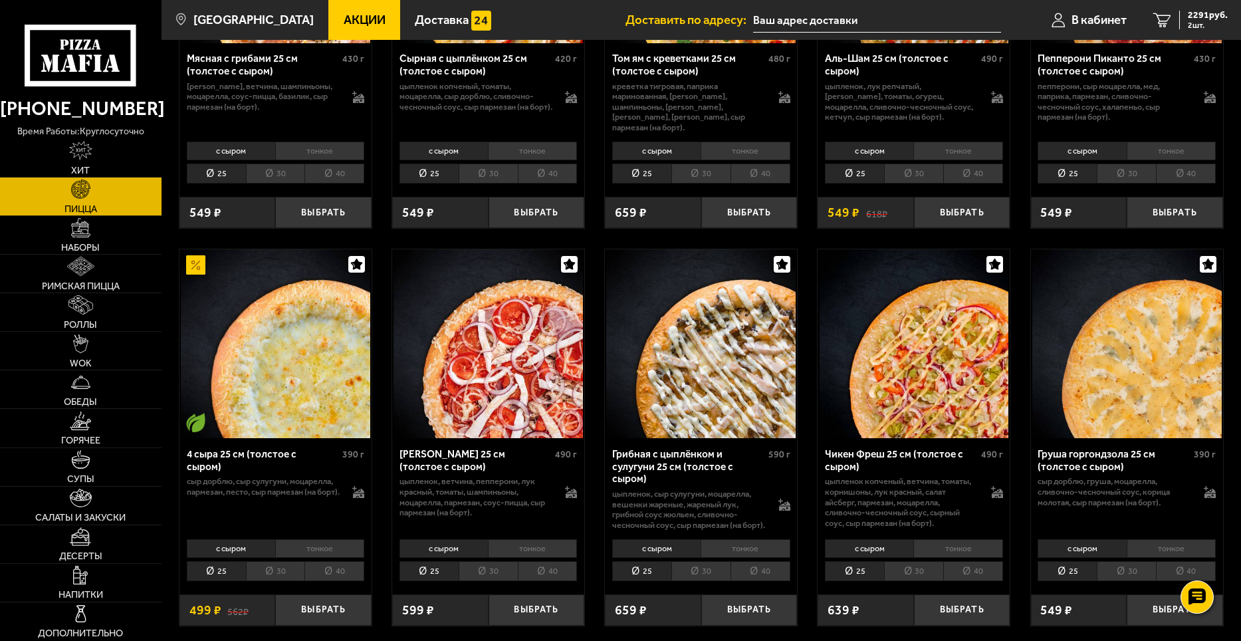
click at [304, 382] on img at bounding box center [275, 343] width 189 height 189
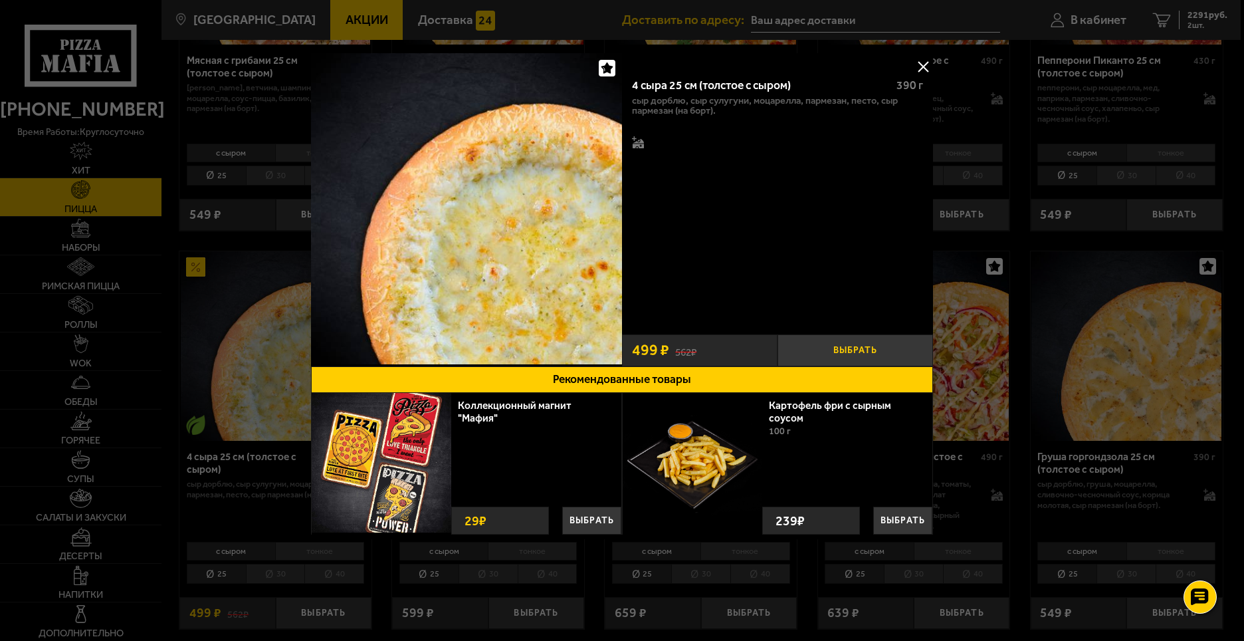
click at [868, 346] on button "Выбрать" at bounding box center [856, 350] width 156 height 32
click at [923, 65] on button at bounding box center [923, 67] width 20 height 20
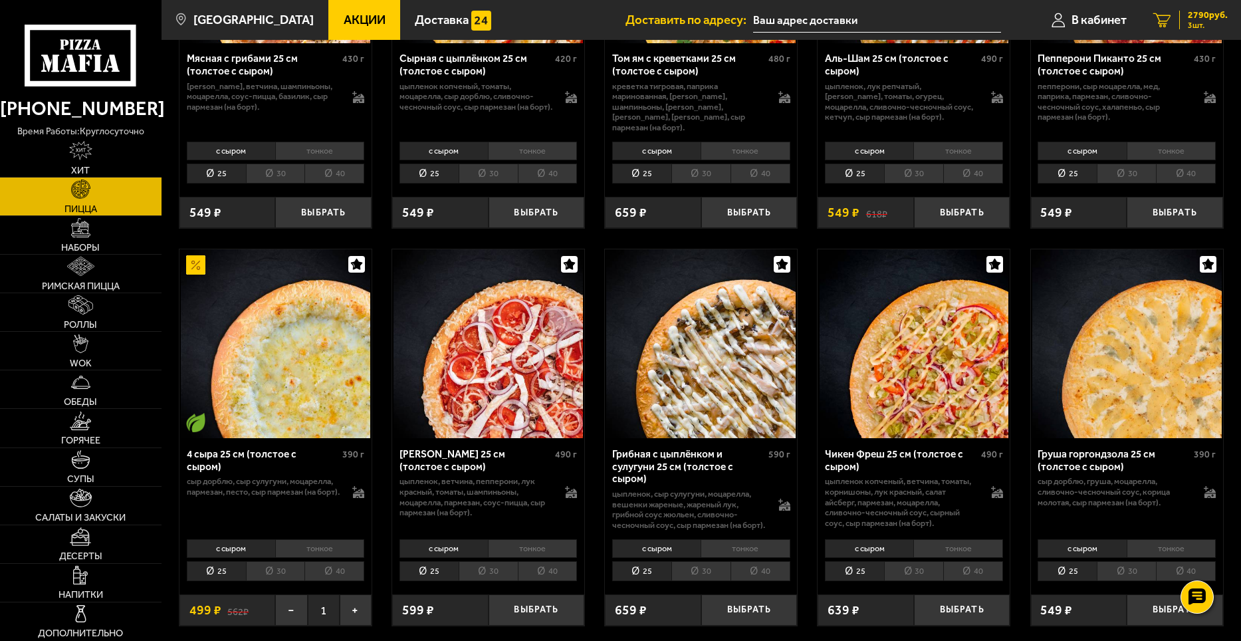
click at [1196, 22] on span "3 шт." at bounding box center [1208, 25] width 40 height 8
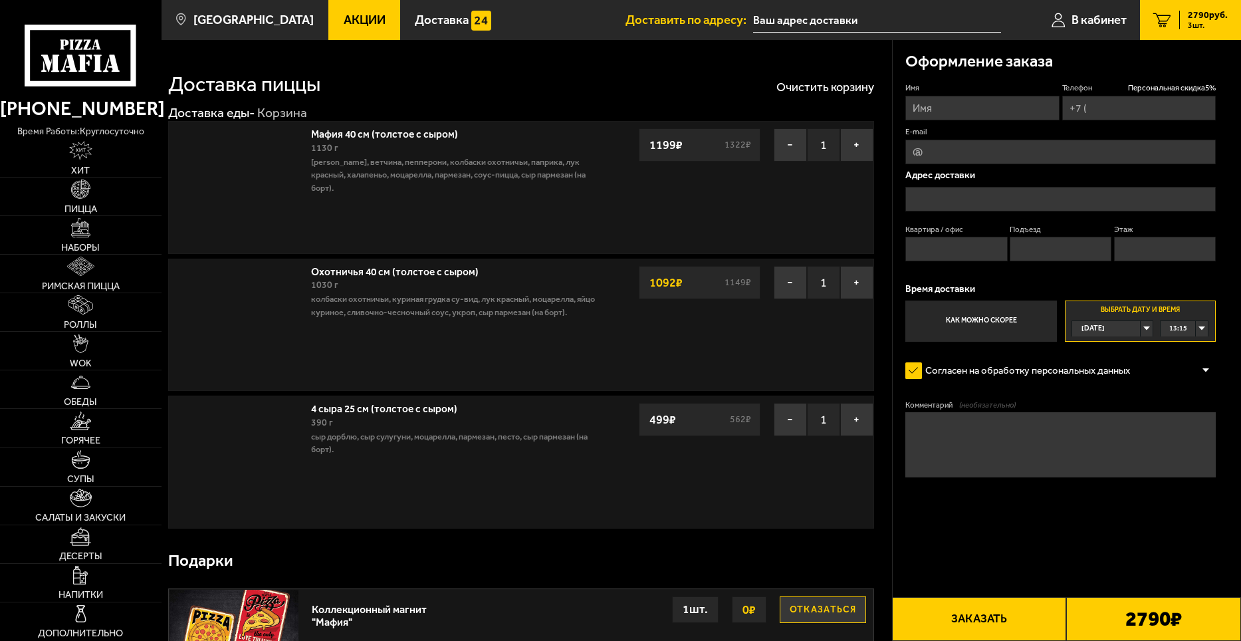
type input "[PHONE_NUMBER]"
type input "[STREET_ADDRESS][PERSON_NAME]"
type input "1"
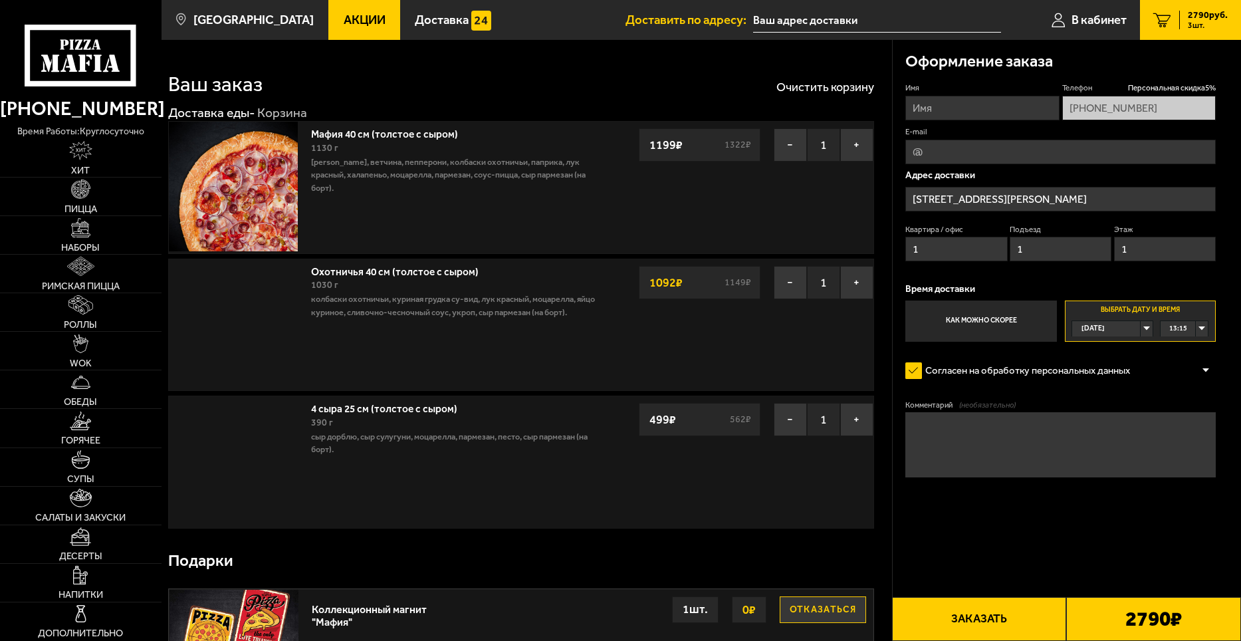
type input "[STREET_ADDRESS][PERSON_NAME]"
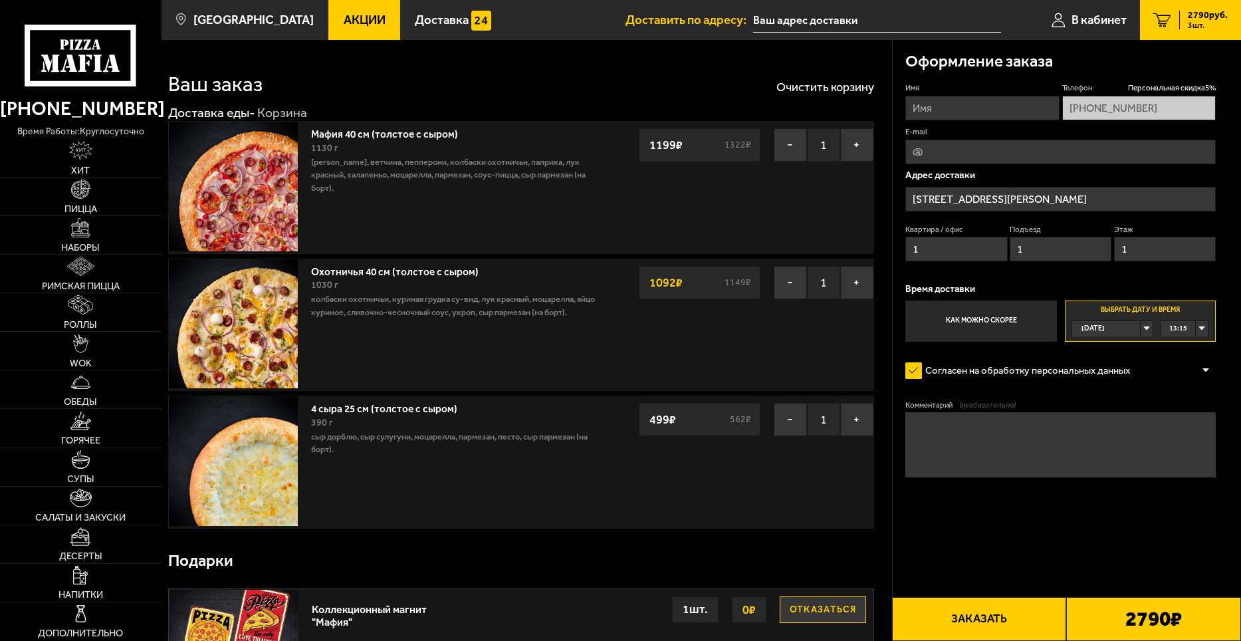
click at [995, 106] on input "Имя" at bounding box center [982, 108] width 154 height 25
type input "[PERSON_NAME] [PERSON_NAME]"
type input "[EMAIL_ADDRESS][DOMAIN_NAME]"
click at [1202, 330] on div "13:15" at bounding box center [1184, 328] width 47 height 15
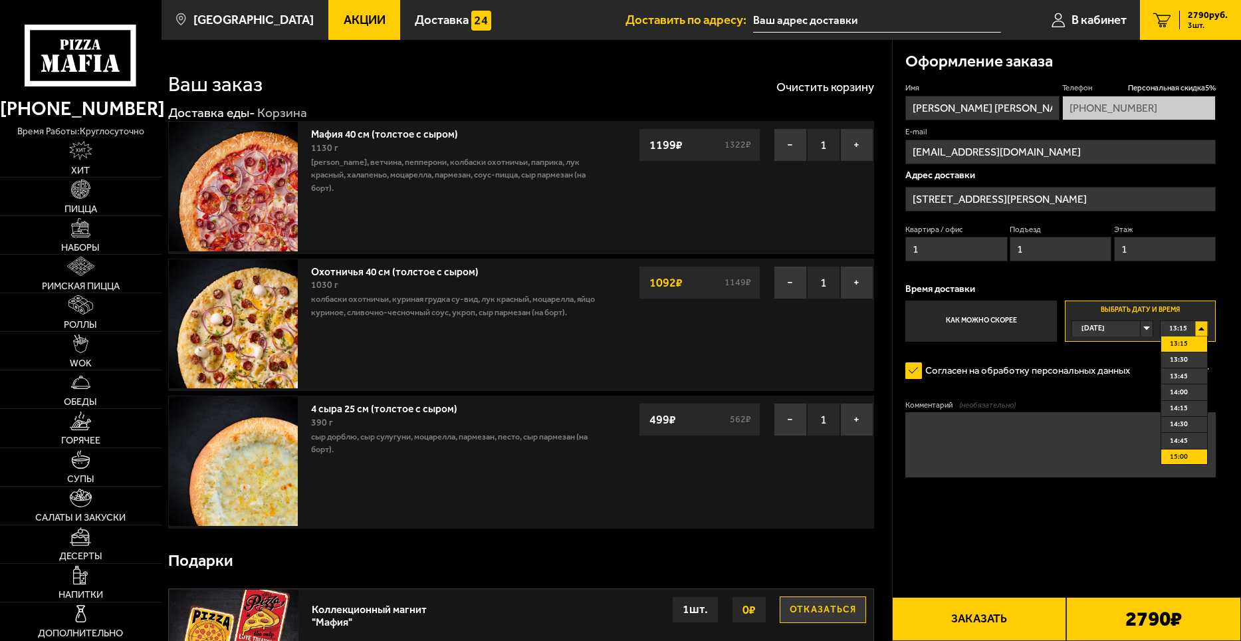
click at [1186, 453] on span "15:00" at bounding box center [1179, 456] width 18 height 15
click at [987, 620] on button "Заказать" at bounding box center [979, 619] width 175 height 44
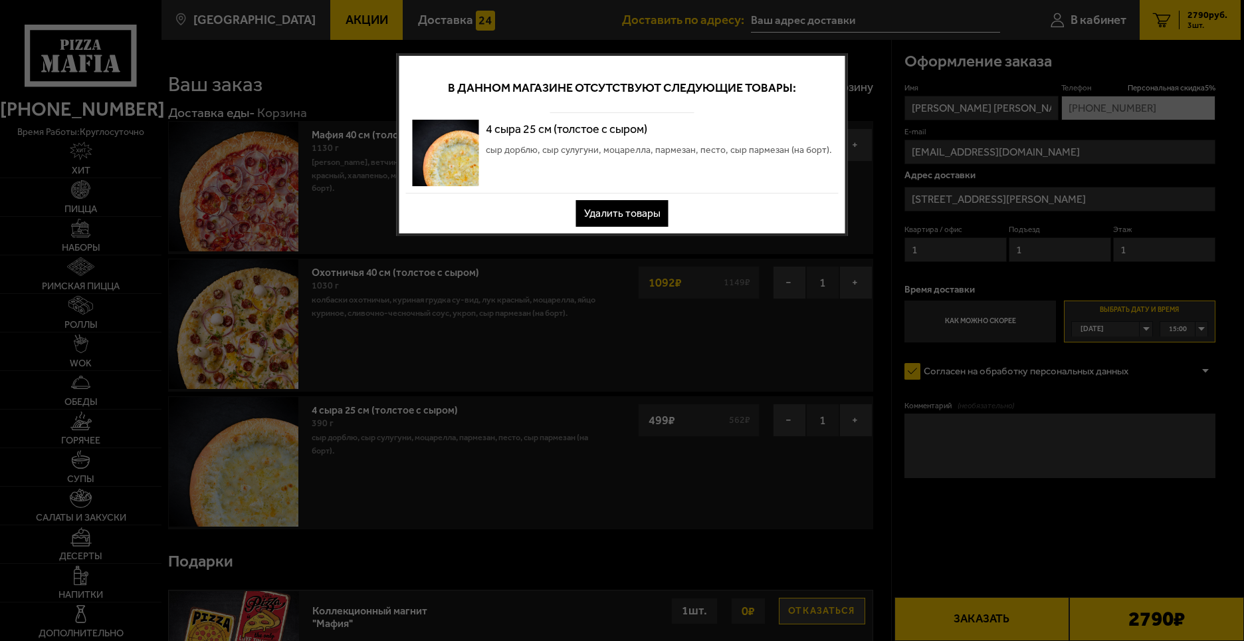
click at [635, 209] on button "Удалить товары" at bounding box center [622, 213] width 92 height 27
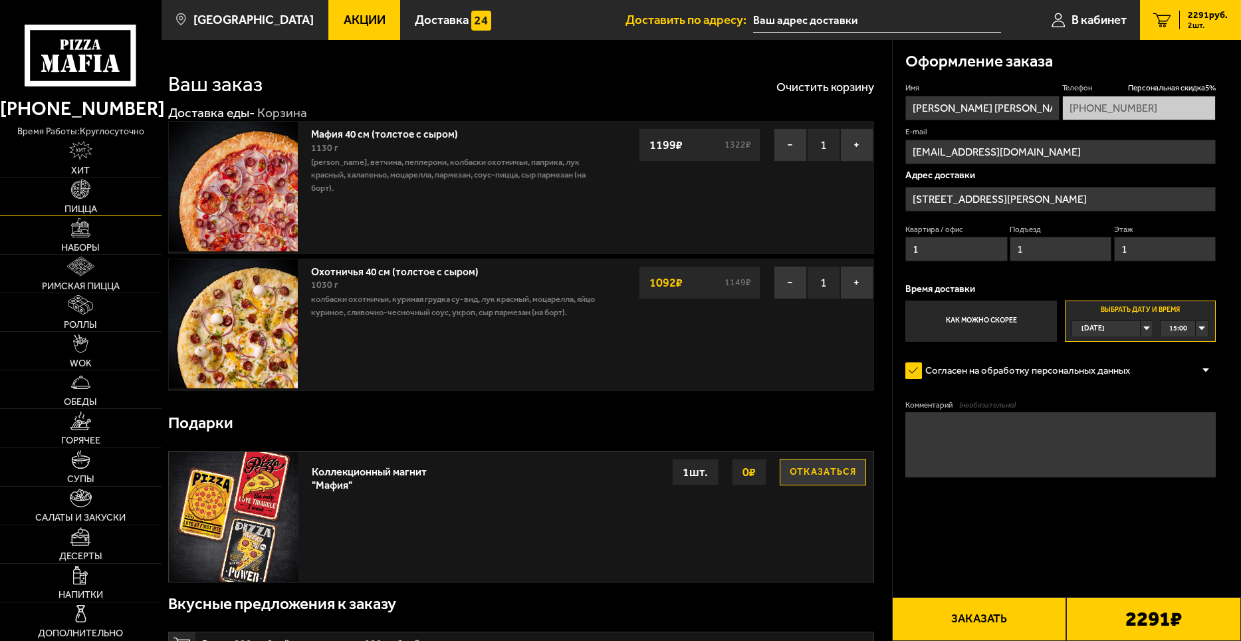
click at [86, 209] on span "Пицца" at bounding box center [80, 208] width 33 height 9
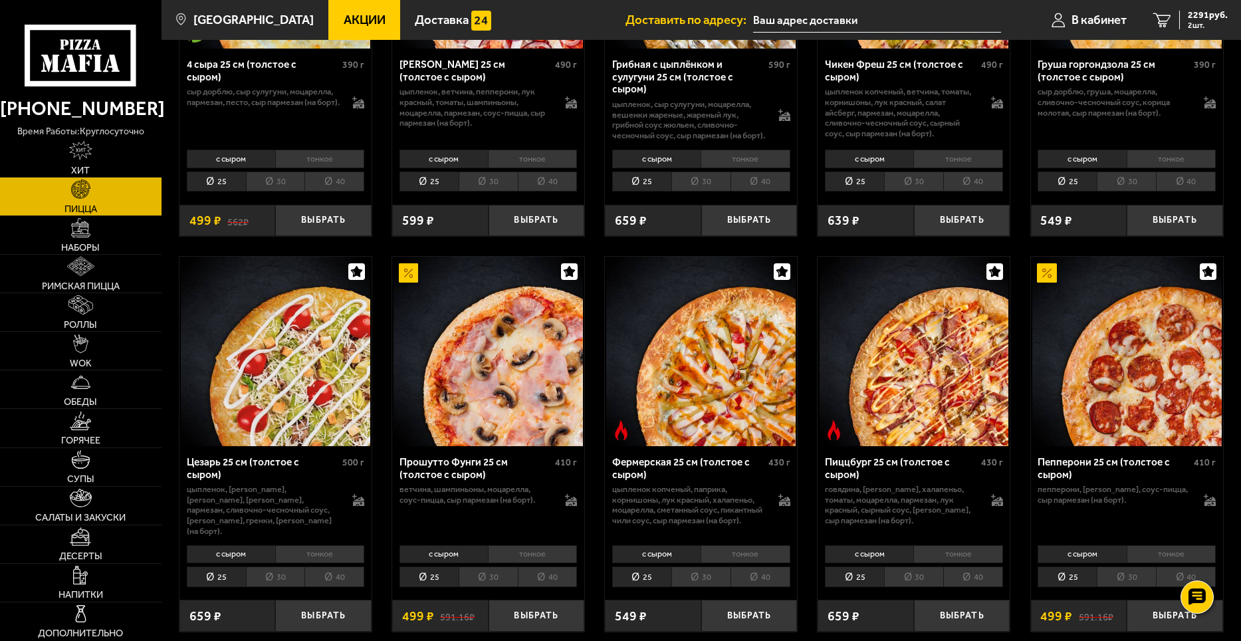
scroll to position [1130, 0]
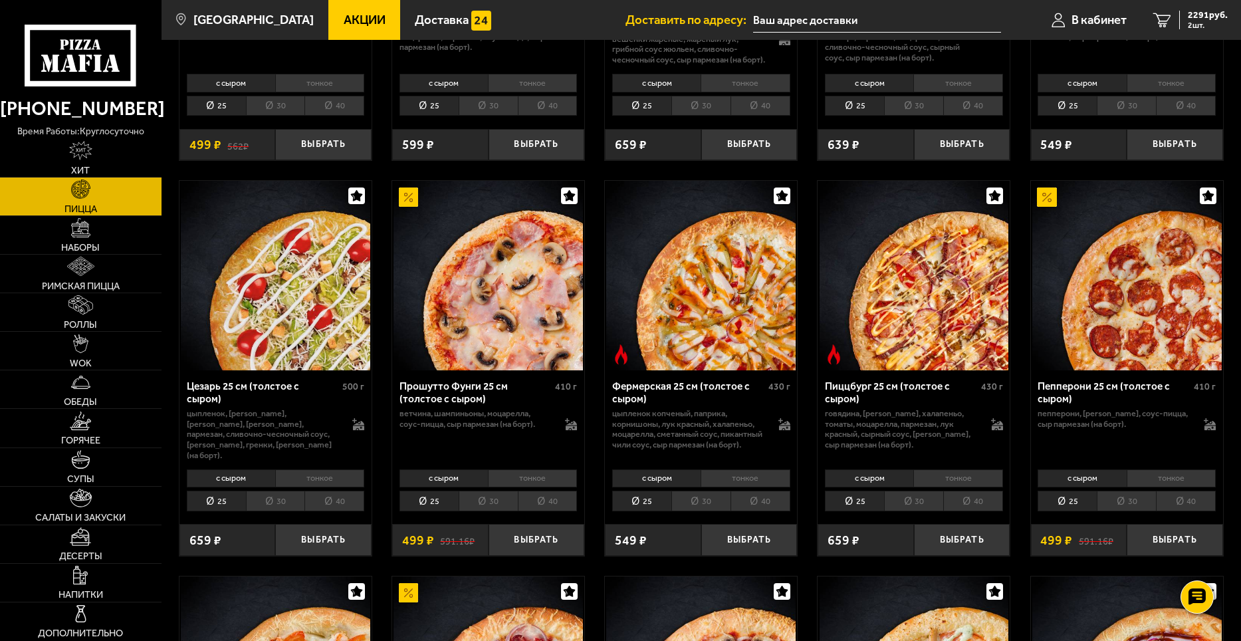
click at [730, 330] on img at bounding box center [700, 275] width 189 height 189
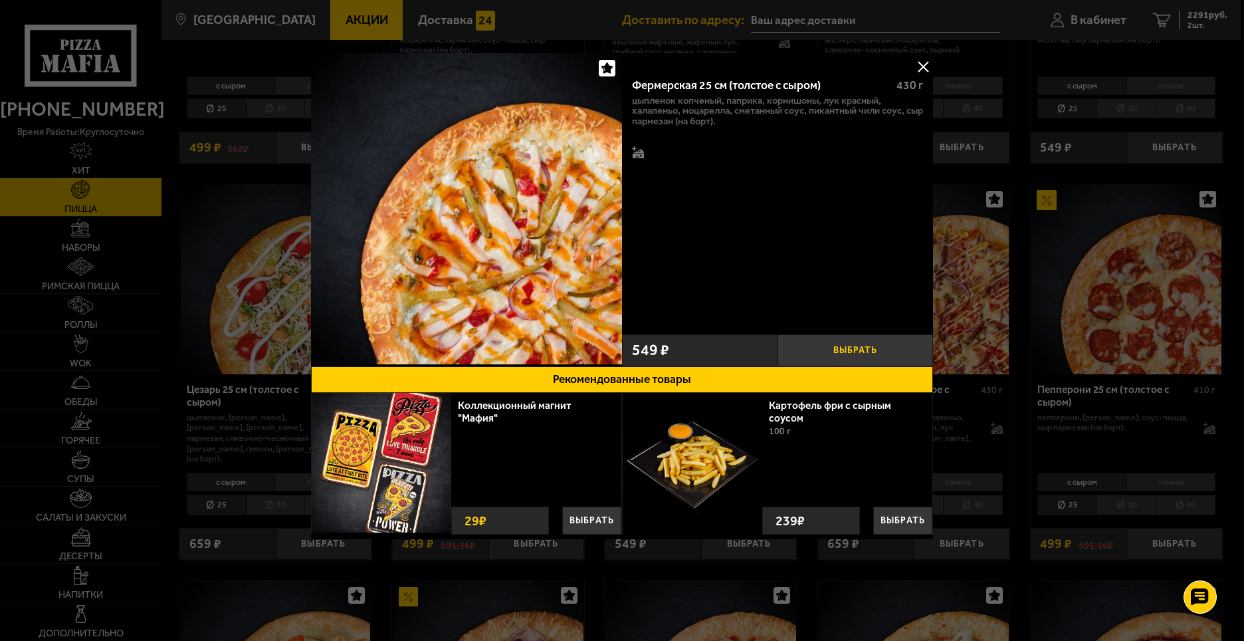
click at [858, 353] on button "Выбрать" at bounding box center [856, 350] width 156 height 32
click at [925, 65] on button at bounding box center [923, 67] width 20 height 20
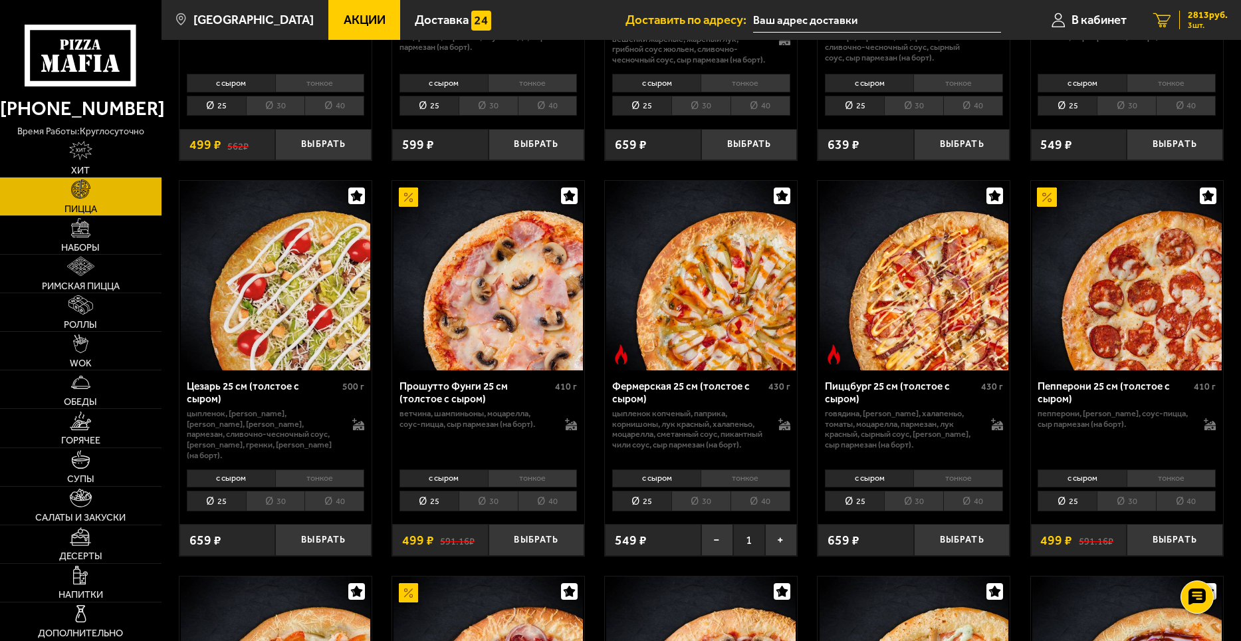
click at [1200, 19] on span "2813 руб." at bounding box center [1208, 15] width 40 height 9
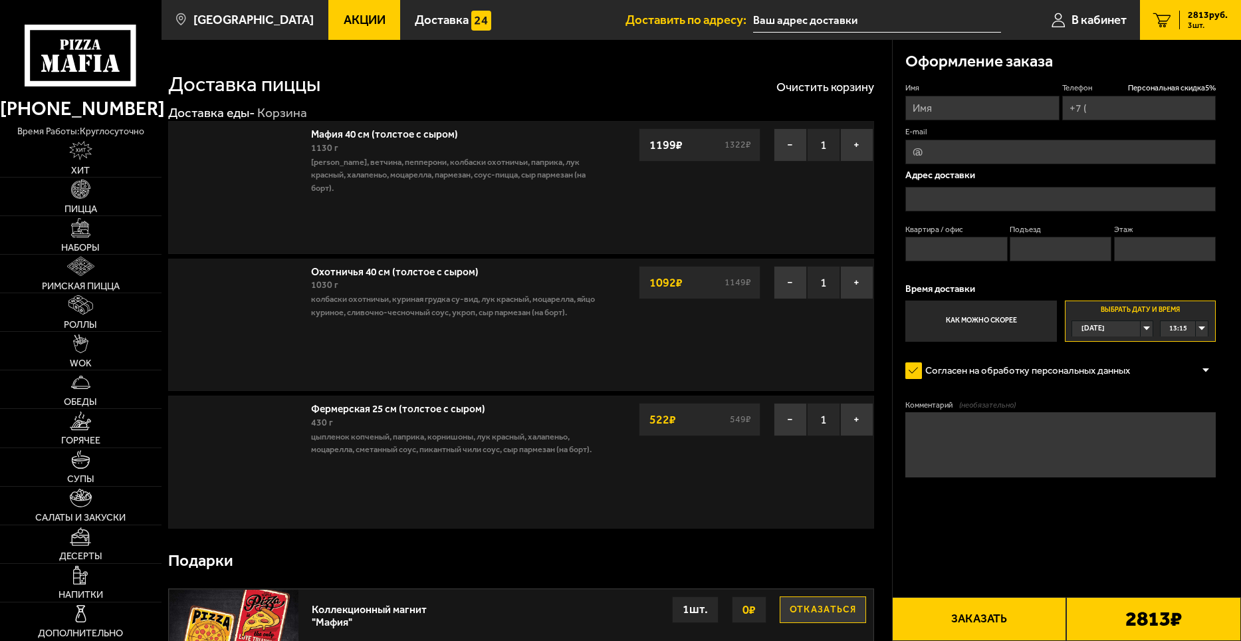
type input "[PHONE_NUMBER]"
type input "[STREET_ADDRESS][PERSON_NAME]"
type input "1"
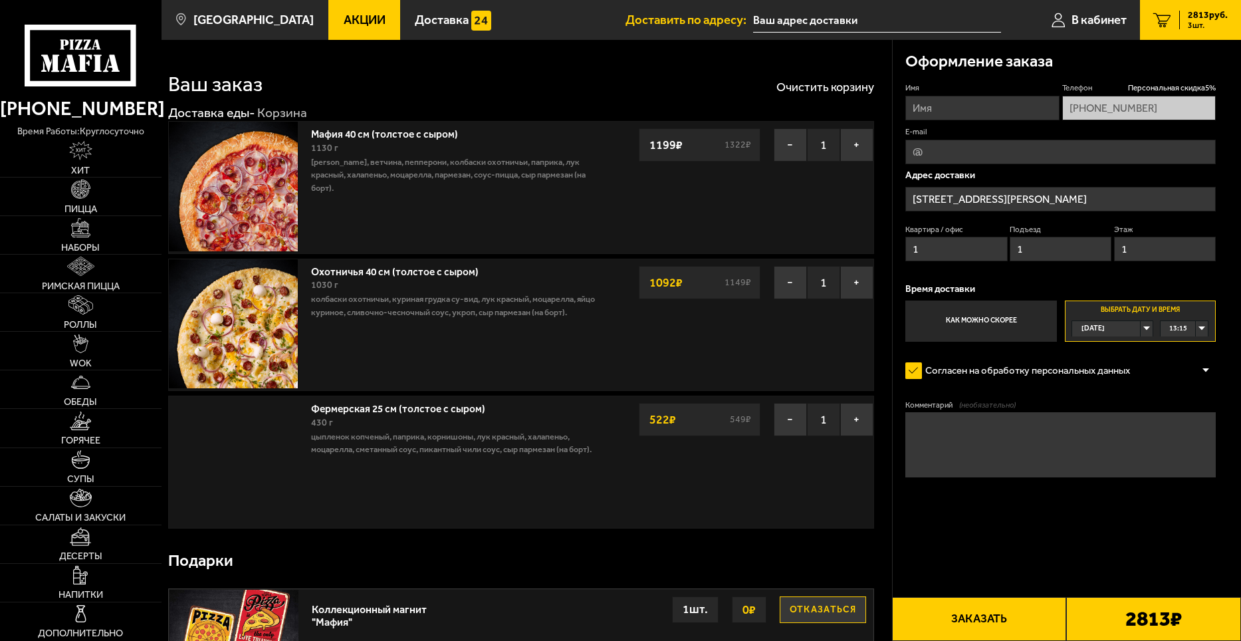
type input "[STREET_ADDRESS][PERSON_NAME]"
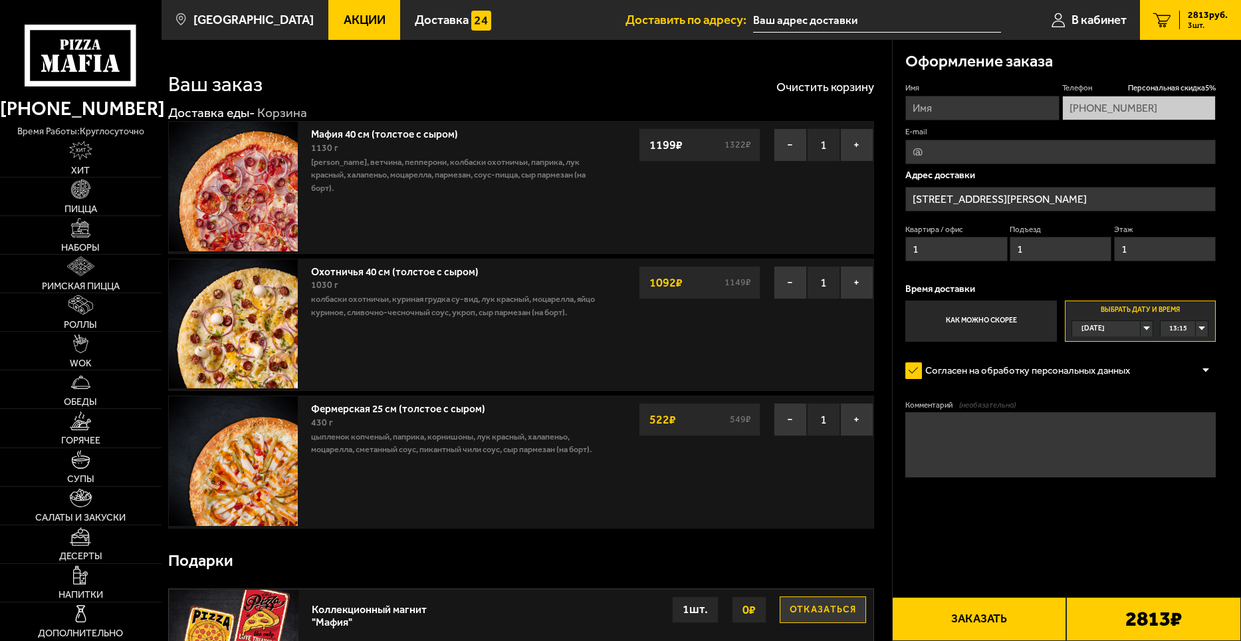
click at [990, 107] on input "Имя" at bounding box center [982, 108] width 154 height 25
type input "[PERSON_NAME]"
type input "[EMAIL_ADDRESS][DOMAIN_NAME]"
click at [1201, 330] on div "13:15" at bounding box center [1184, 328] width 47 height 15
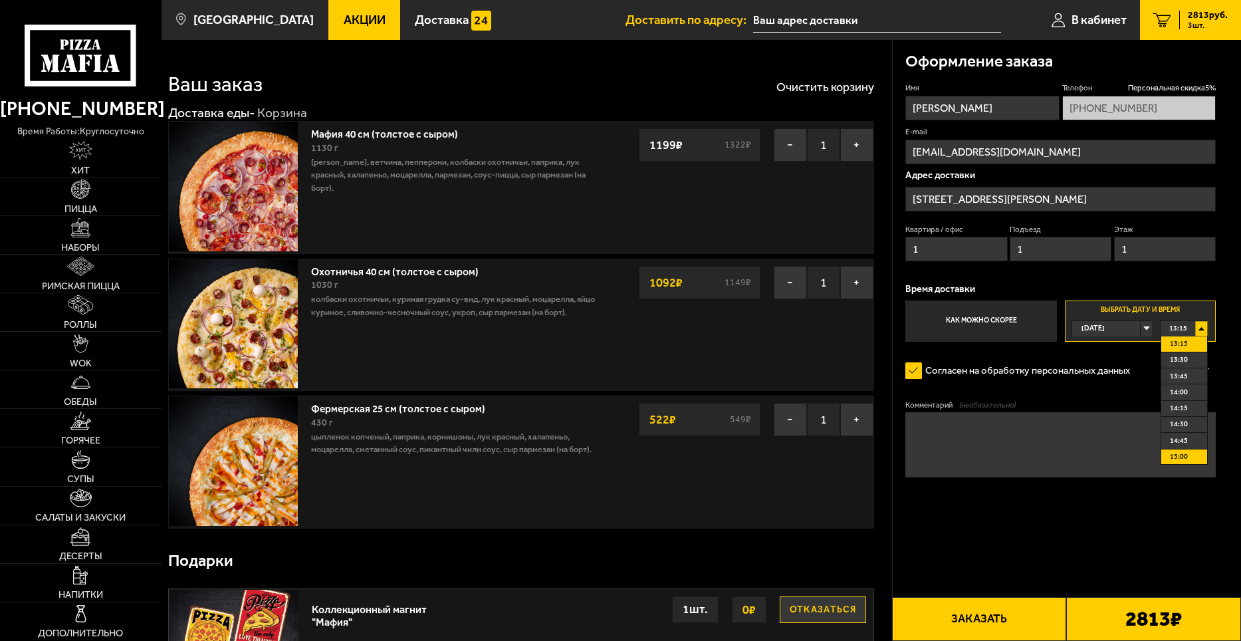
click at [1188, 457] on li "15:00" at bounding box center [1184, 457] width 46 height 16
click at [990, 620] on button "Заказать" at bounding box center [979, 619] width 175 height 44
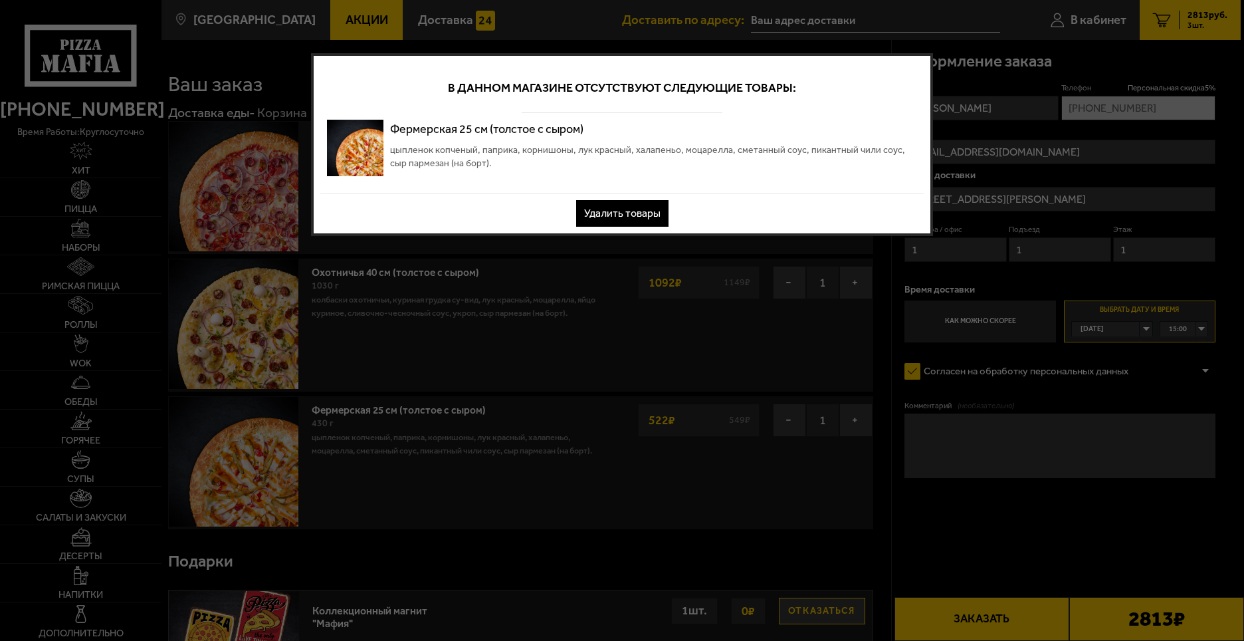
click at [612, 211] on button "Удалить товары" at bounding box center [622, 213] width 92 height 27
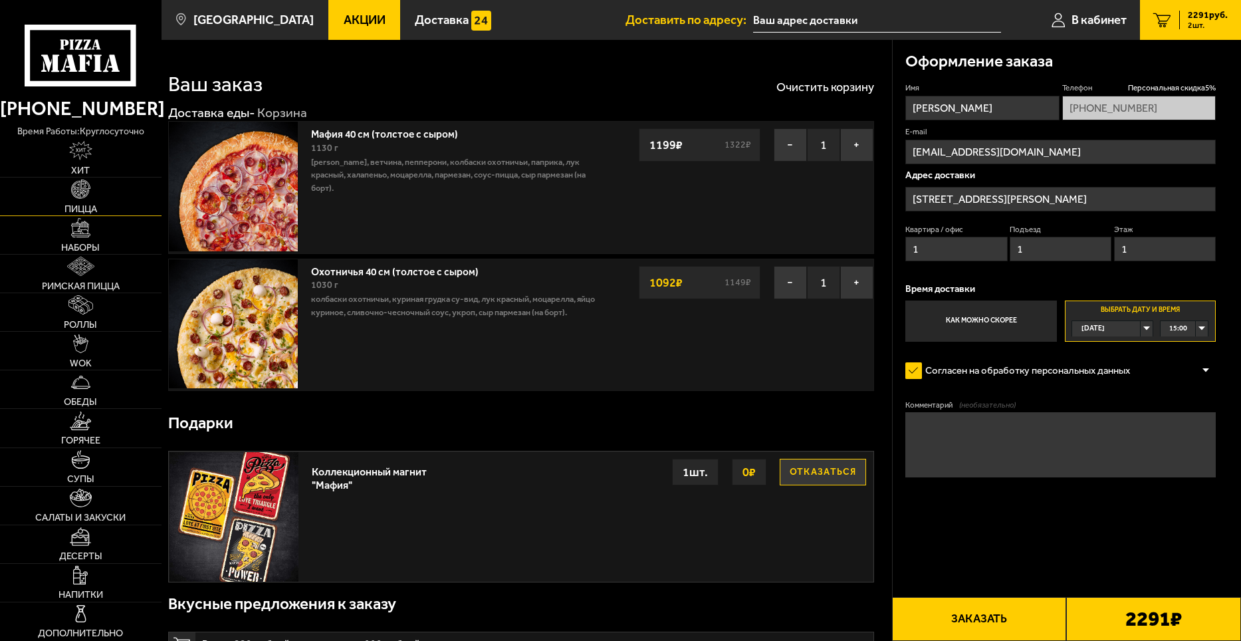
click at [94, 209] on span "Пицца" at bounding box center [80, 208] width 33 height 9
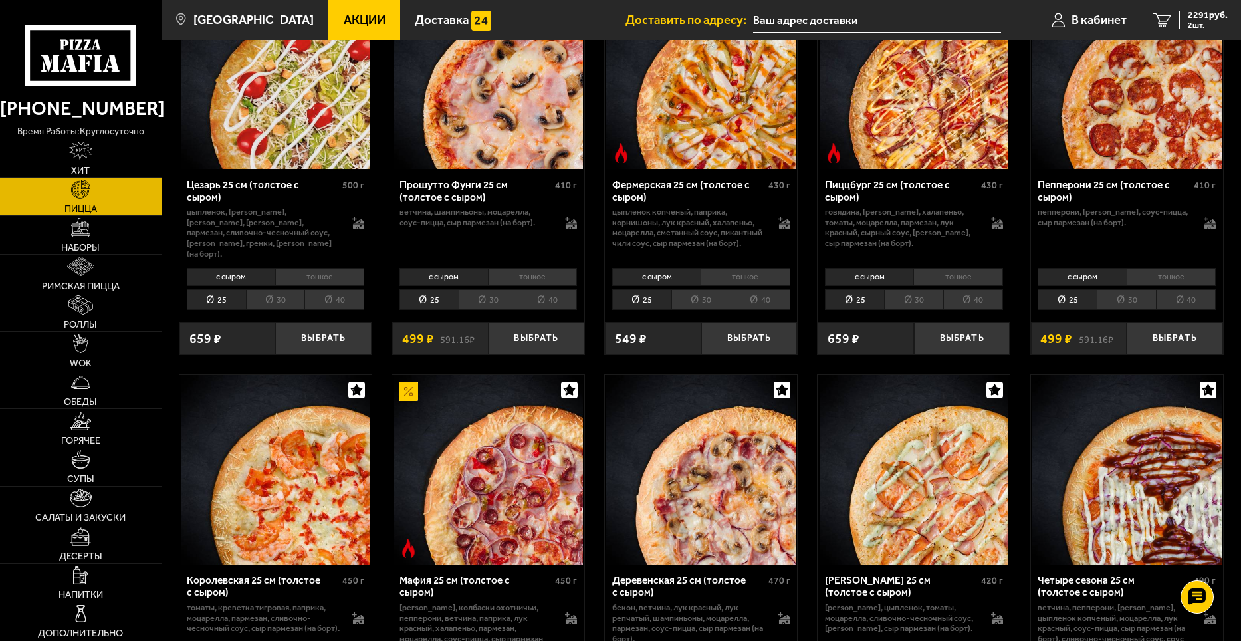
scroll to position [1529, 0]
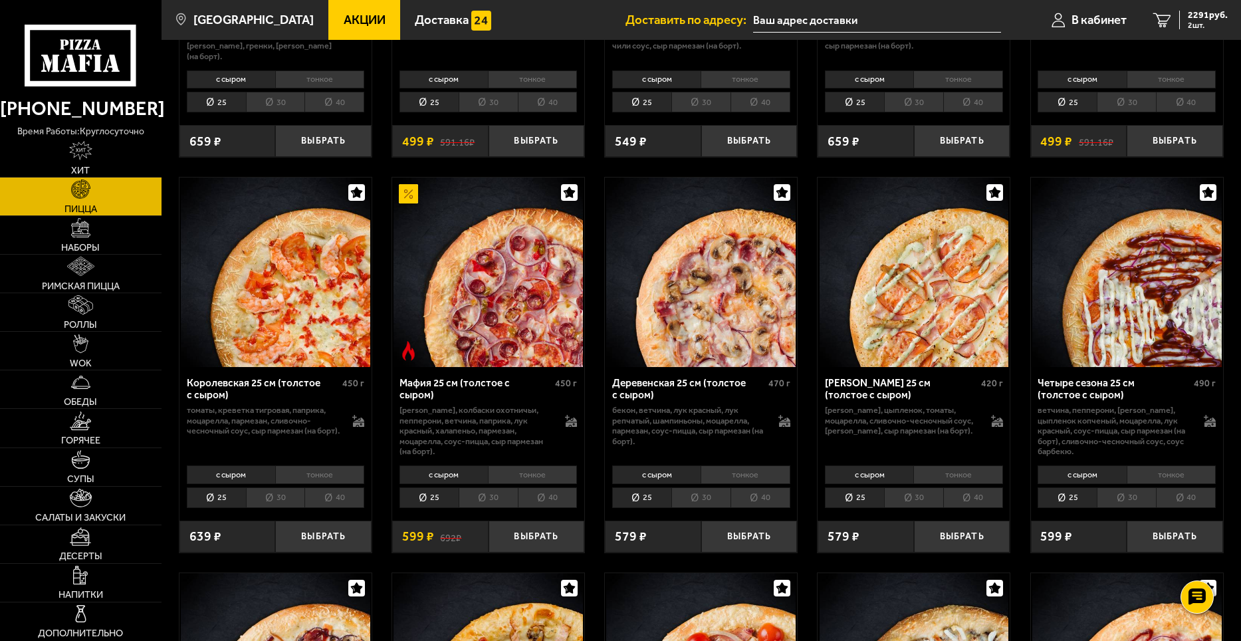
click at [290, 338] on img at bounding box center [275, 271] width 189 height 189
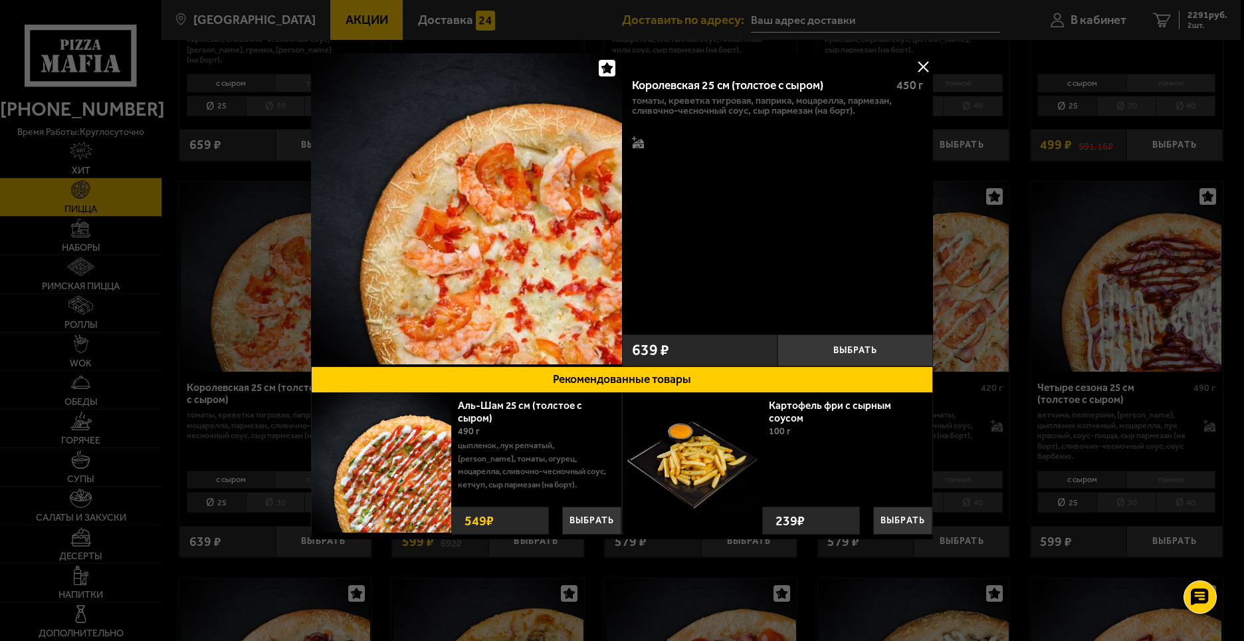
drag, startPoint x: 921, startPoint y: 61, endPoint x: 897, endPoint y: 88, distance: 36.2
click at [921, 62] on button at bounding box center [923, 67] width 20 height 20
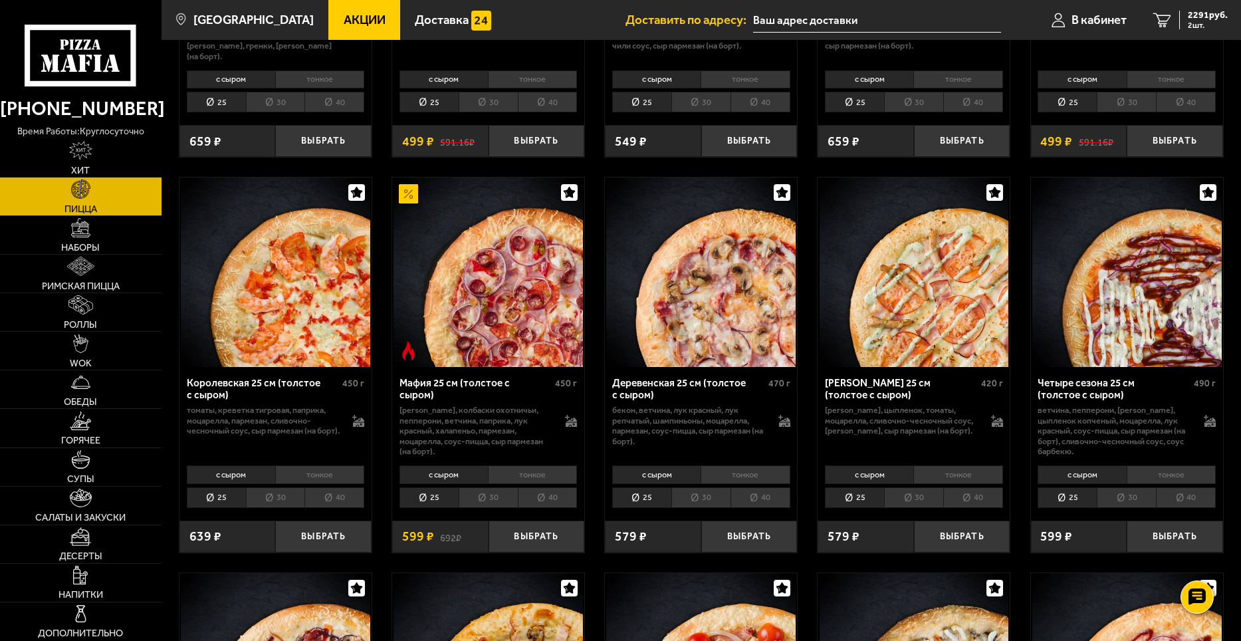
click at [339, 497] on li "40" at bounding box center [334, 497] width 60 height 21
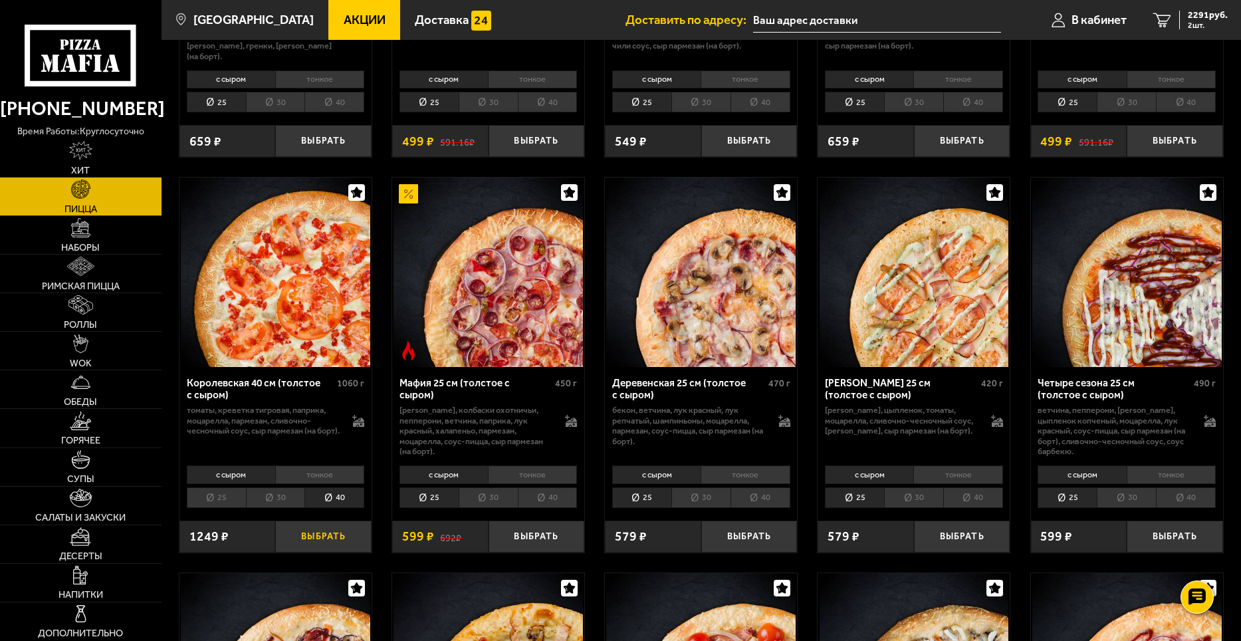
click at [327, 542] on button "Выбрать" at bounding box center [323, 536] width 96 height 32
click at [1202, 19] on span "3478 руб." at bounding box center [1208, 15] width 40 height 9
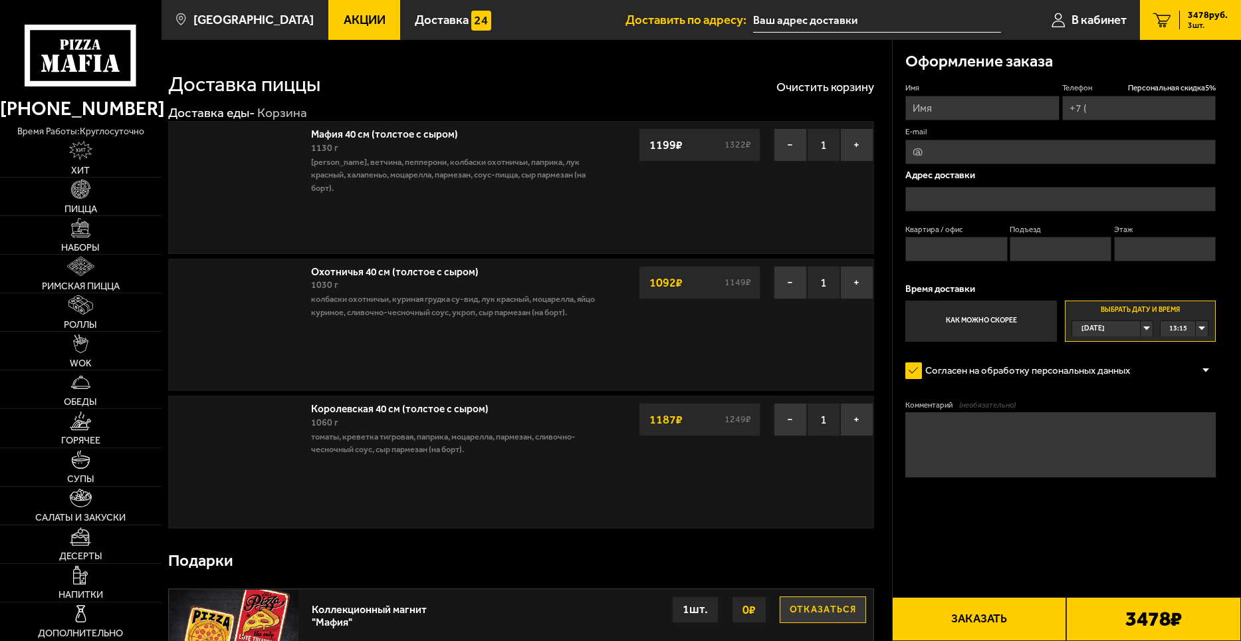
type input "[PHONE_NUMBER]"
type input "[STREET_ADDRESS][PERSON_NAME]"
type input "1"
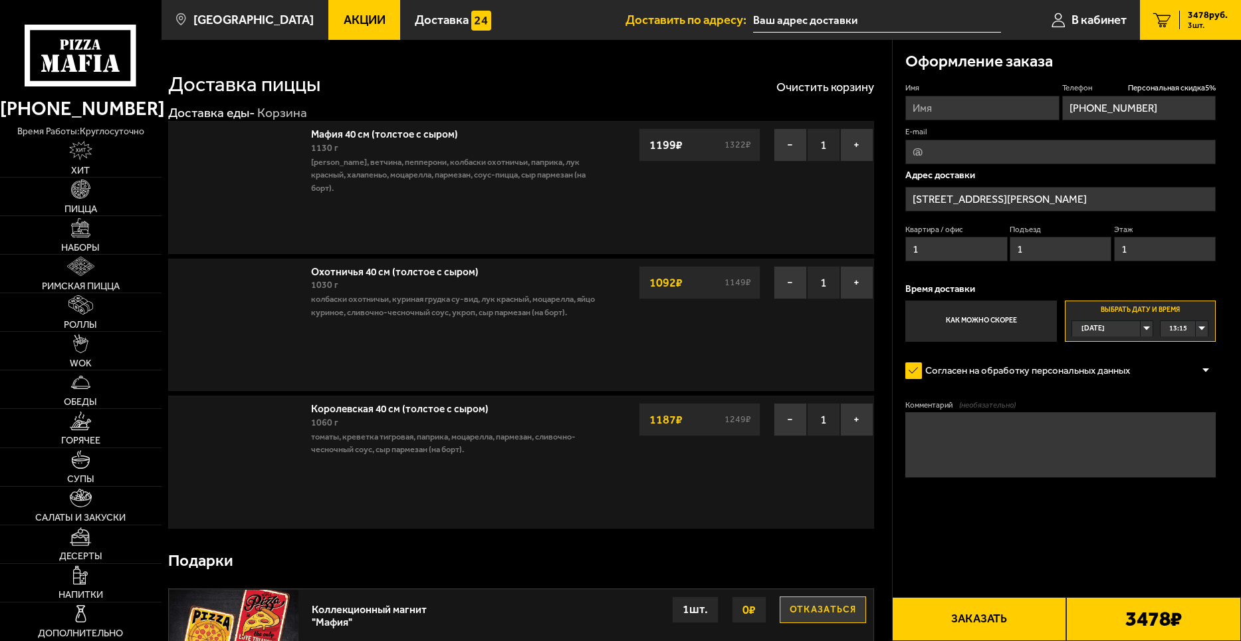
type input "[STREET_ADDRESS][PERSON_NAME]"
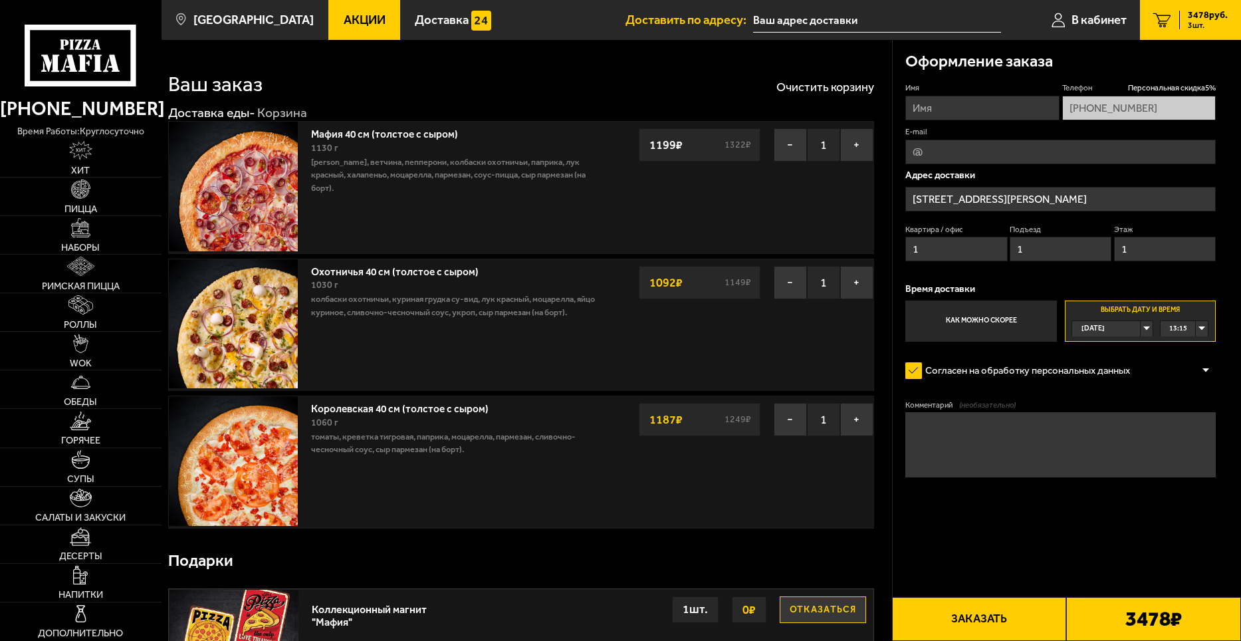
click at [1008, 109] on input "Имя" at bounding box center [982, 108] width 154 height 25
type input "[PERSON_NAME] [PERSON_NAME]"
type input "[EMAIL_ADDRESS][DOMAIN_NAME]"
click at [1201, 328] on div "13:15" at bounding box center [1184, 328] width 47 height 15
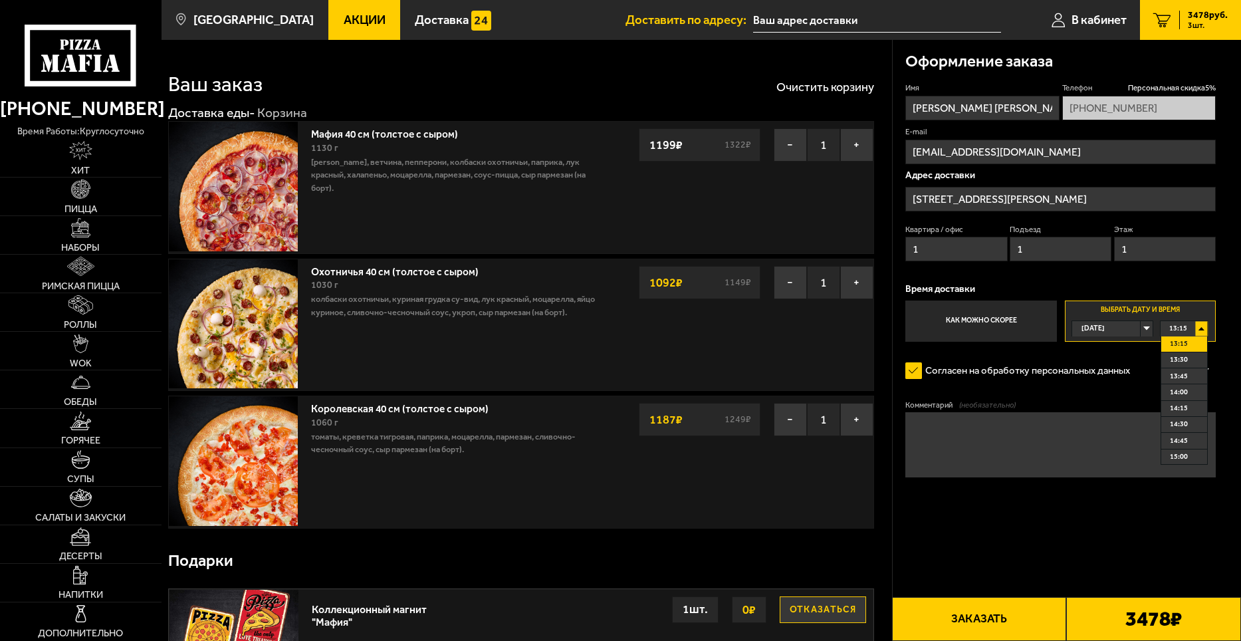
click at [1183, 454] on span "15:00" at bounding box center [1179, 456] width 18 height 15
click at [995, 613] on button "Заказать" at bounding box center [979, 619] width 175 height 44
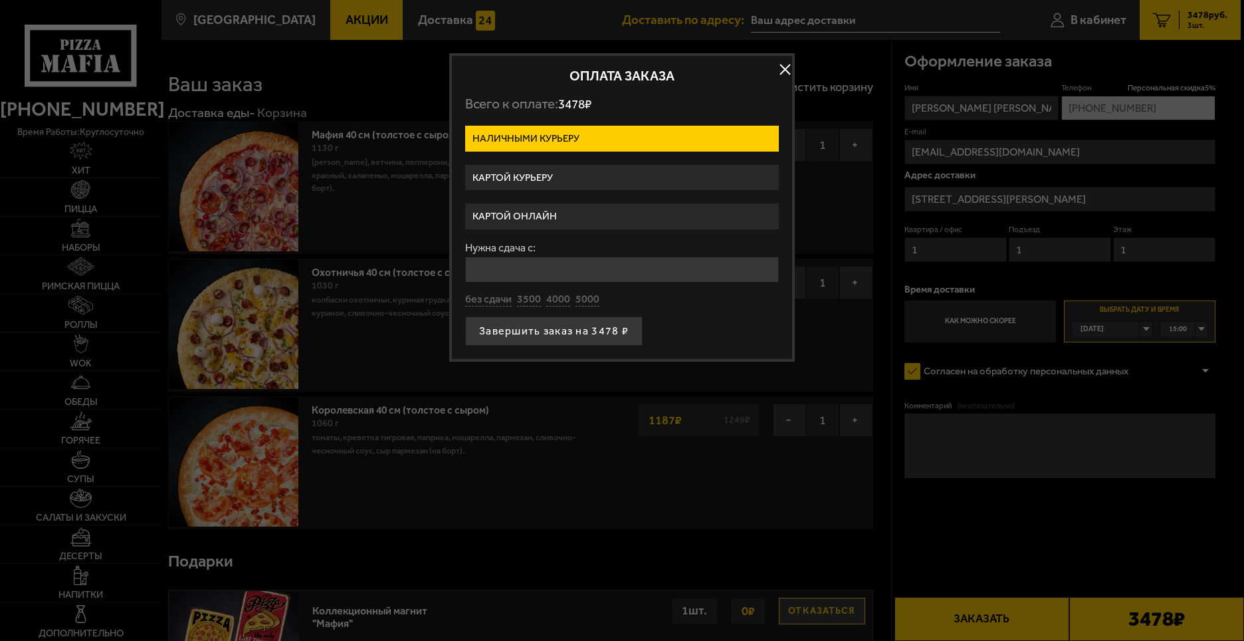
click at [543, 180] on label "Картой курьеру" at bounding box center [622, 178] width 314 height 26
click at [0, 0] on input "Картой курьеру" at bounding box center [0, 0] width 0 height 0
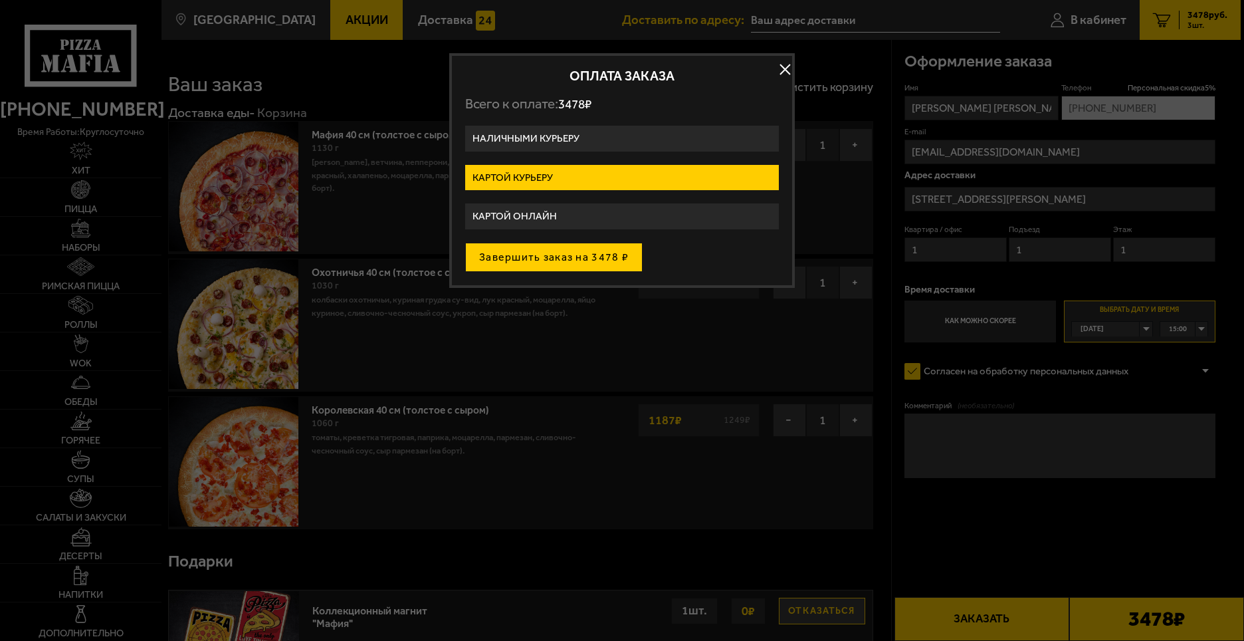
click at [582, 260] on button "Завершить заказ на 3478 ₽" at bounding box center [553, 257] width 177 height 29
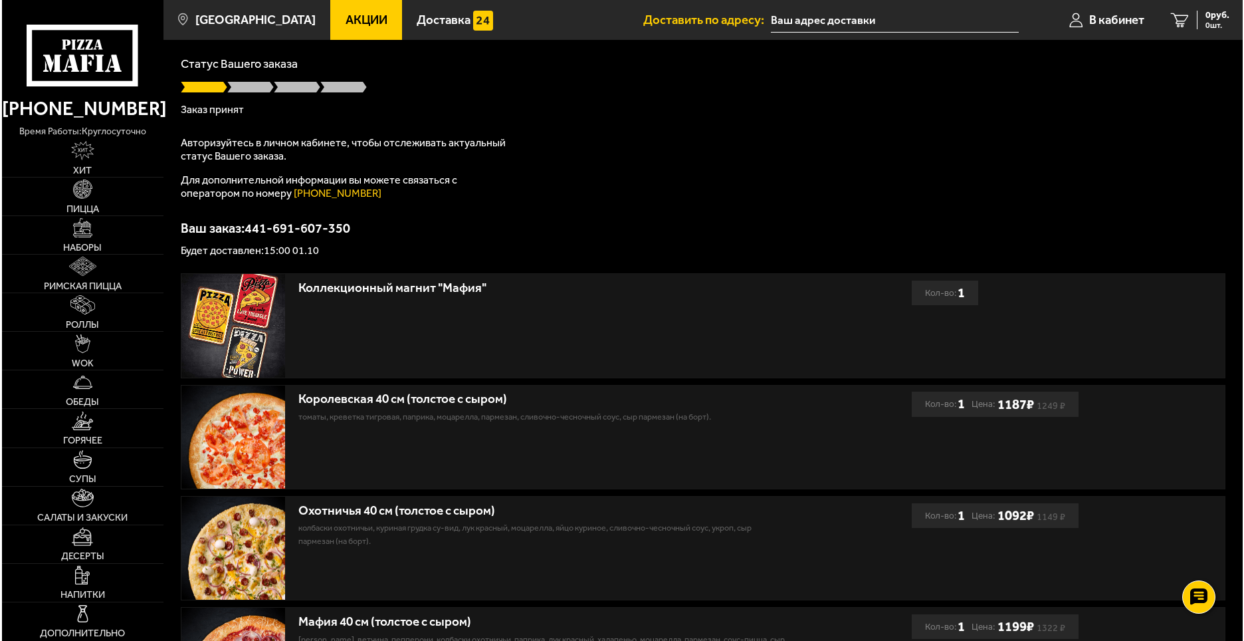
scroll to position [266, 0]
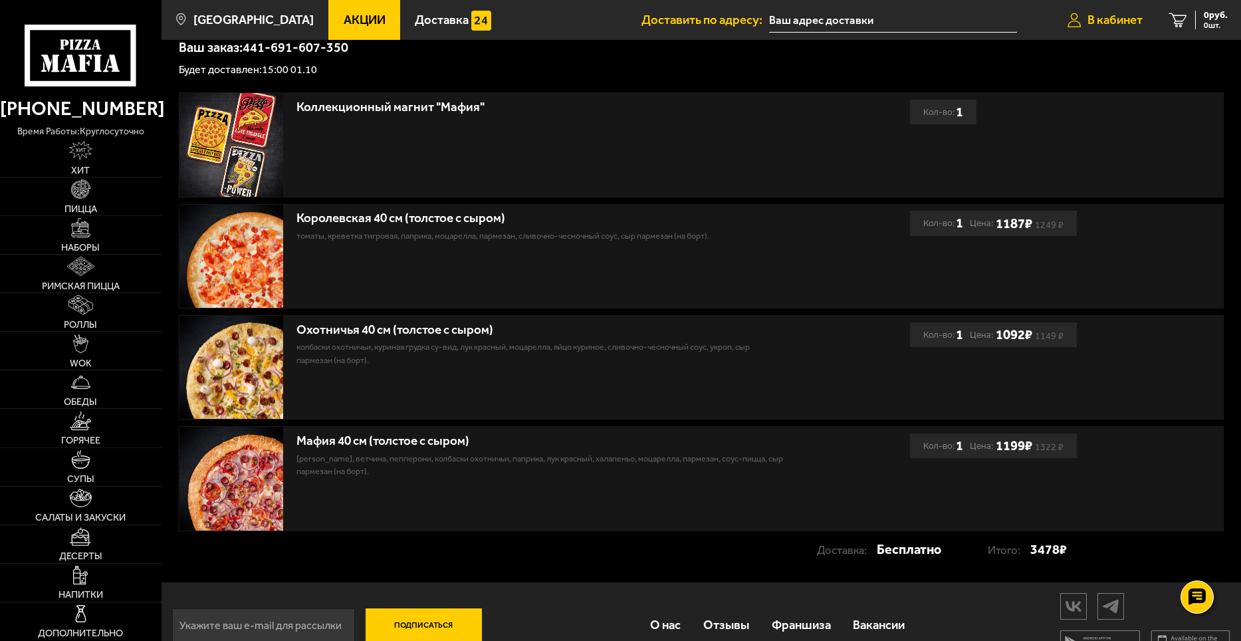
click at [1133, 20] on span "В кабинет" at bounding box center [1114, 20] width 55 height 13
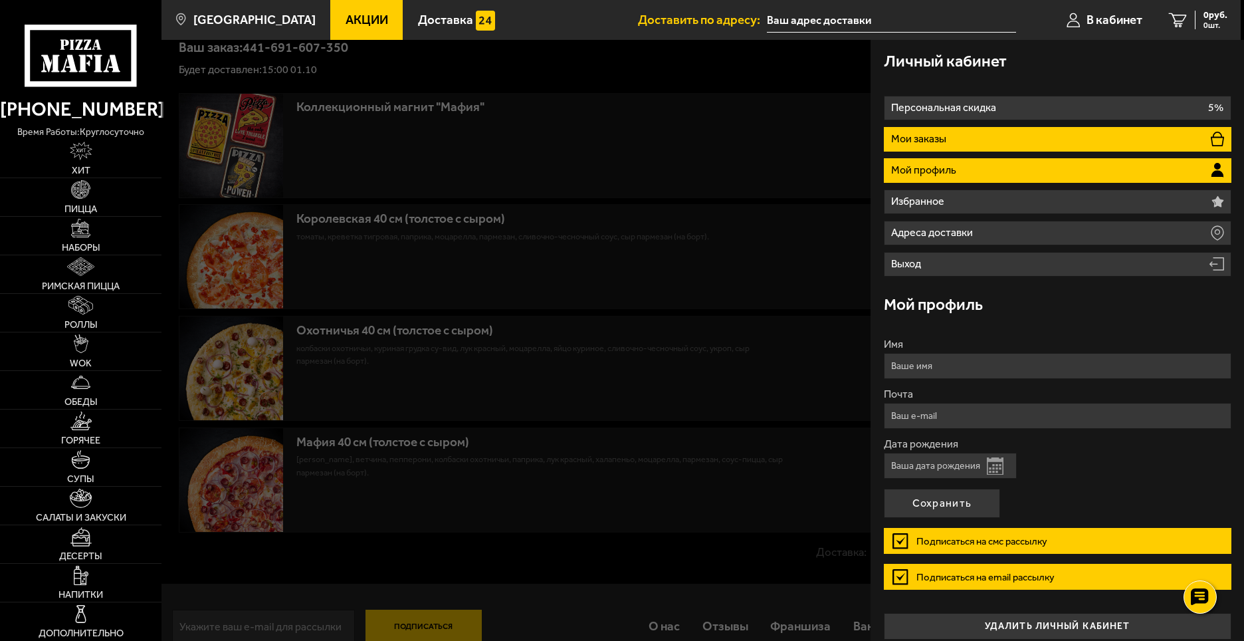
click at [1064, 138] on li "Мои заказы" at bounding box center [1058, 139] width 348 height 25
